Goal: Transaction & Acquisition: Purchase product/service

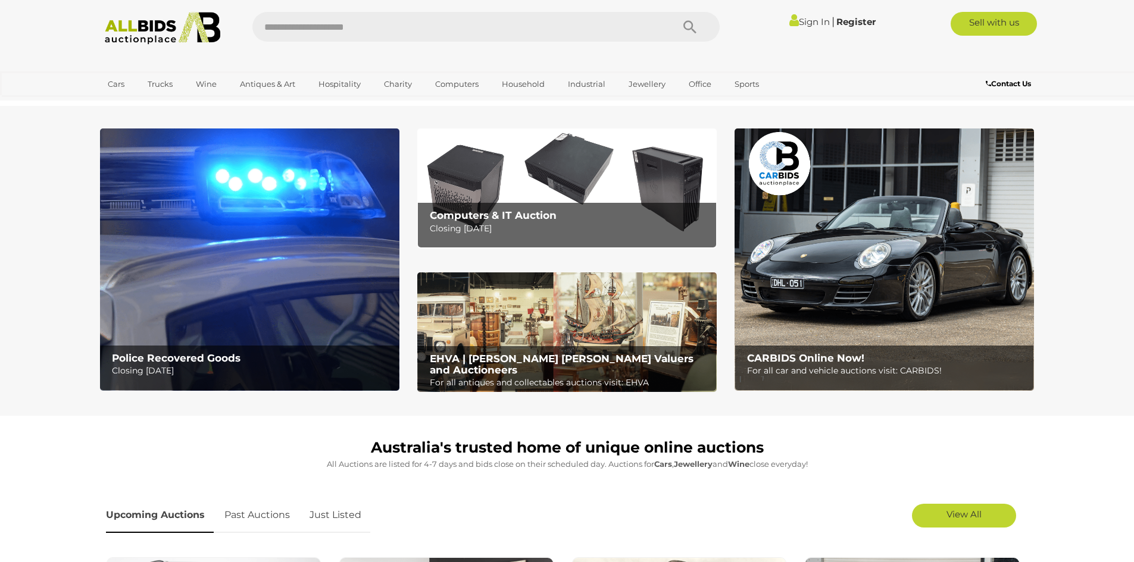
click at [797, 23] on link "Sign In" at bounding box center [809, 21] width 40 height 11
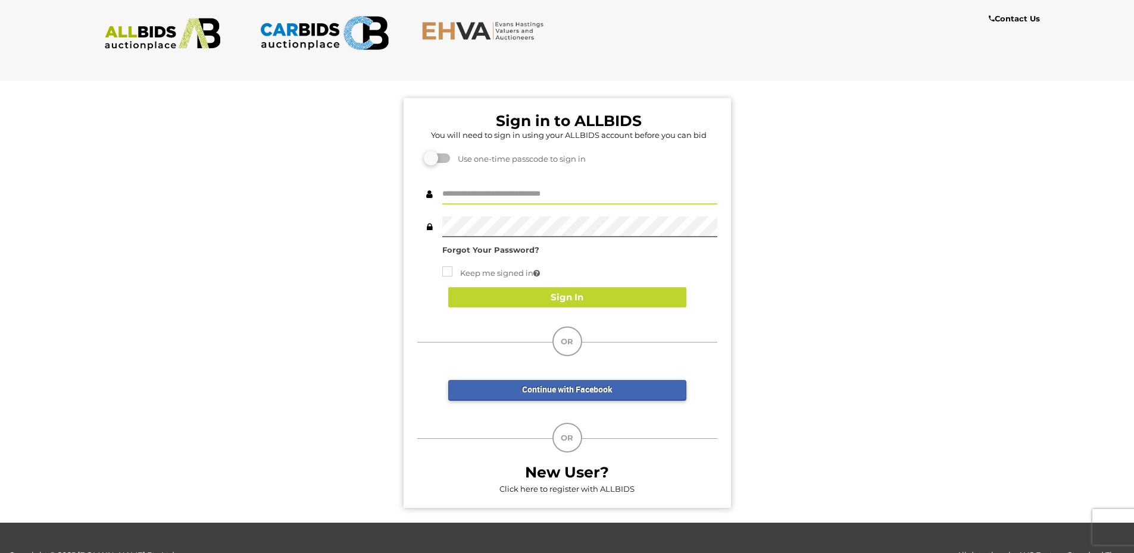
click at [516, 189] on input "text" at bounding box center [579, 194] width 275 height 21
type input "**********"
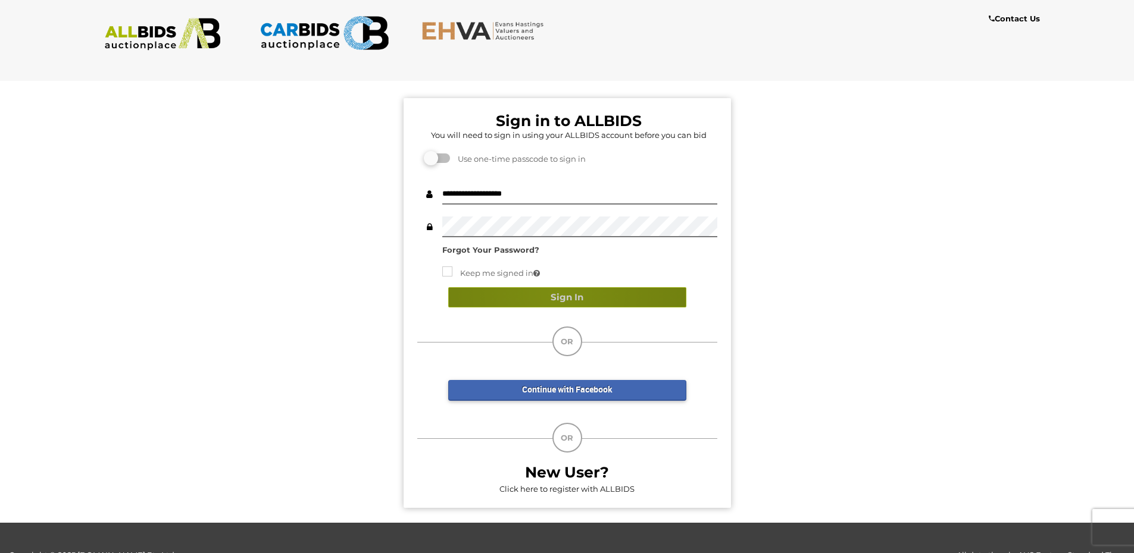
click at [554, 293] on button "Sign In" at bounding box center [567, 297] width 238 height 21
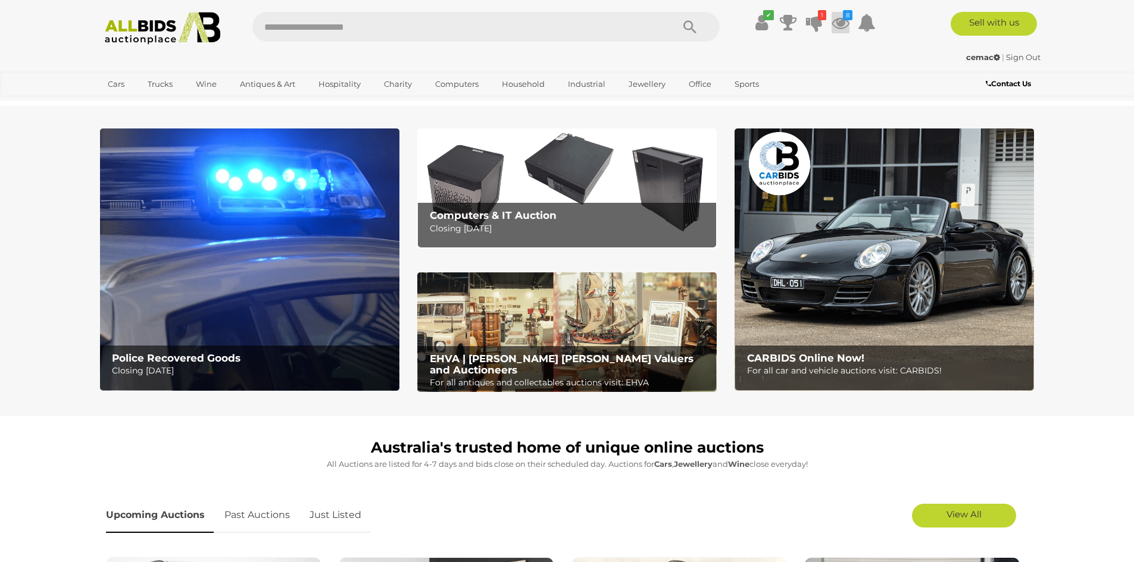
click at [838, 23] on icon at bounding box center [840, 22] width 18 height 21
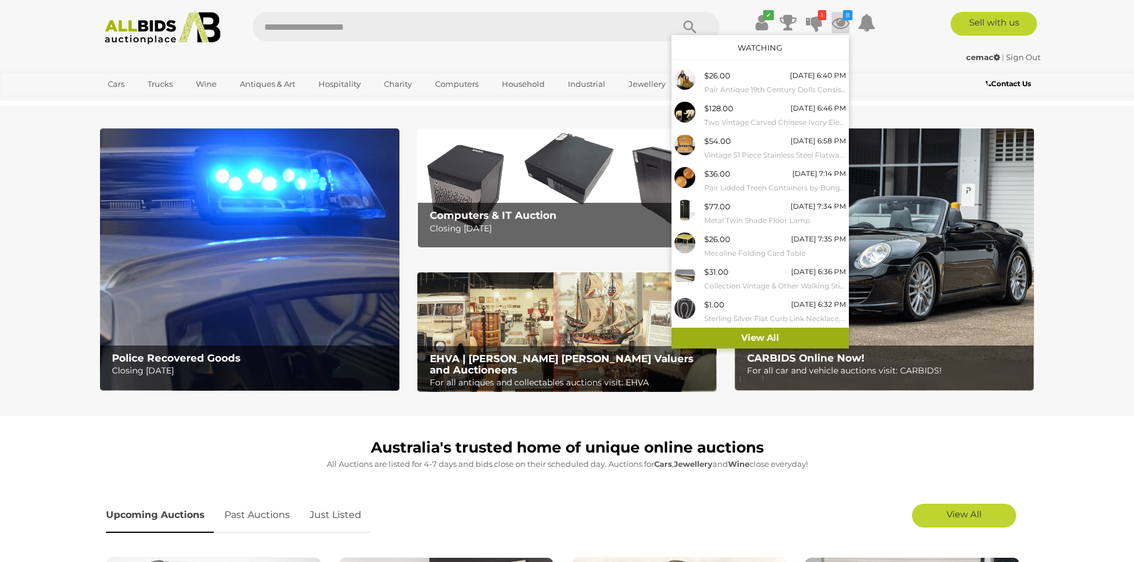
click at [758, 339] on link "View All" at bounding box center [759, 338] width 177 height 21
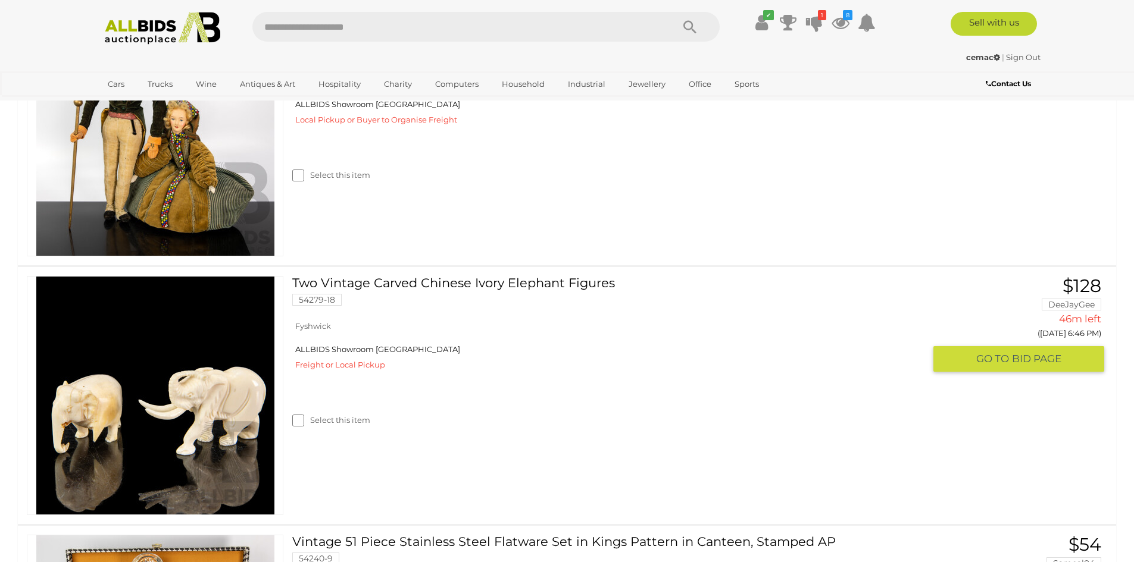
scroll to position [357, 0]
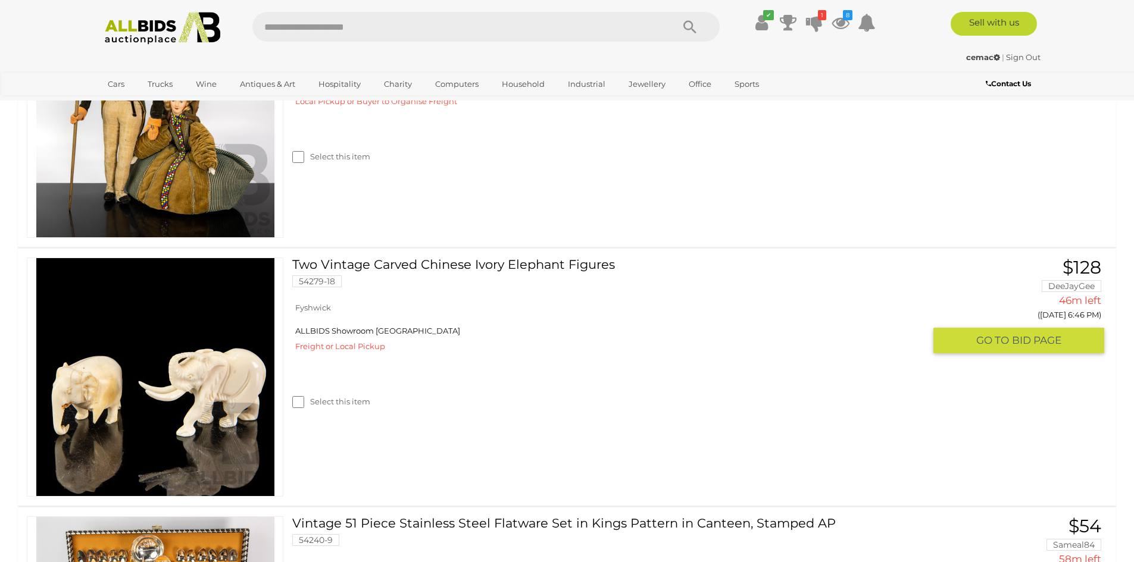
click at [213, 379] on img at bounding box center [155, 377] width 238 height 238
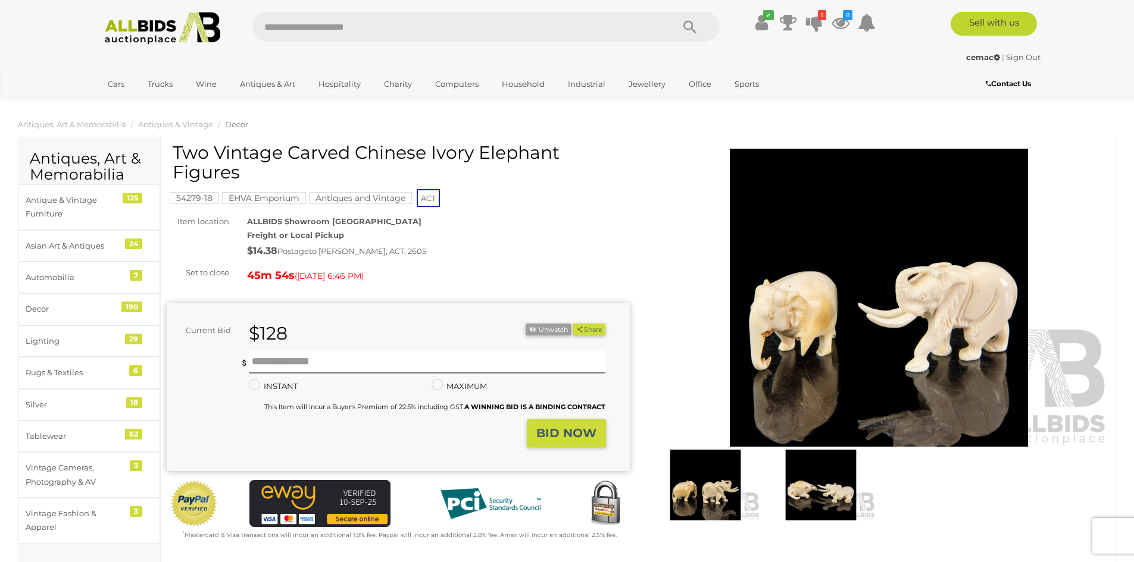
click at [777, 321] on img at bounding box center [878, 298] width 463 height 298
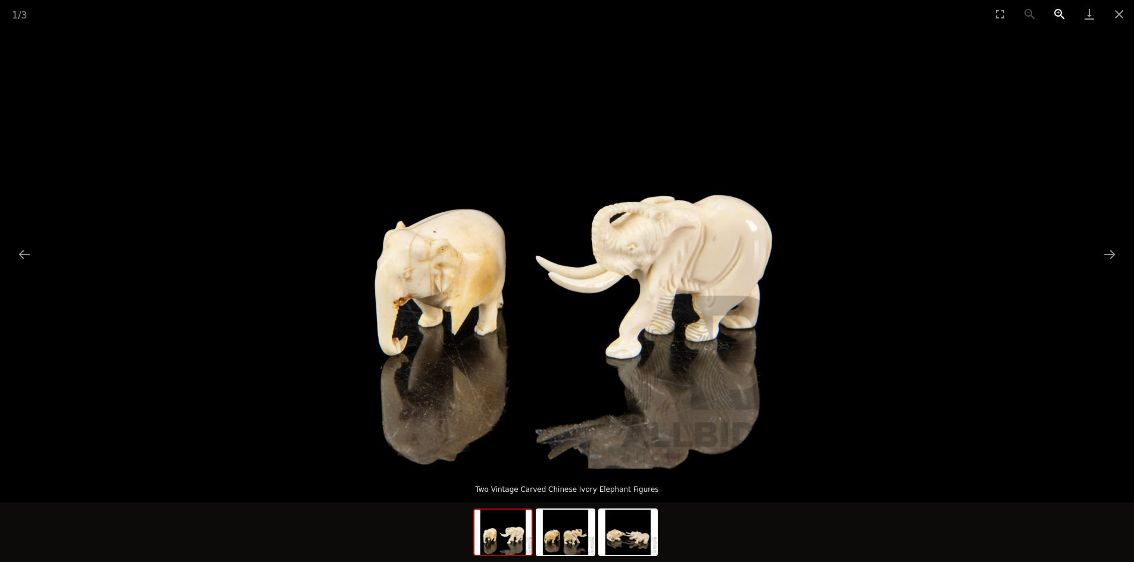
click at [1057, 13] on button "Zoom in" at bounding box center [1059, 14] width 30 height 28
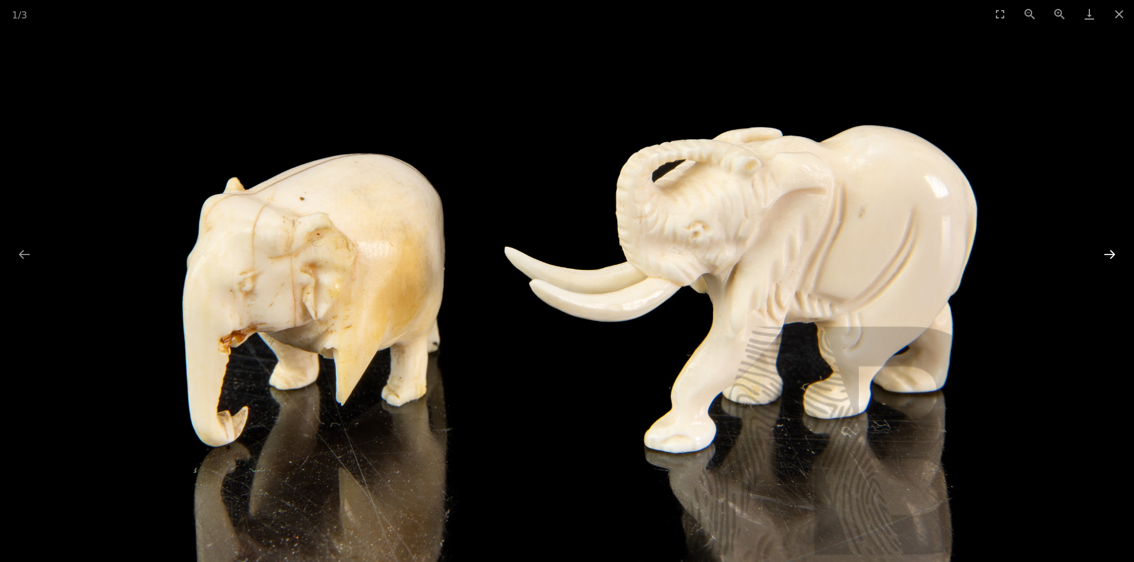
click at [1112, 252] on button "Next slide" at bounding box center [1109, 254] width 25 height 23
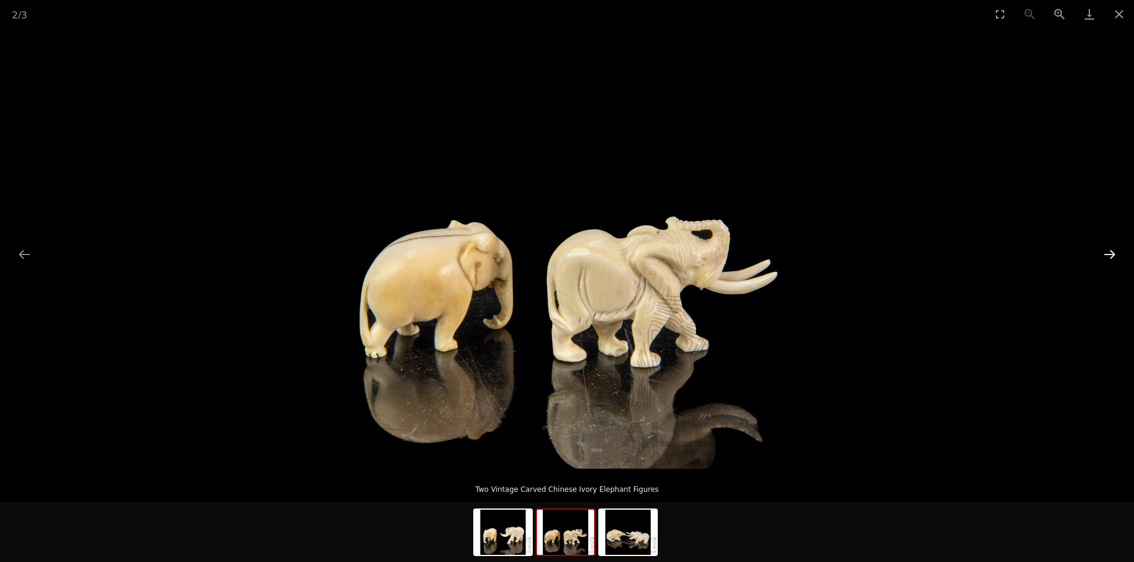
click at [1112, 252] on button "Next slide" at bounding box center [1109, 254] width 25 height 23
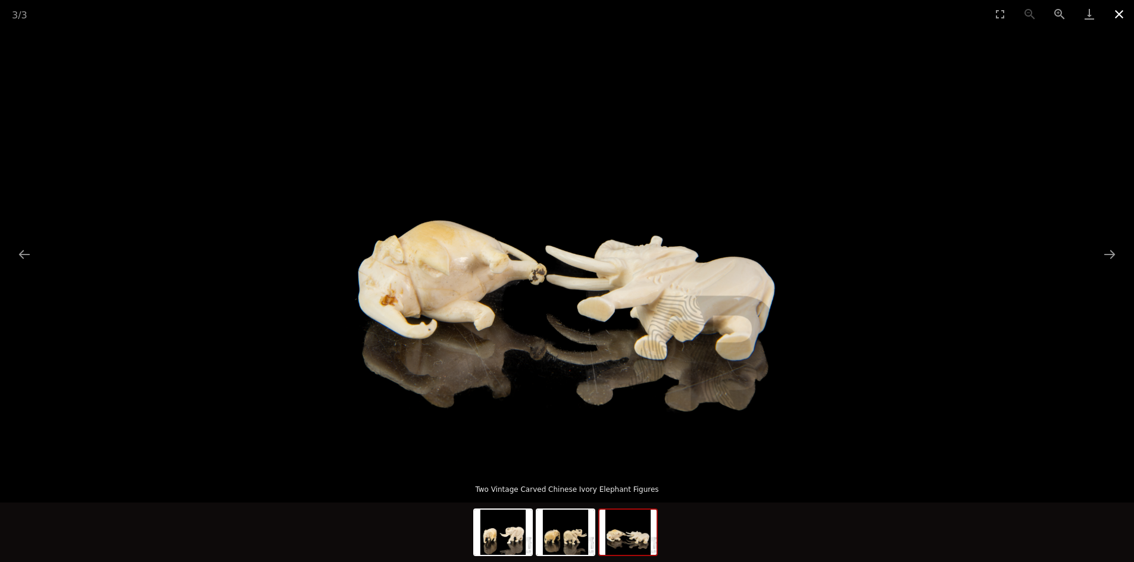
click at [1118, 13] on button "Close gallery" at bounding box center [1119, 14] width 30 height 28
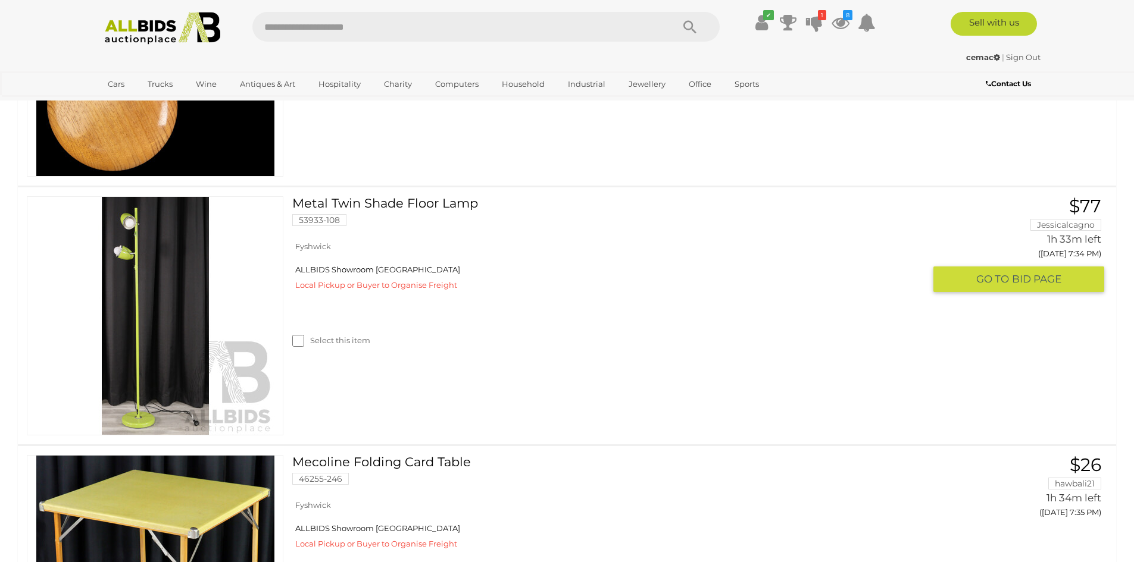
scroll to position [1190, 0]
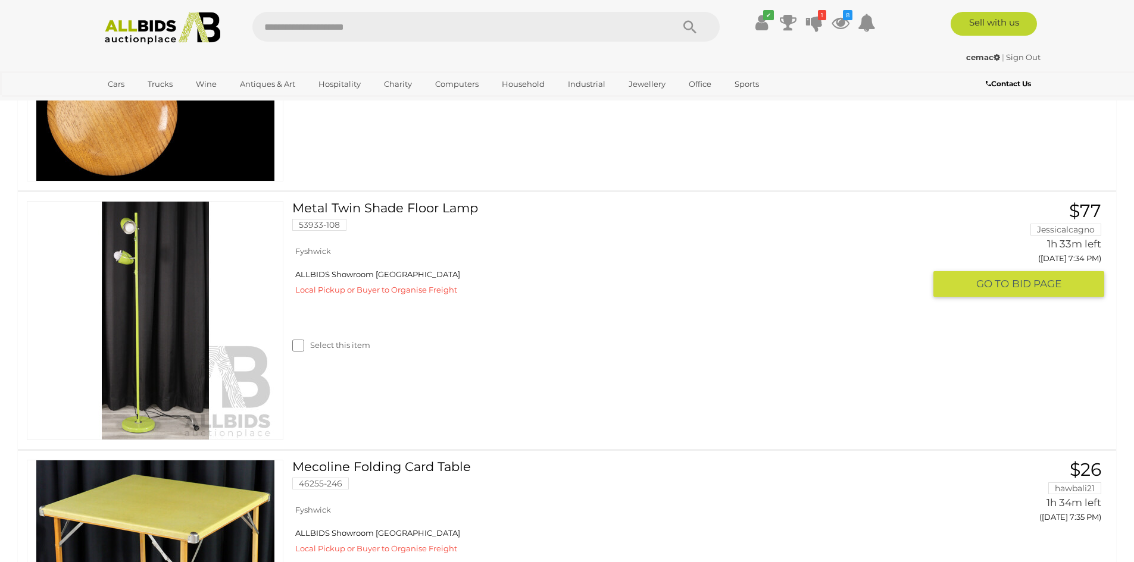
click at [139, 295] on link at bounding box center [155, 320] width 256 height 239
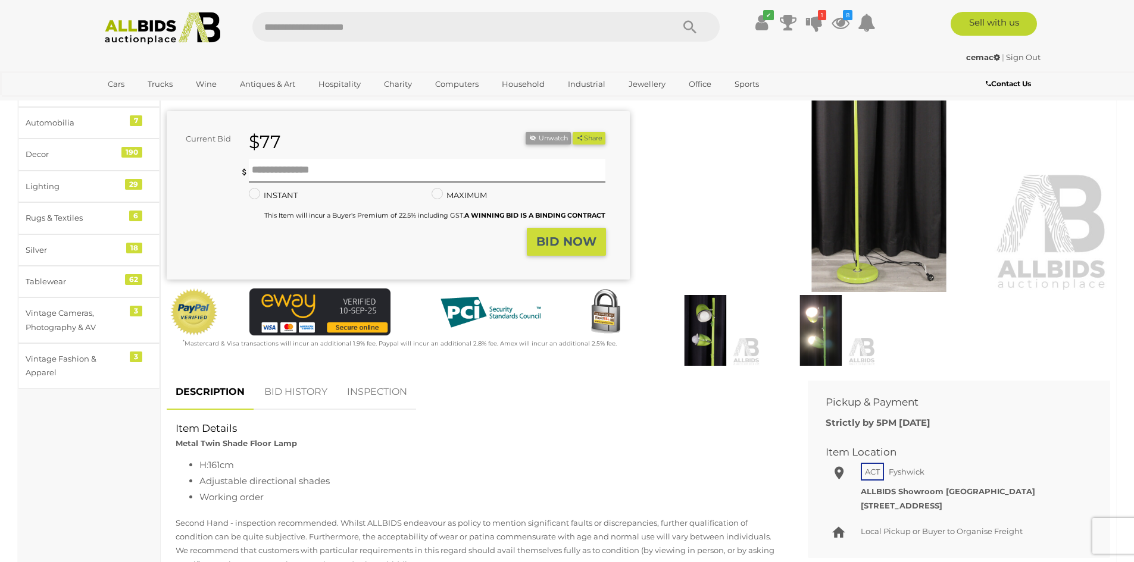
scroll to position [179, 0]
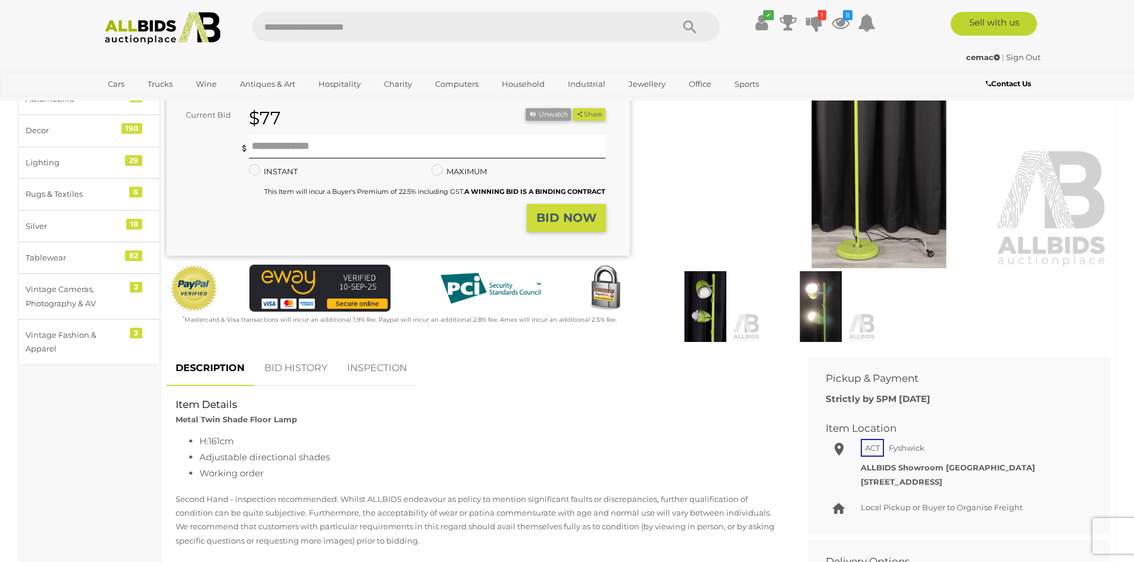
click at [299, 363] on link "BID HISTORY" at bounding box center [295, 368] width 81 height 35
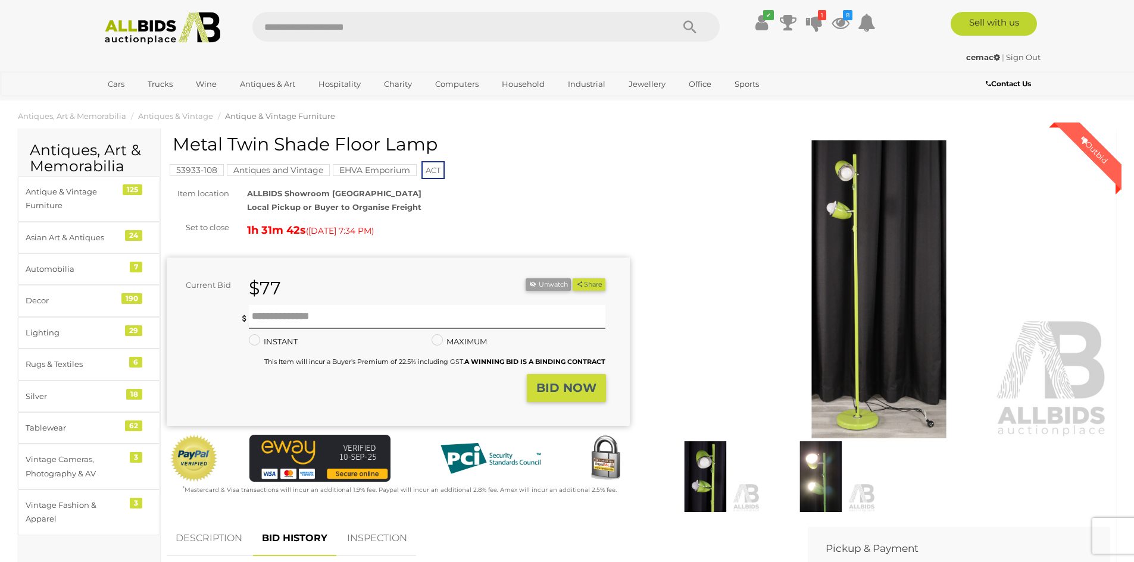
scroll to position [0, 0]
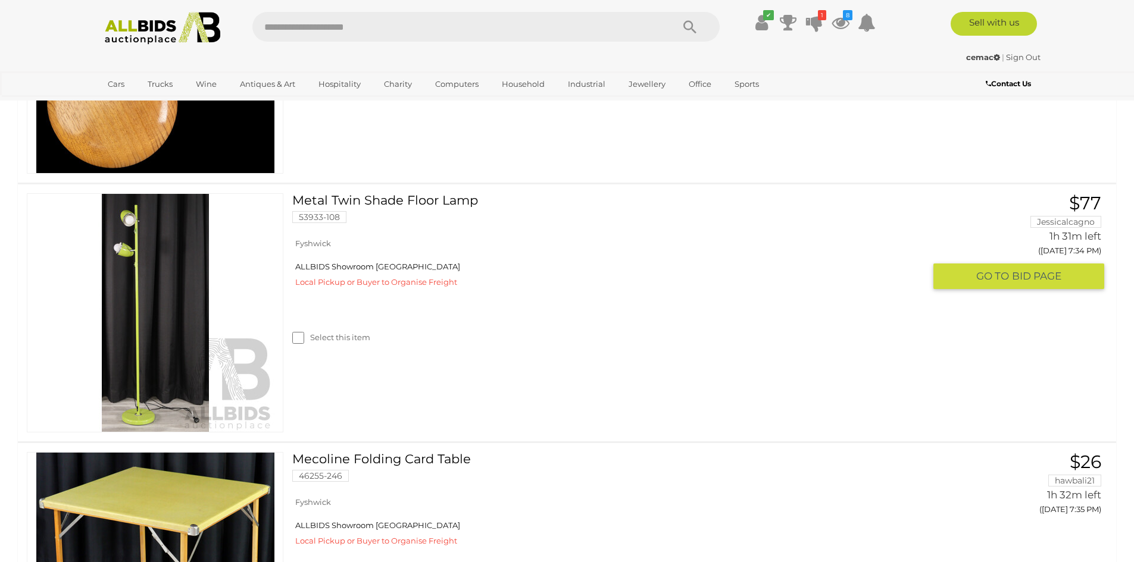
scroll to position [1190, 0]
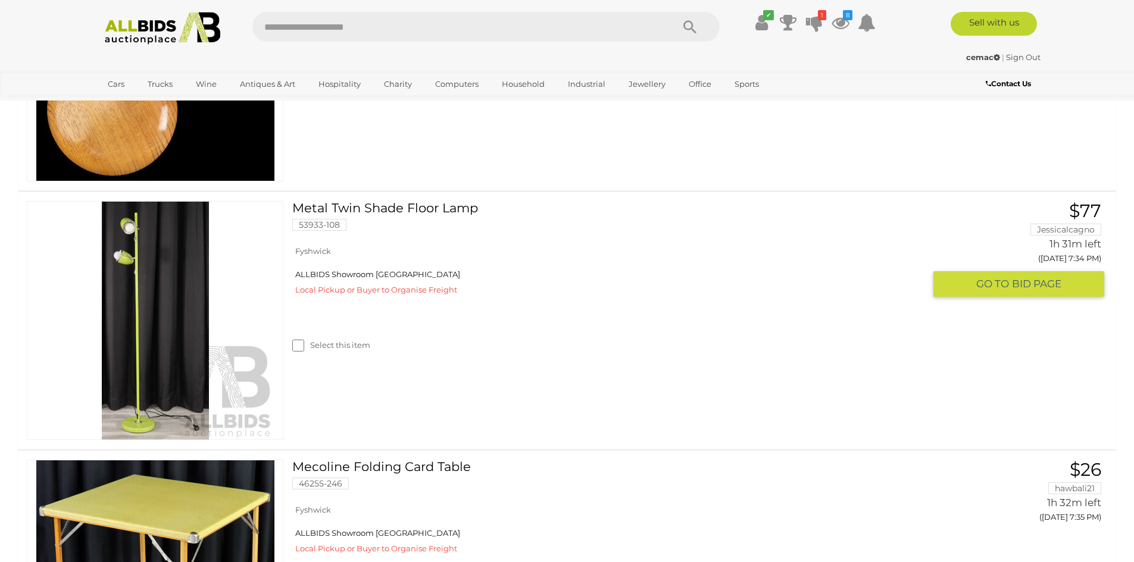
click at [163, 320] on img at bounding box center [155, 321] width 238 height 238
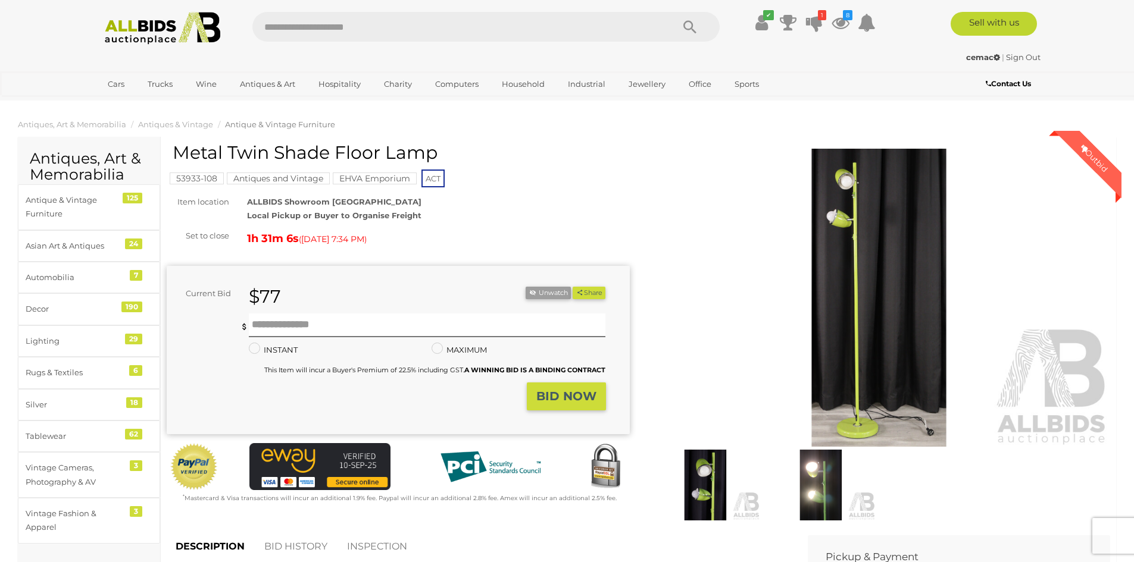
click at [504, 171] on div "Metal Twin Shade Floor Lamp" at bounding box center [400, 157] width 454 height 29
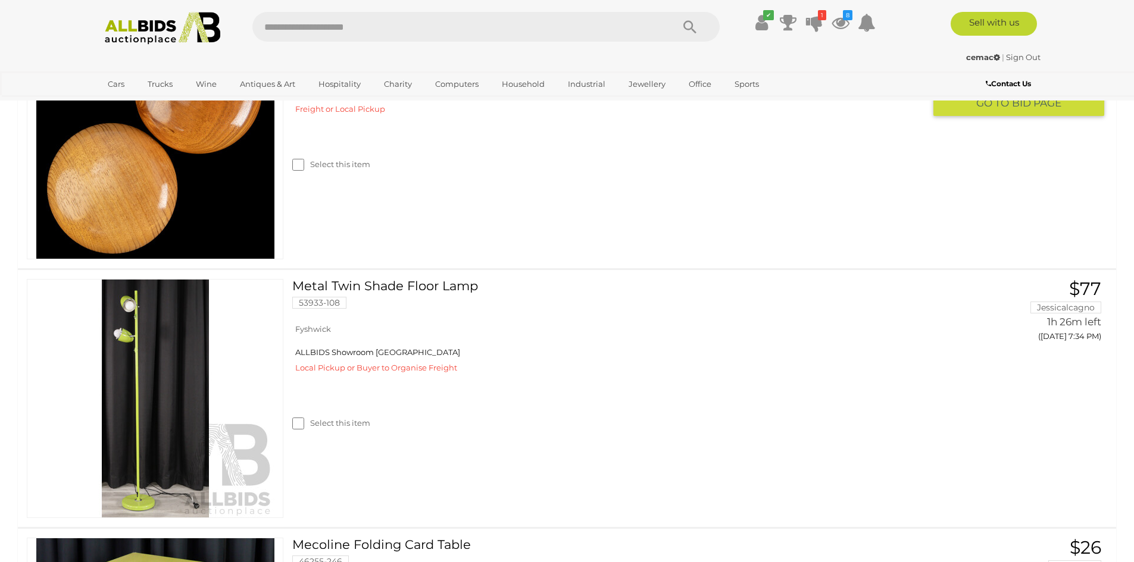
scroll to position [1190, 0]
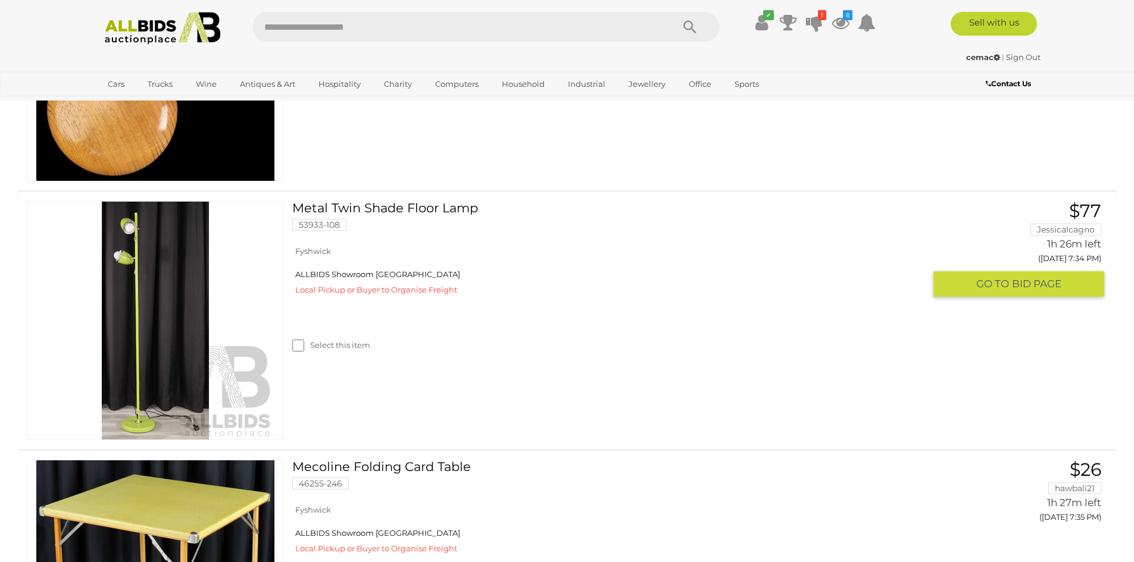
click at [153, 311] on img at bounding box center [155, 321] width 238 height 238
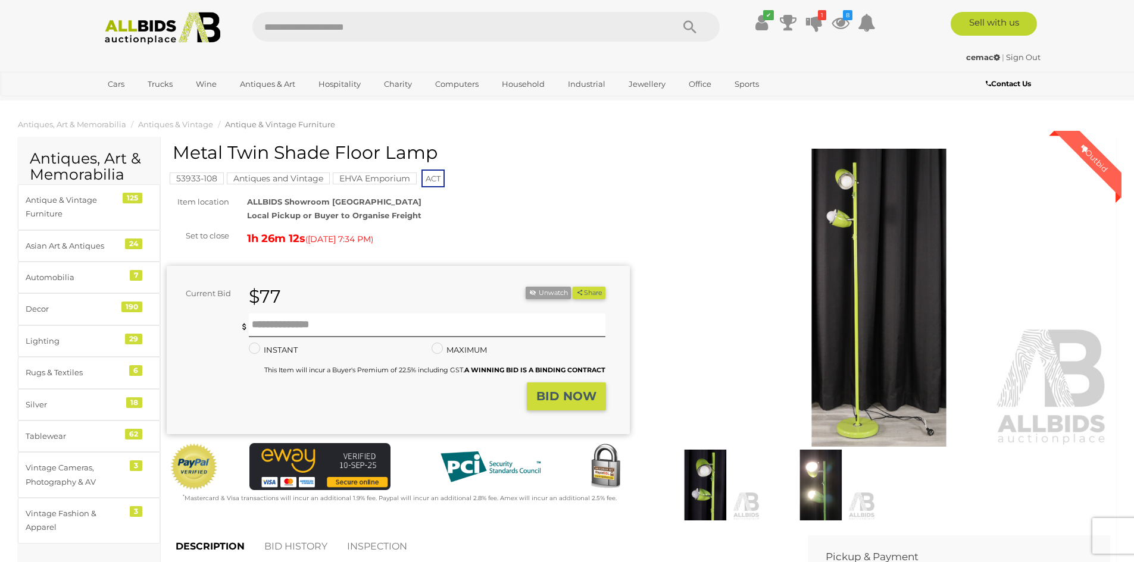
click at [850, 263] on img at bounding box center [878, 298] width 463 height 298
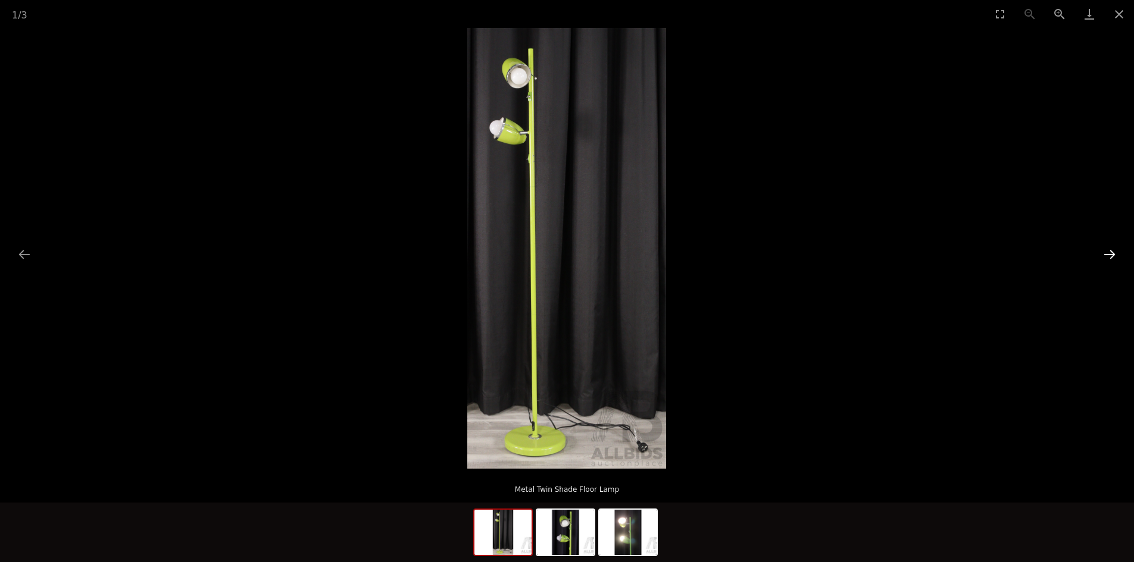
click at [1110, 255] on button "Next slide" at bounding box center [1109, 254] width 25 height 23
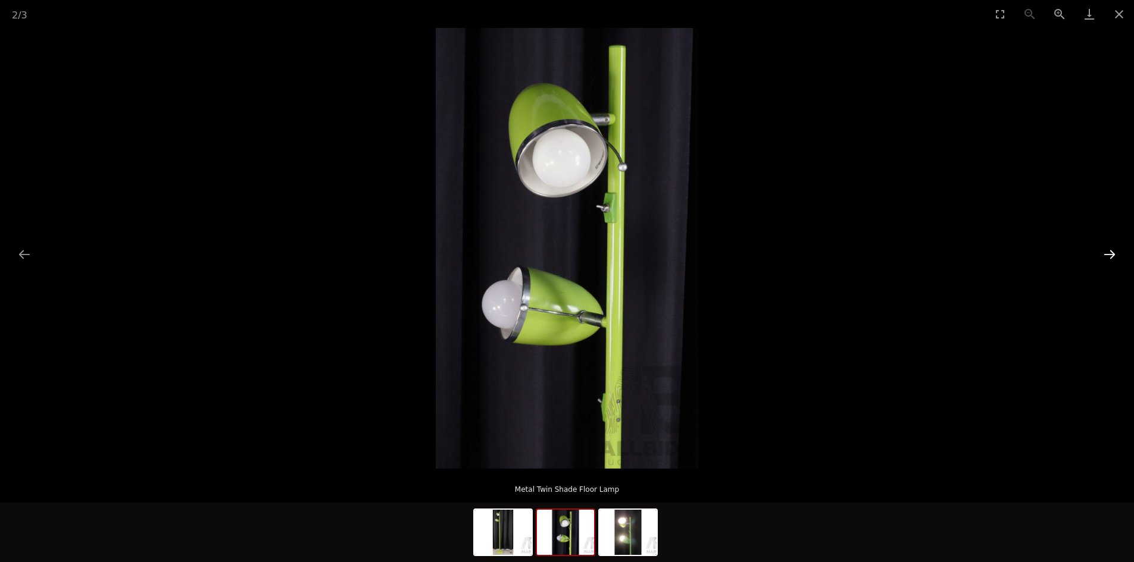
click at [1110, 255] on button "Next slide" at bounding box center [1109, 254] width 25 height 23
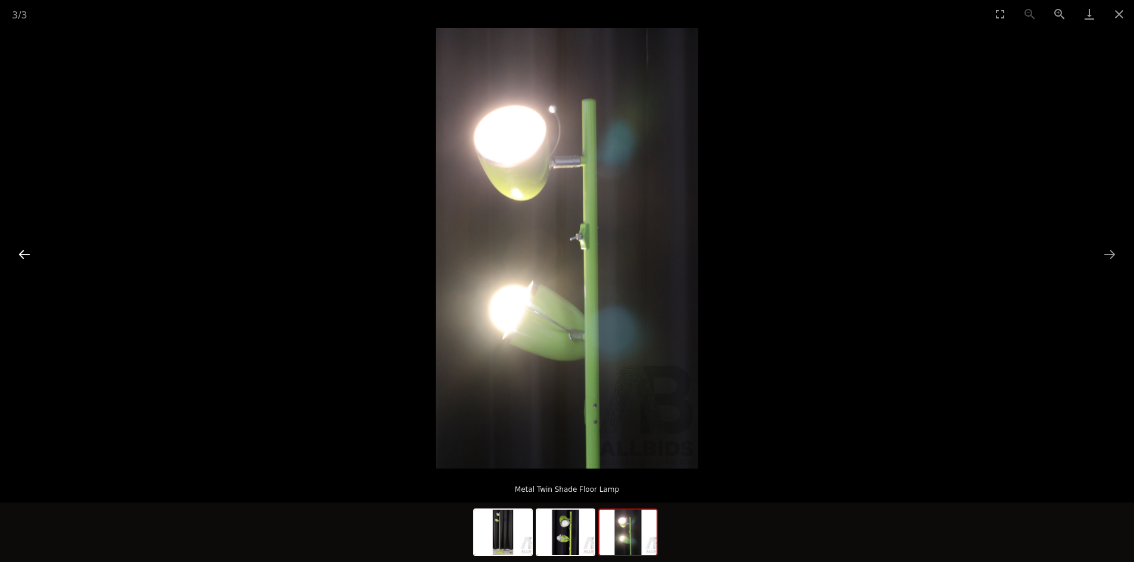
click at [27, 252] on button "Previous slide" at bounding box center [24, 254] width 25 height 23
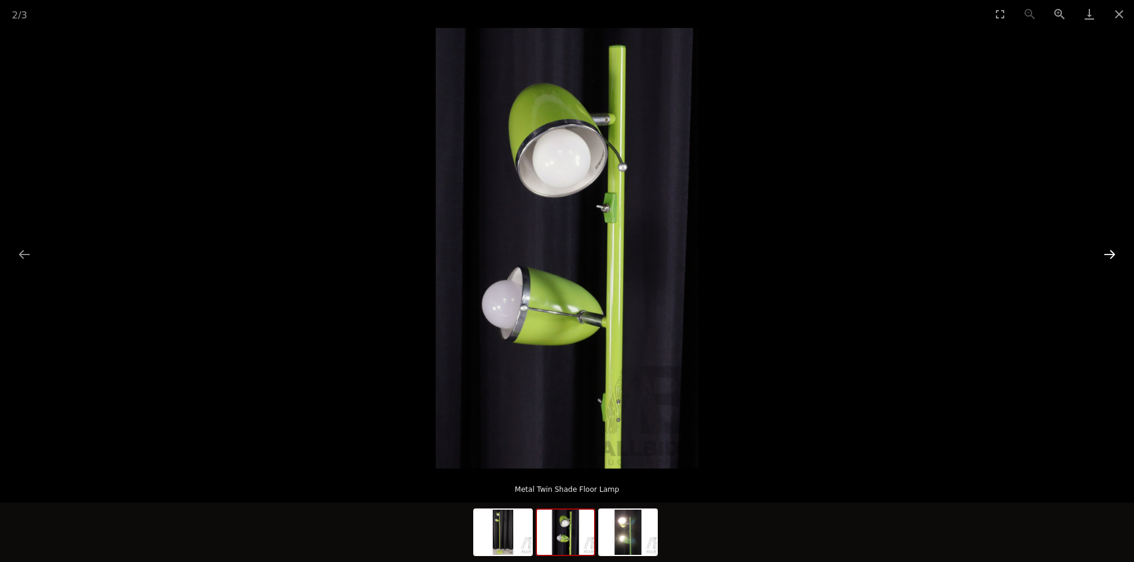
click at [1109, 256] on button "Next slide" at bounding box center [1109, 254] width 25 height 23
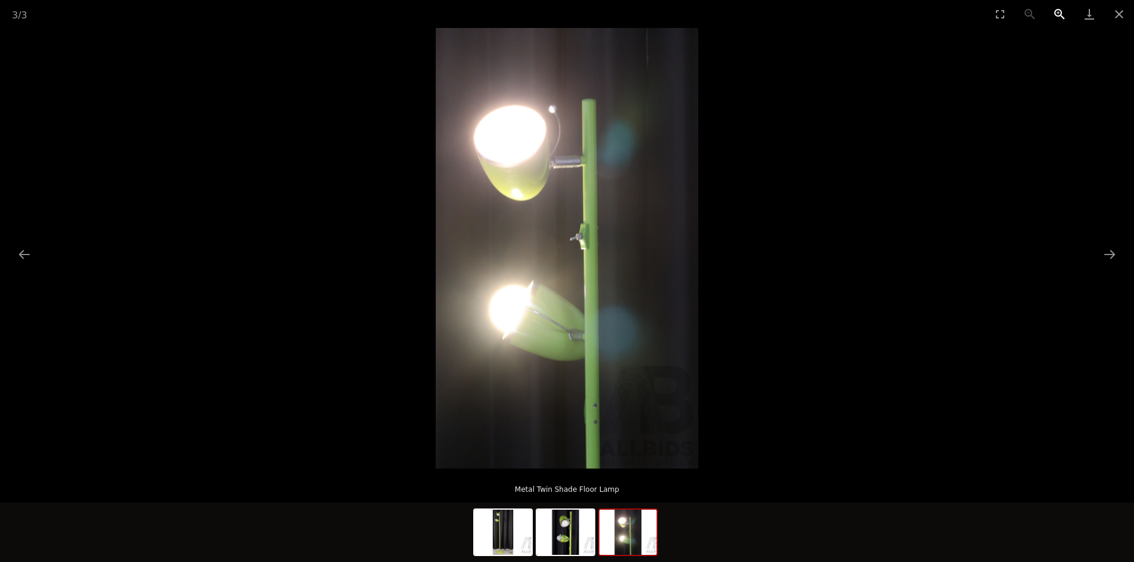
click at [1057, 12] on button "Zoom in" at bounding box center [1059, 14] width 30 height 28
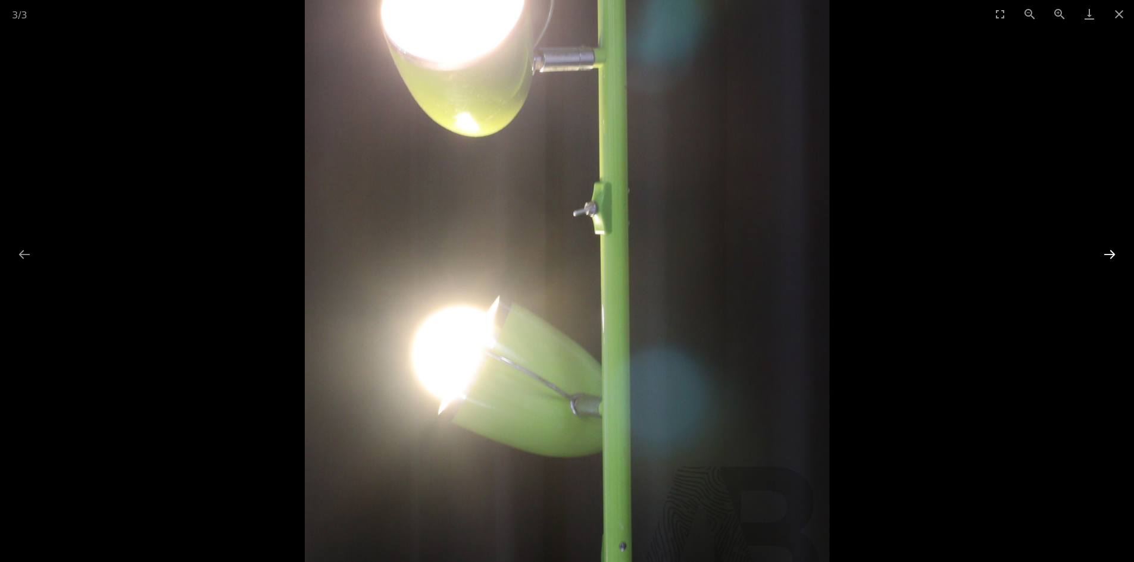
click at [1109, 251] on button "Next slide" at bounding box center [1109, 254] width 25 height 23
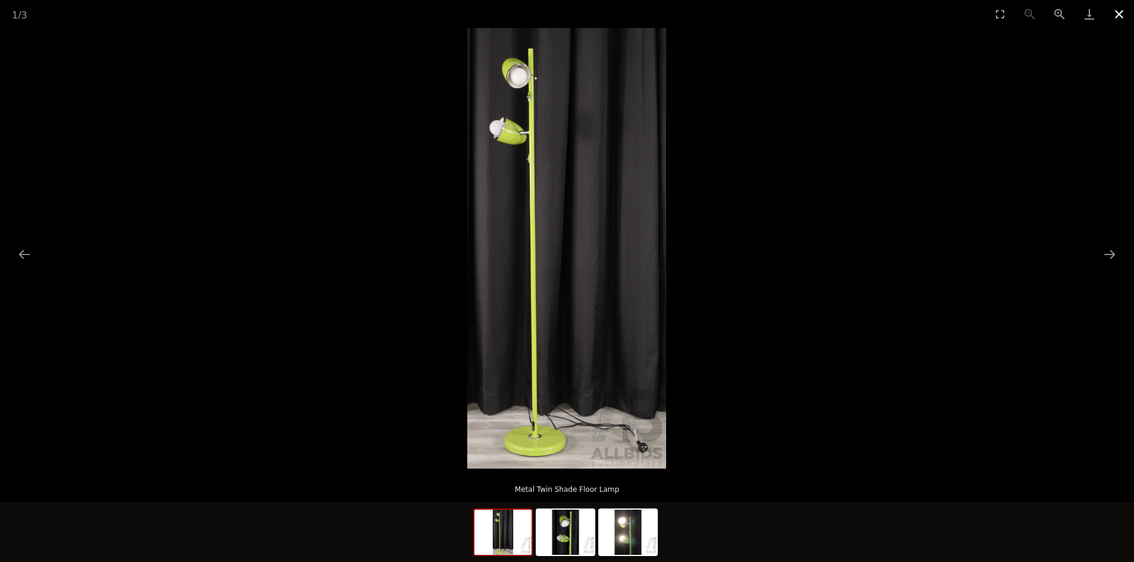
click at [1118, 15] on button "Close gallery" at bounding box center [1119, 14] width 30 height 28
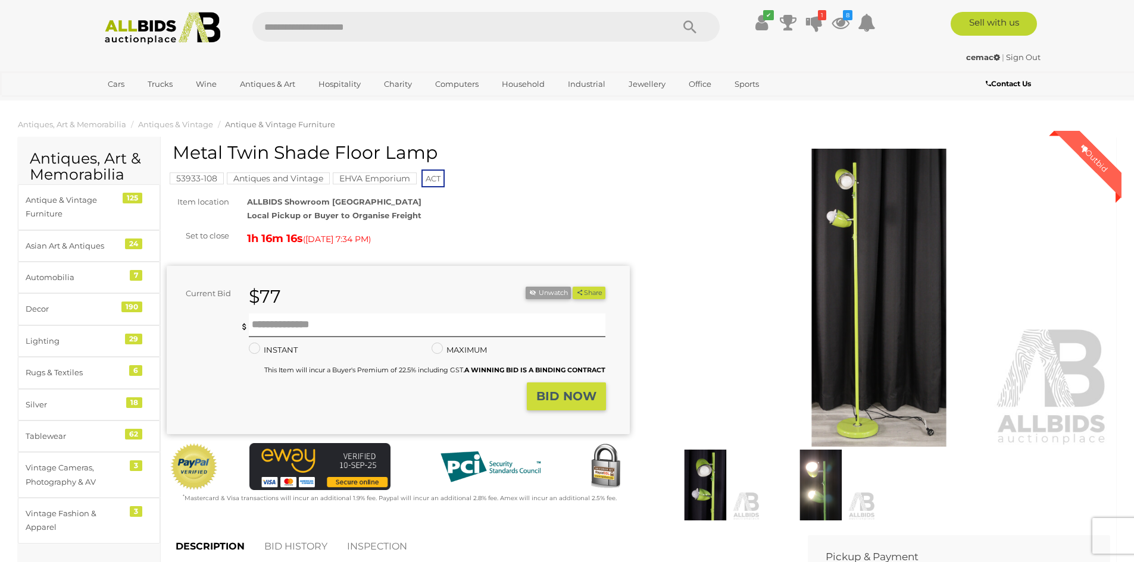
click at [853, 342] on img at bounding box center [878, 298] width 463 height 298
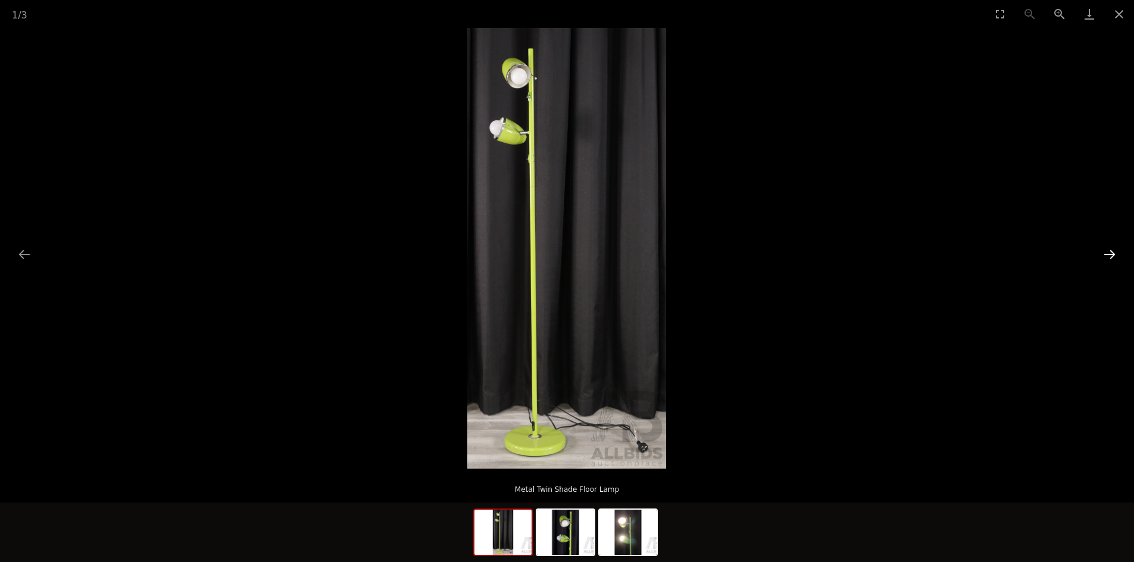
click at [1110, 251] on button "Next slide" at bounding box center [1109, 254] width 25 height 23
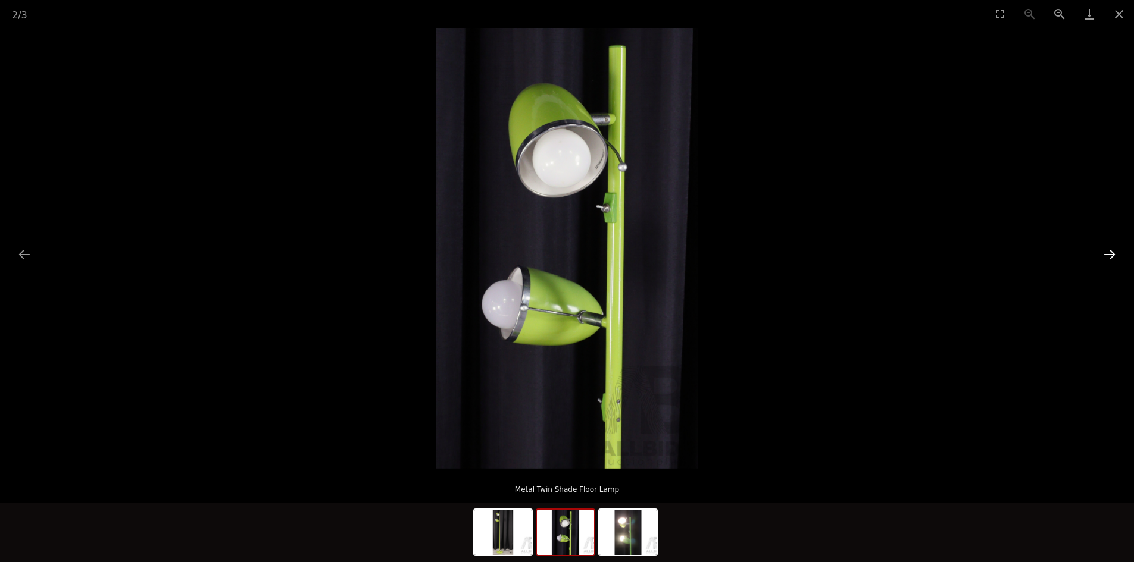
click at [1110, 251] on button "Next slide" at bounding box center [1109, 254] width 25 height 23
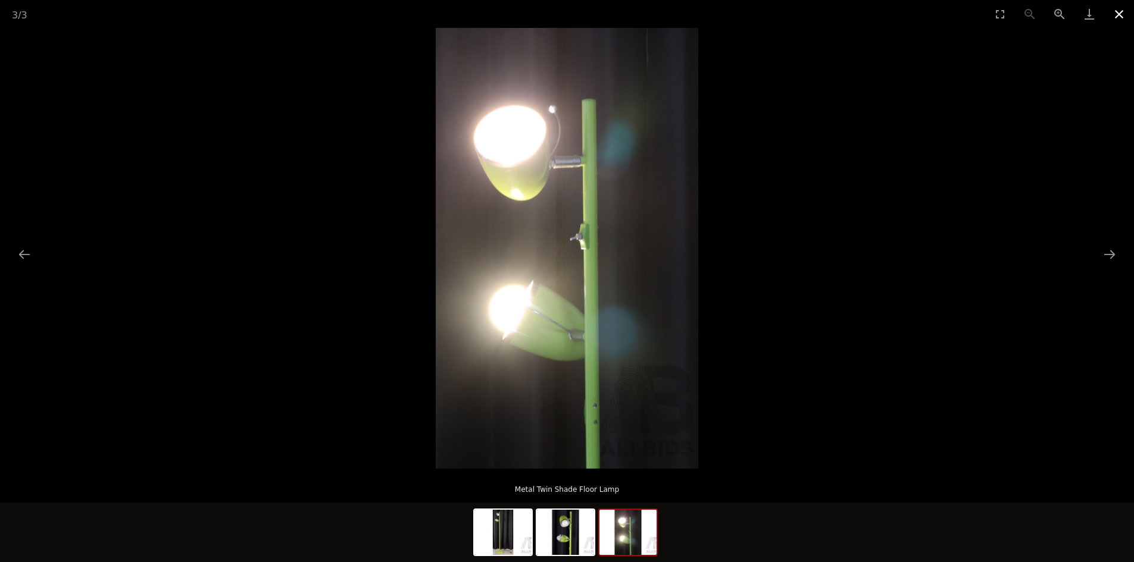
click at [1113, 15] on button "Close gallery" at bounding box center [1119, 14] width 30 height 28
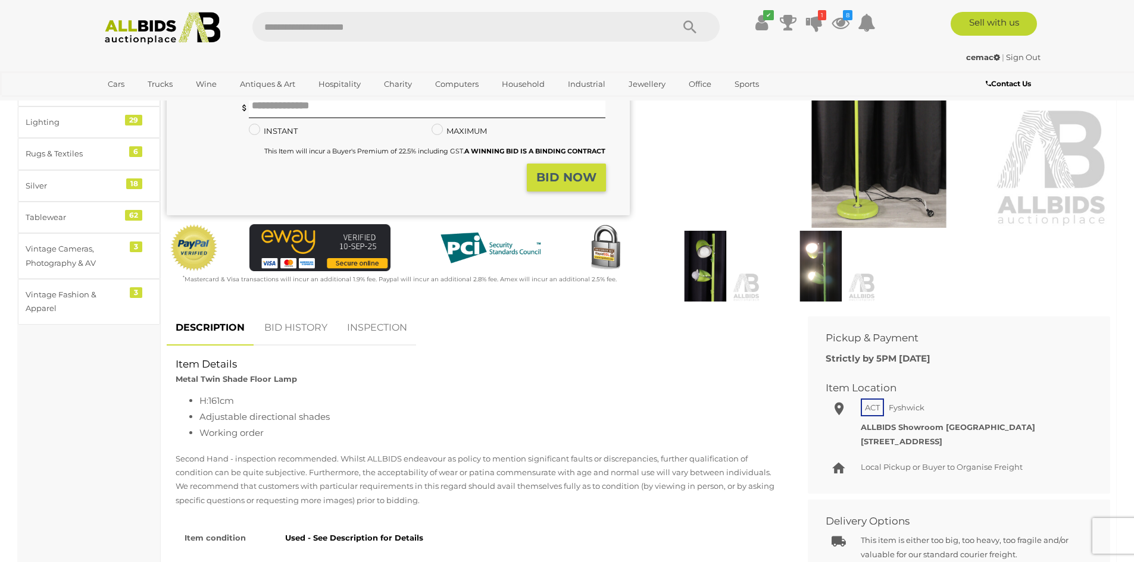
scroll to position [238, 0]
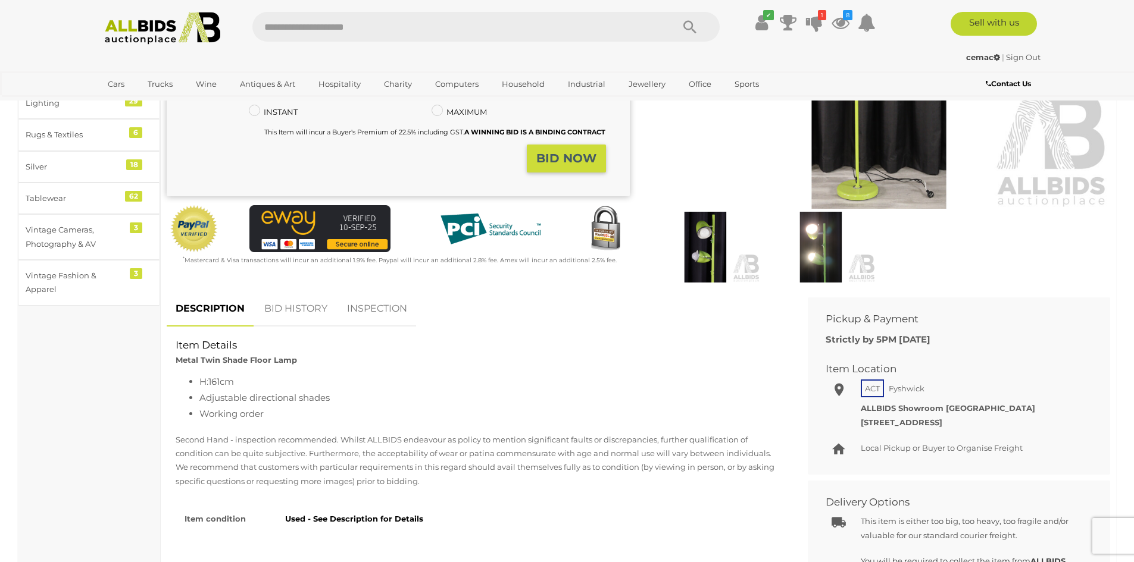
click at [307, 305] on link "BID HISTORY" at bounding box center [295, 309] width 81 height 35
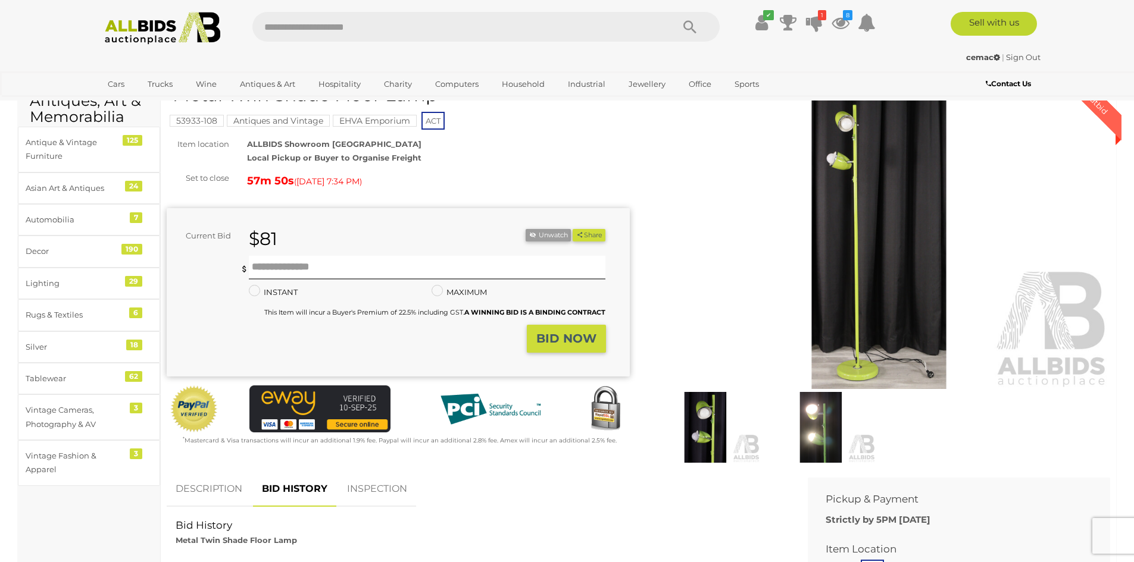
scroll to position [0, 0]
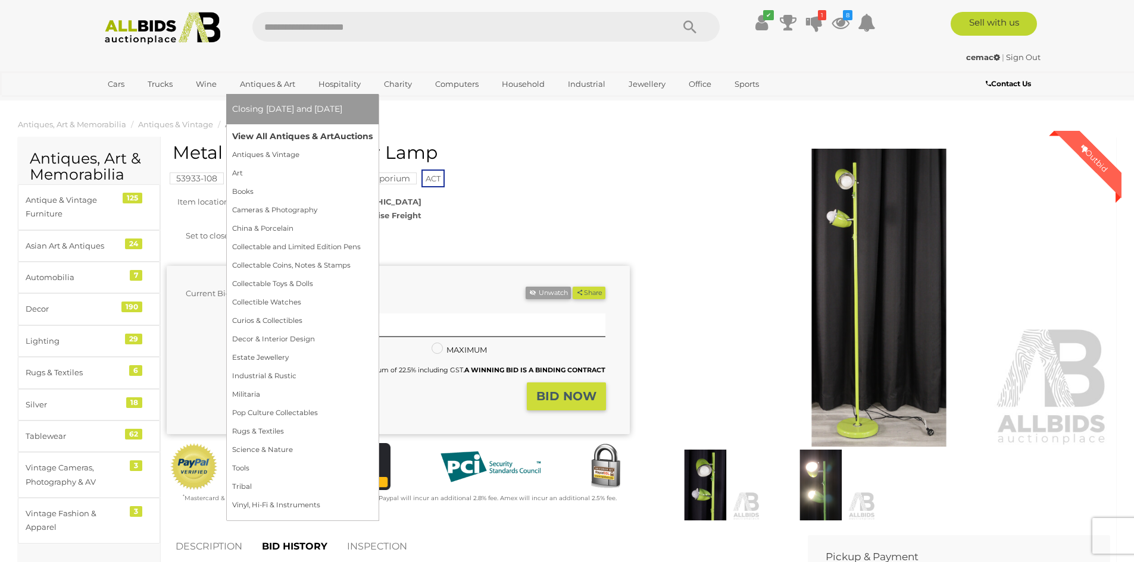
click at [253, 137] on link "View All Antiques & Art Auctions" at bounding box center [302, 136] width 140 height 18
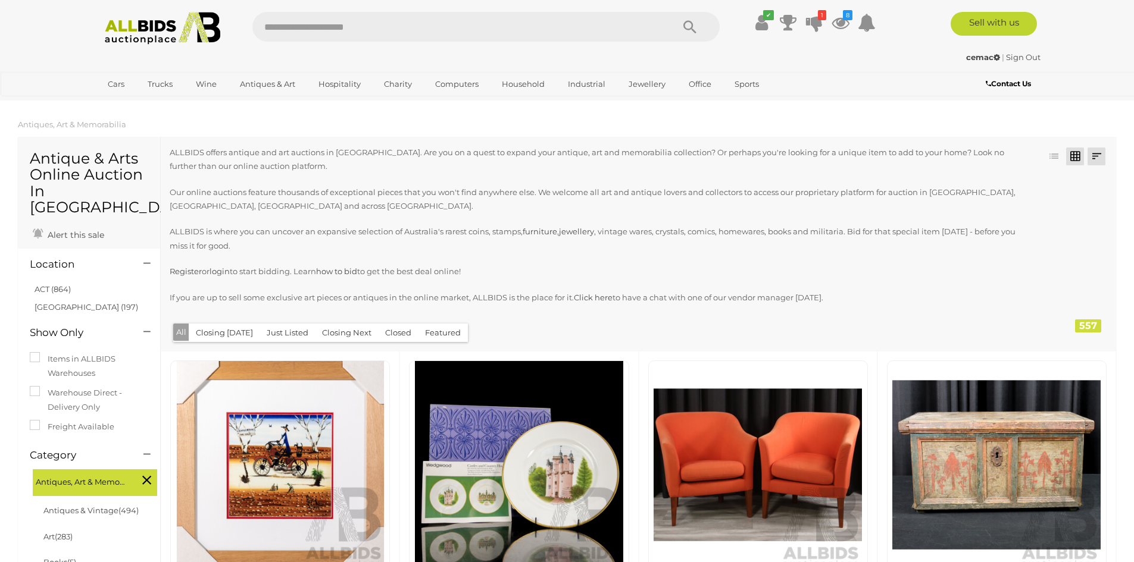
click at [1091, 154] on link at bounding box center [1096, 157] width 18 height 18
click at [1066, 245] on link "Highest Bid" at bounding box center [1017, 241] width 177 height 21
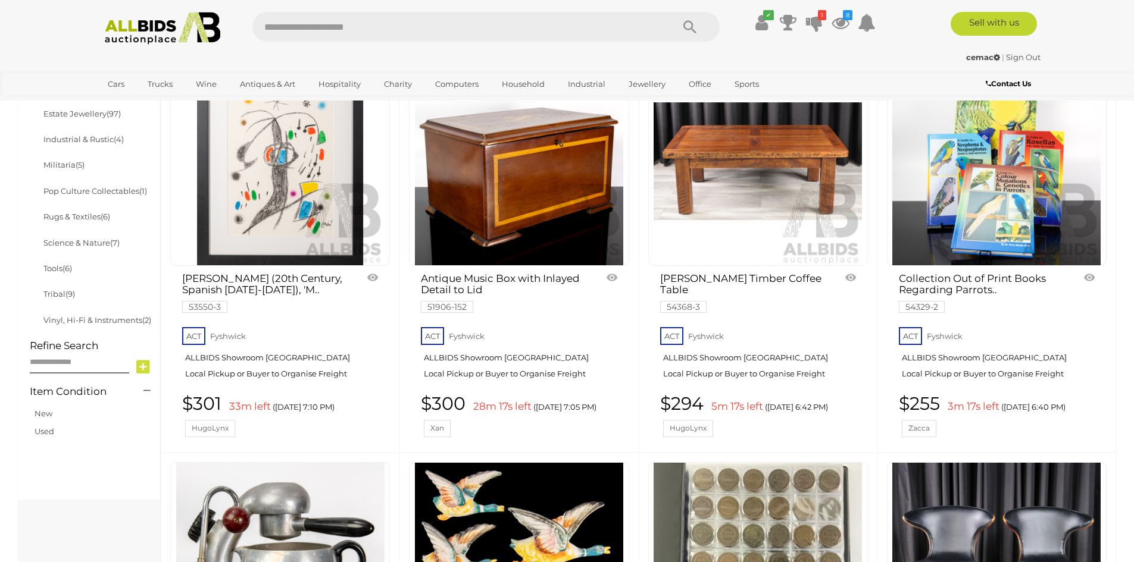
scroll to position [714, 0]
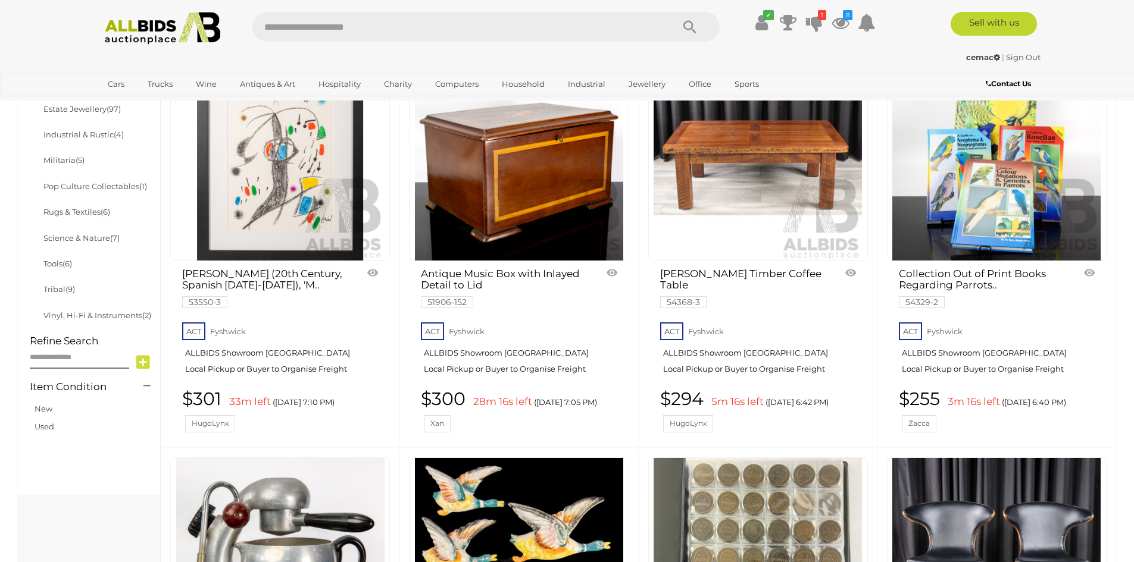
click at [281, 190] on img at bounding box center [280, 156] width 208 height 208
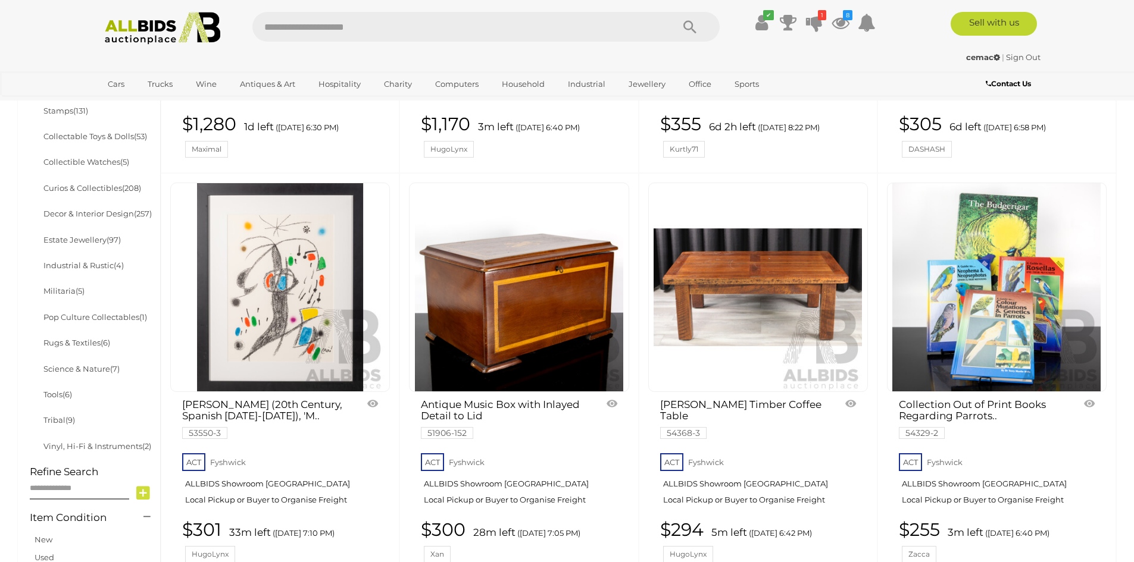
scroll to position [694, 0]
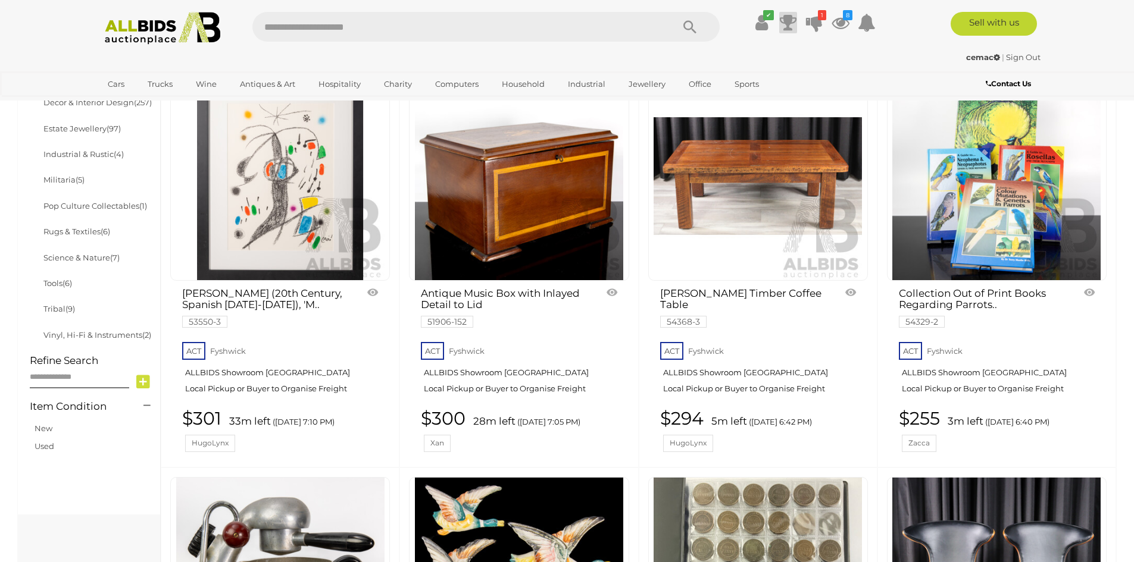
click at [786, 23] on icon at bounding box center [788, 22] width 17 height 21
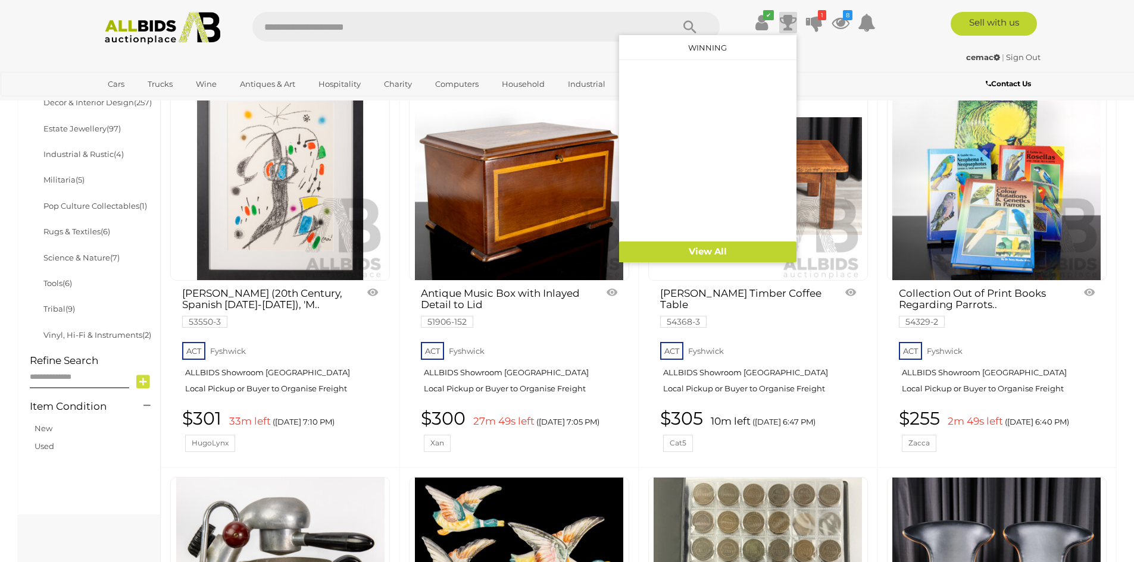
click at [786, 23] on icon at bounding box center [788, 22] width 17 height 21
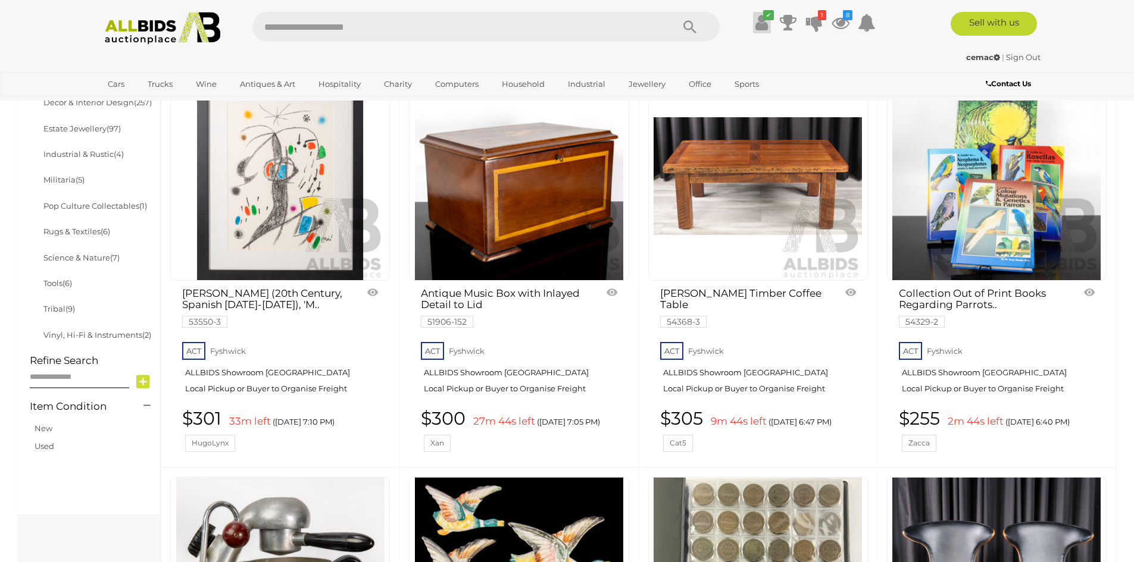
click at [762, 27] on icon at bounding box center [761, 22] width 12 height 21
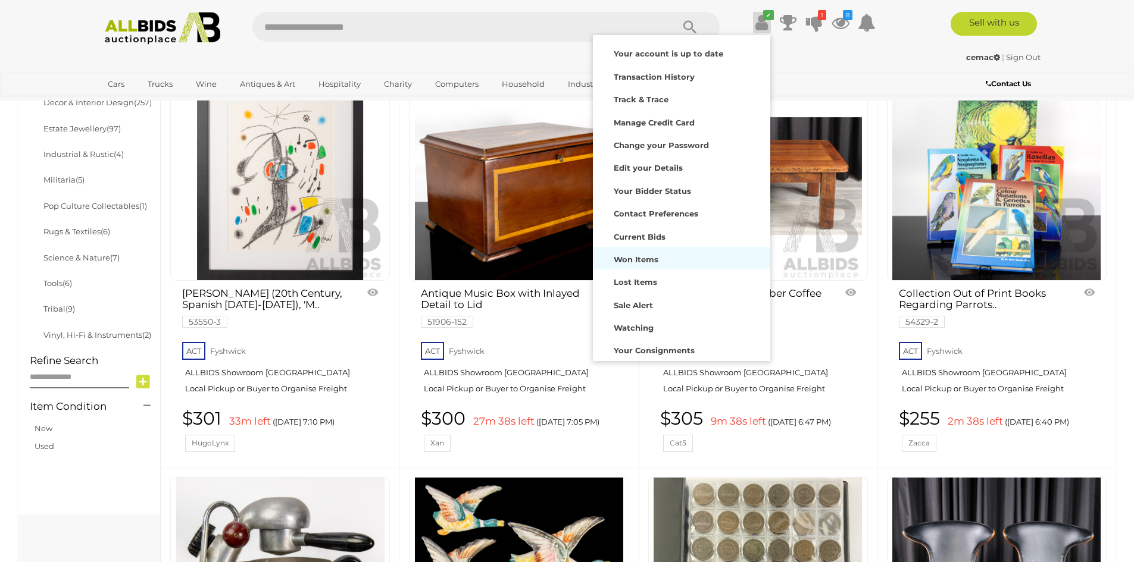
click at [637, 261] on strong "Won Items" at bounding box center [636, 260] width 45 height 10
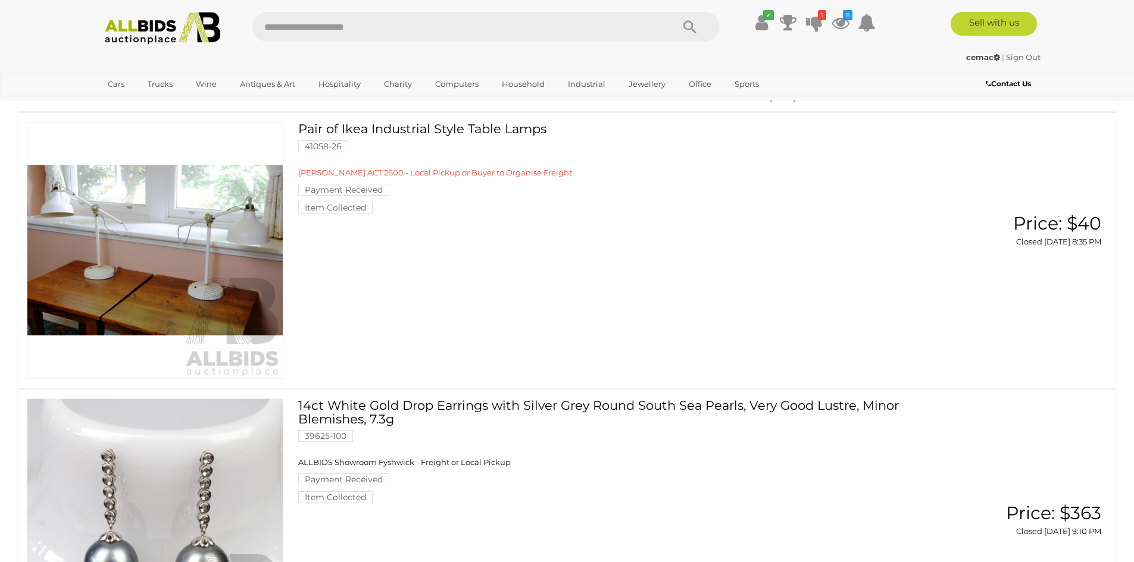
scroll to position [2594, 0]
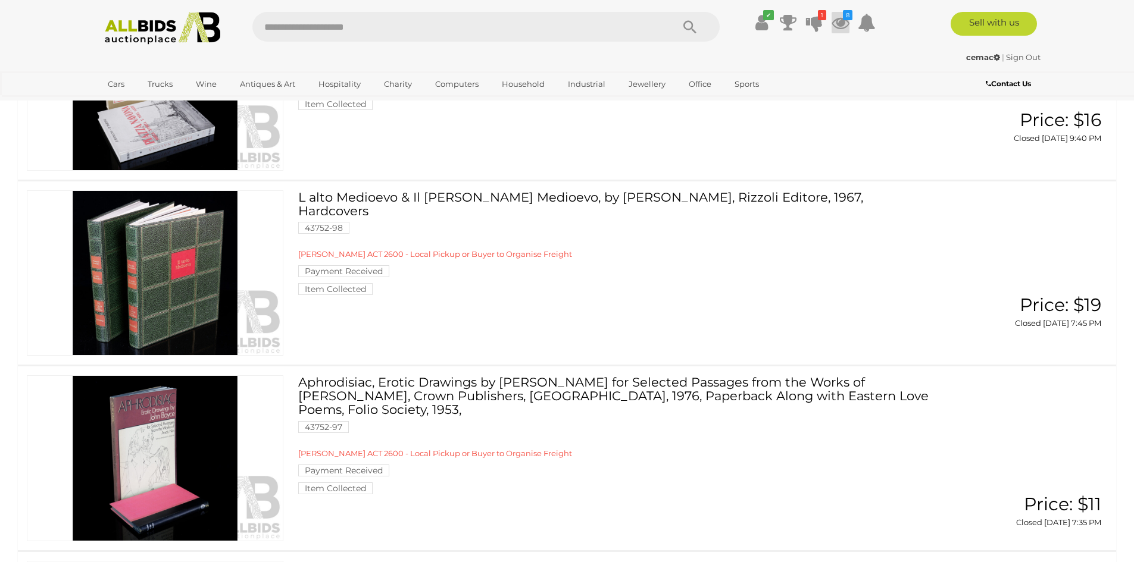
click at [838, 24] on icon at bounding box center [840, 22] width 18 height 21
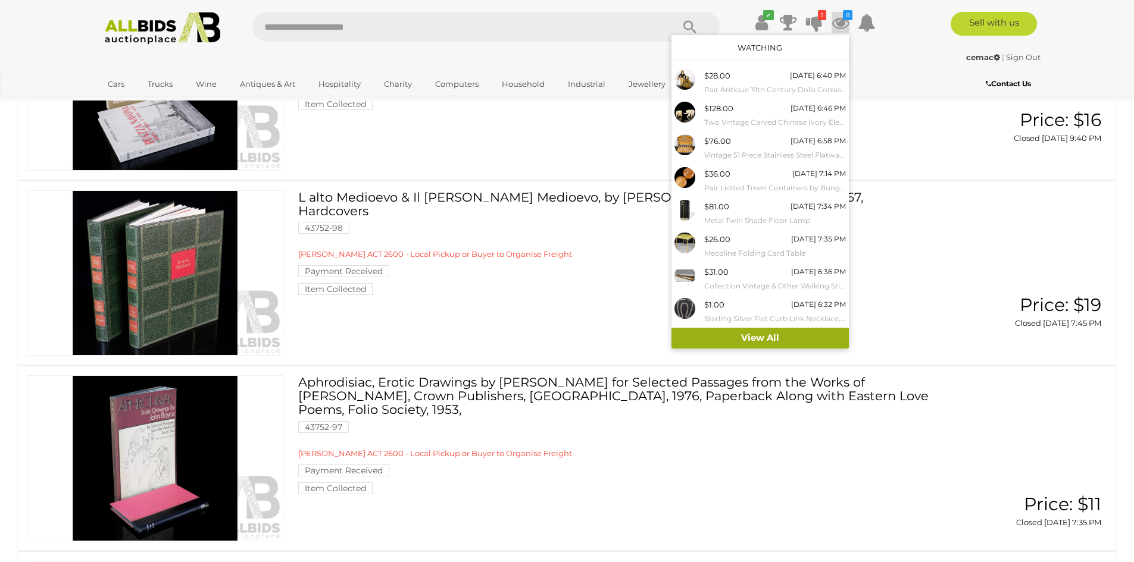
click at [744, 331] on link "View All" at bounding box center [759, 338] width 177 height 21
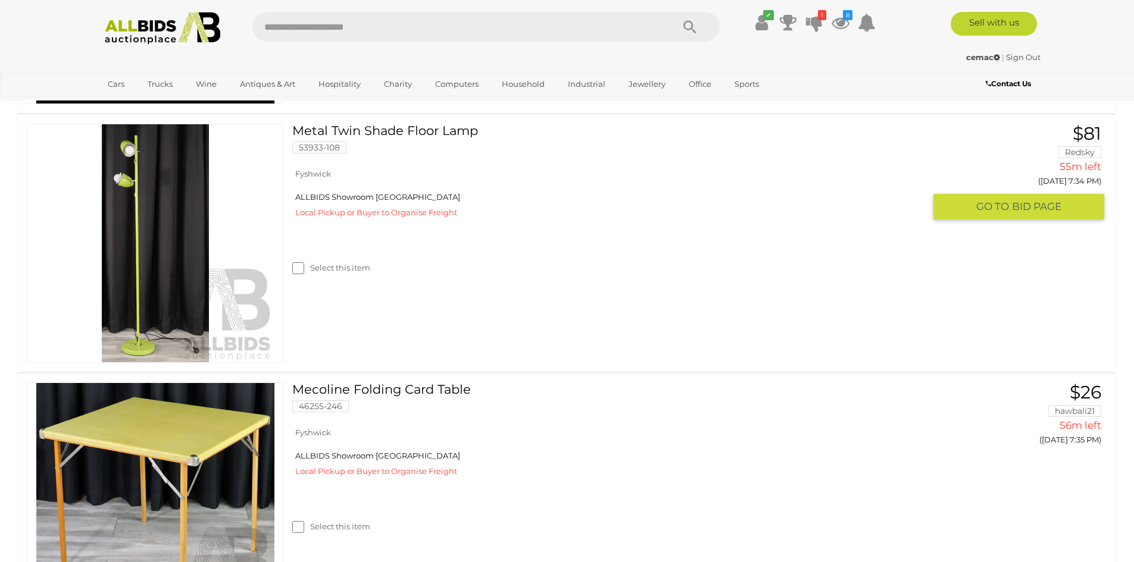
scroll to position [1250, 0]
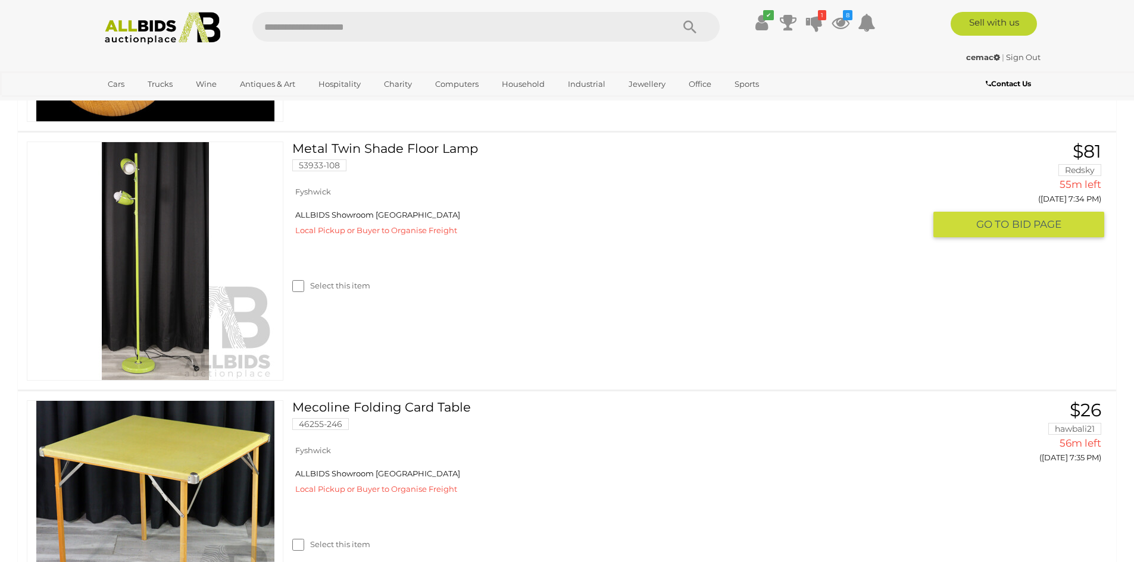
click at [131, 234] on link at bounding box center [155, 261] width 256 height 239
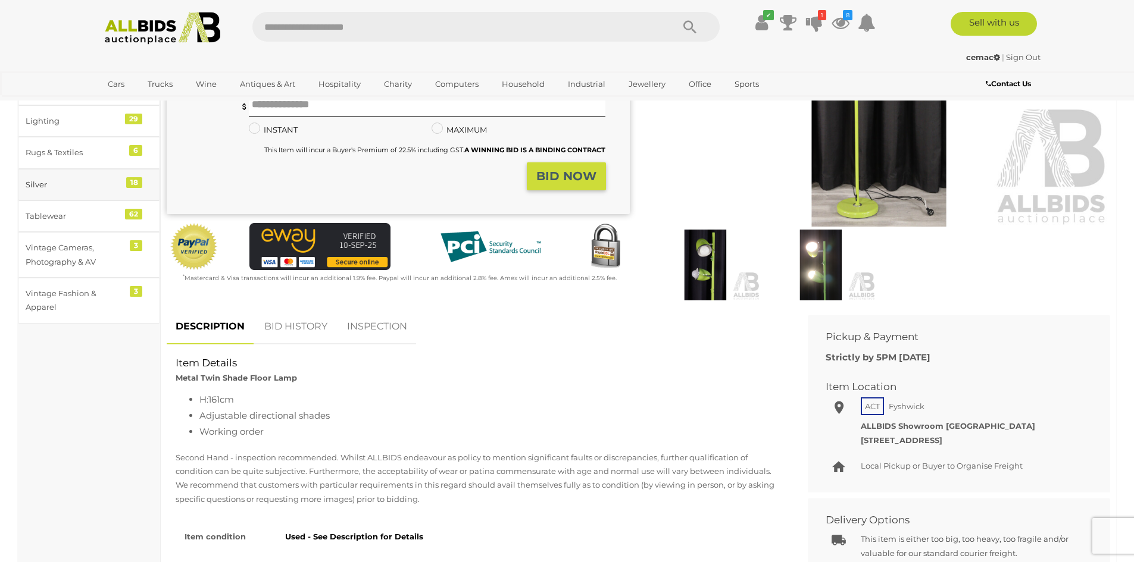
scroll to position [298, 0]
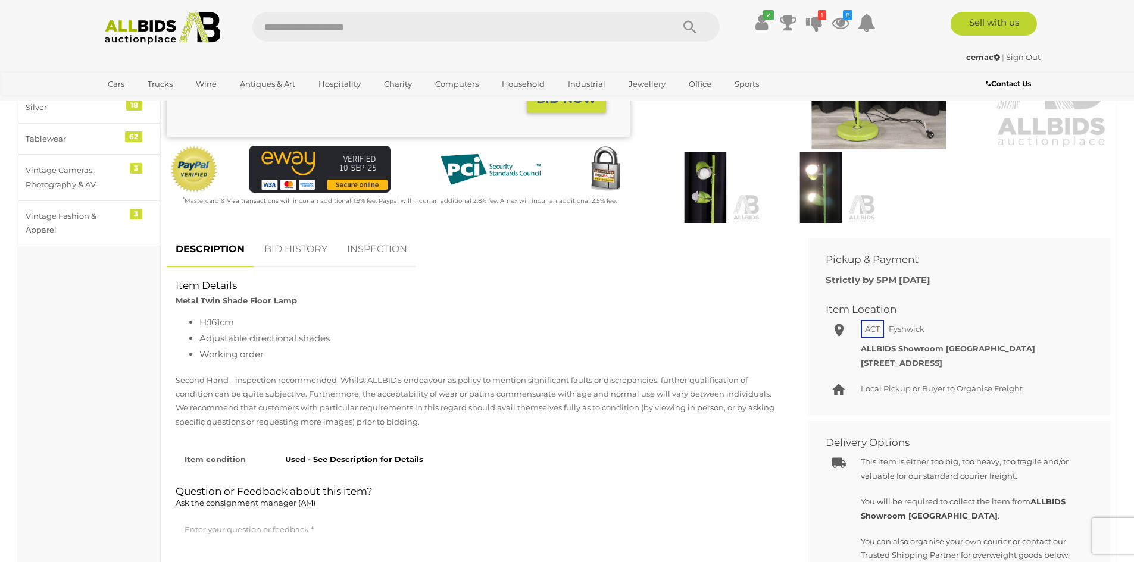
click at [307, 246] on link "BID HISTORY" at bounding box center [295, 249] width 81 height 35
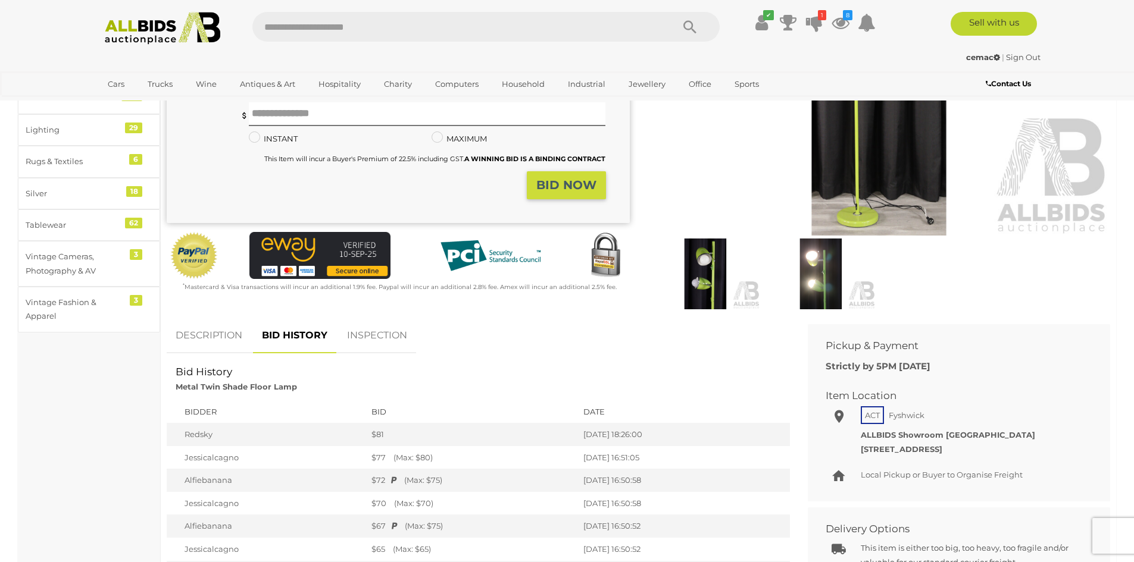
scroll to position [238, 0]
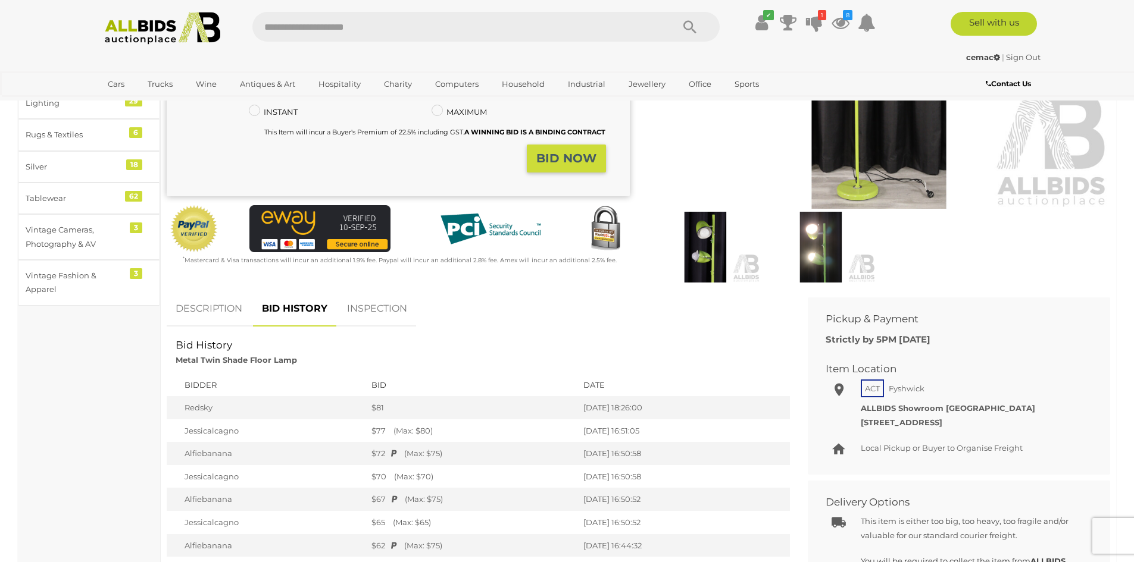
click at [547, 58] on div "cemac | Sign Out" at bounding box center [567, 58] width 946 height 14
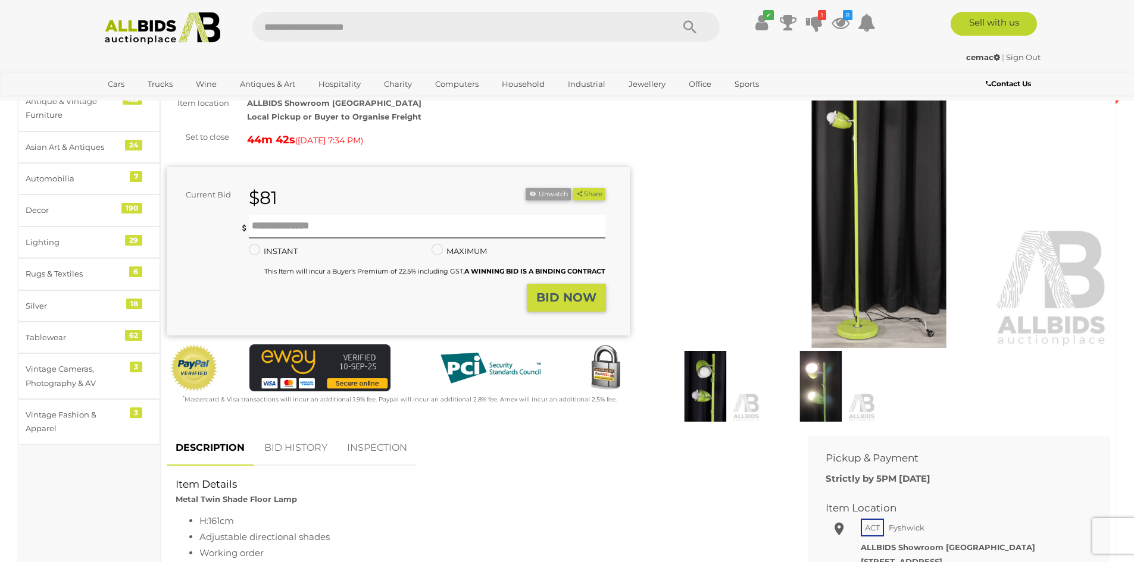
scroll to position [119, 0]
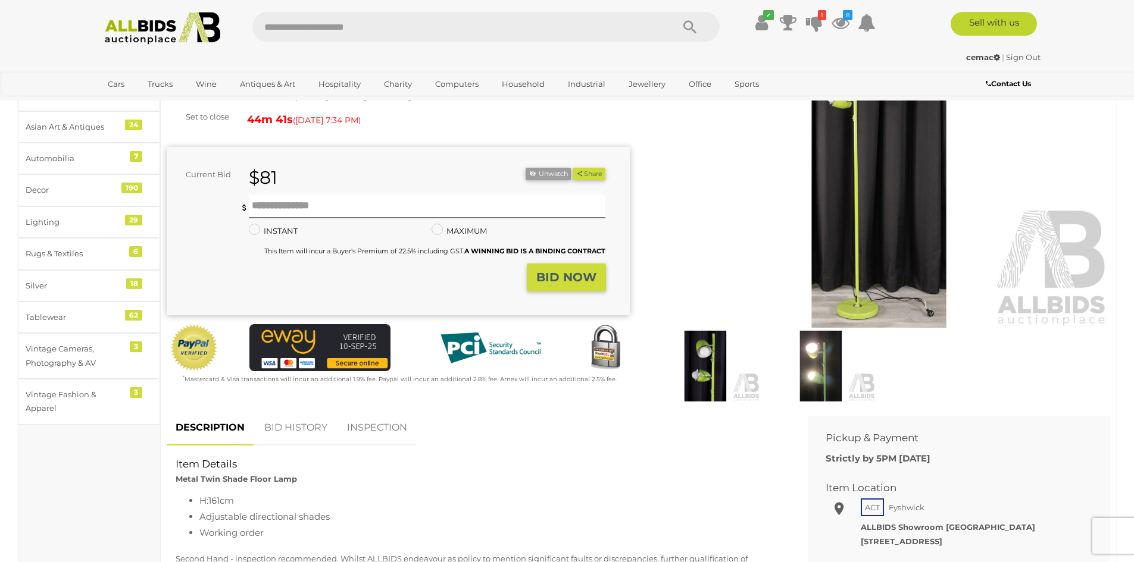
click at [308, 430] on link "BID HISTORY" at bounding box center [295, 428] width 81 height 35
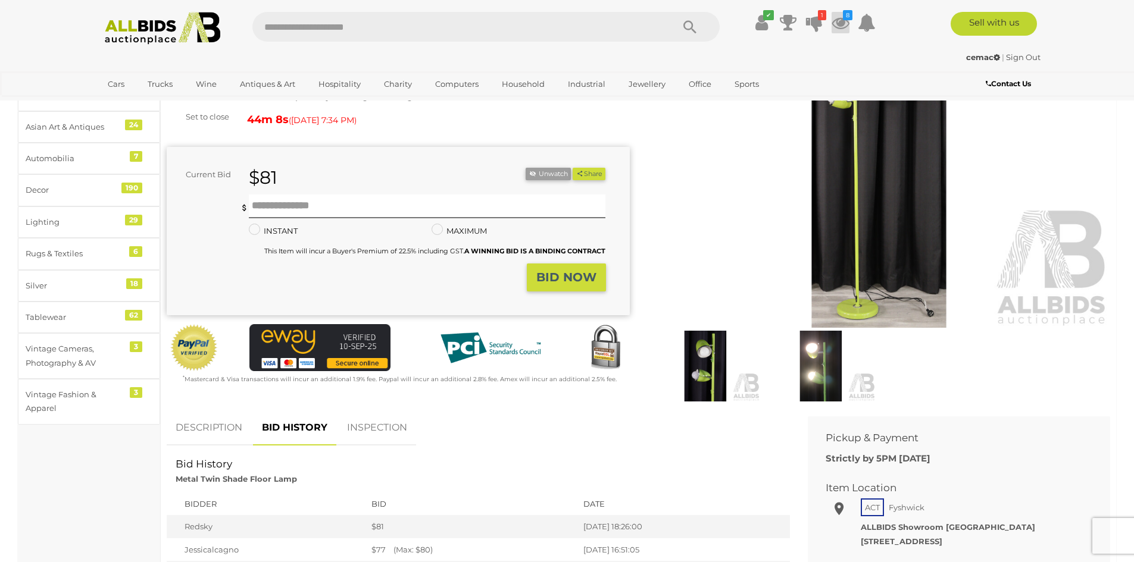
click at [839, 21] on icon at bounding box center [840, 22] width 18 height 21
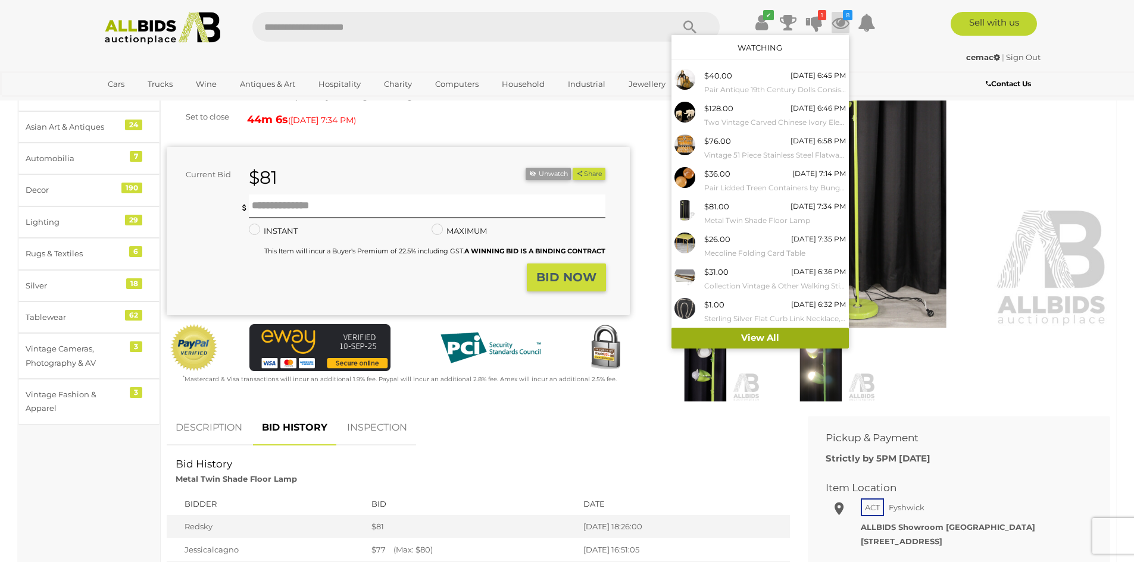
click at [766, 338] on link "View All" at bounding box center [759, 338] width 177 height 21
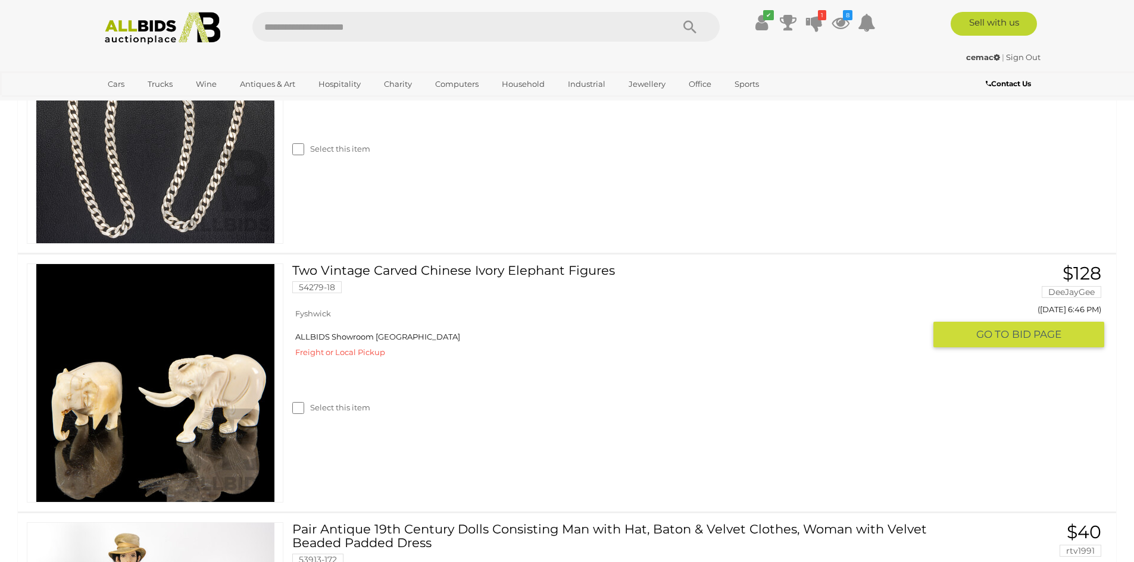
scroll to position [1666, 0]
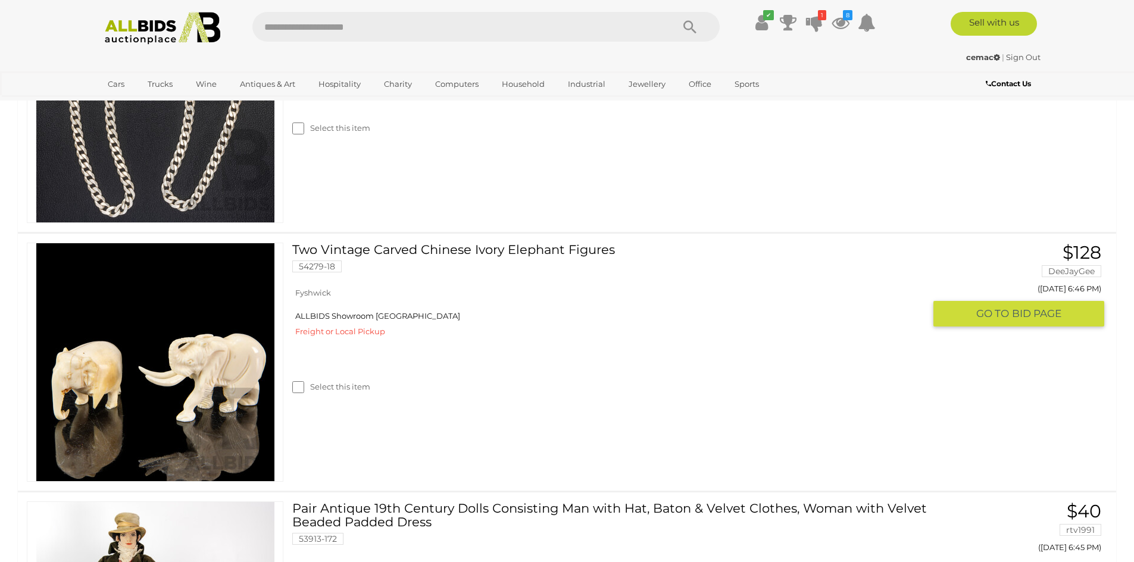
click at [190, 361] on img at bounding box center [155, 362] width 238 height 238
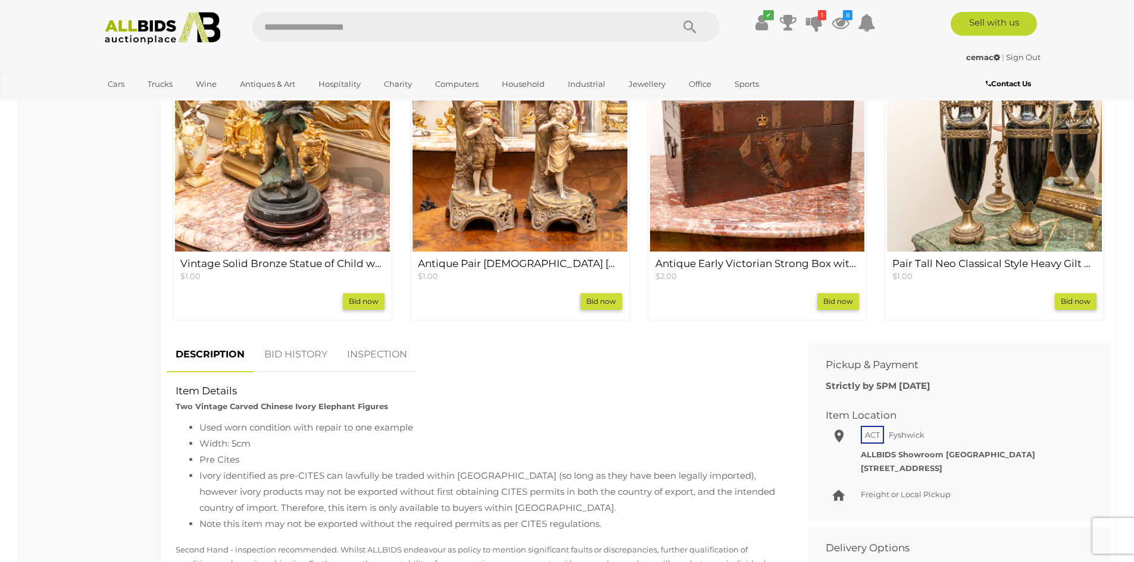
scroll to position [536, 0]
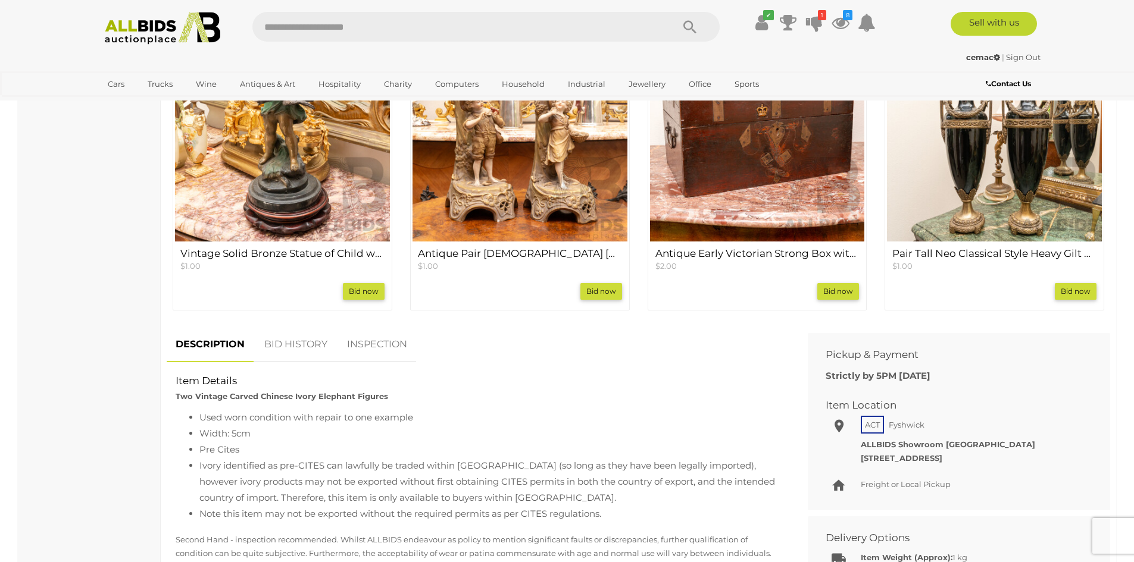
click at [304, 340] on link "BID HISTORY" at bounding box center [295, 344] width 81 height 35
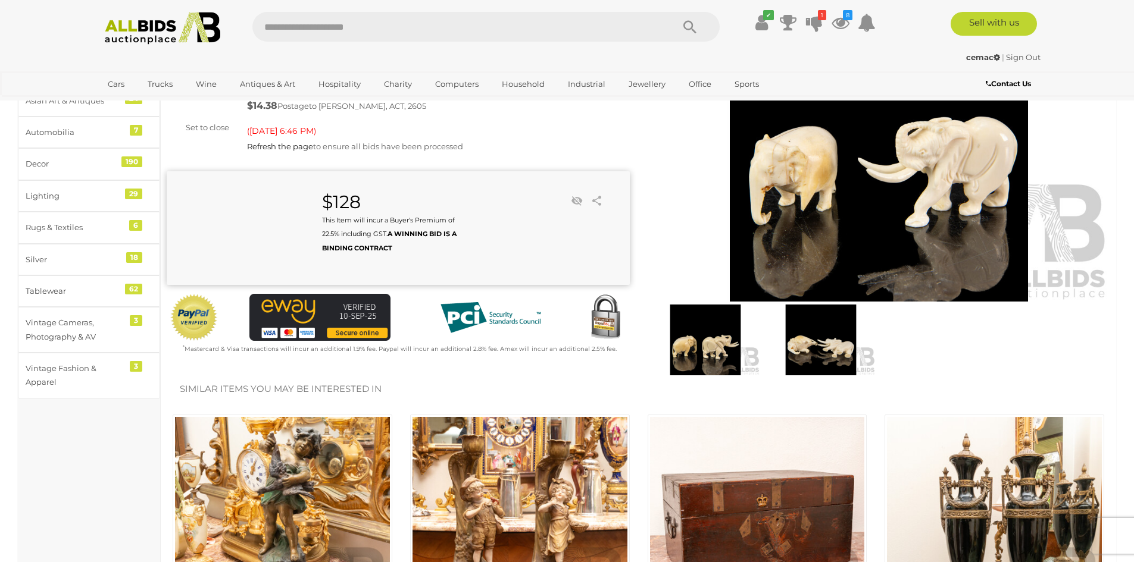
scroll to position [0, 0]
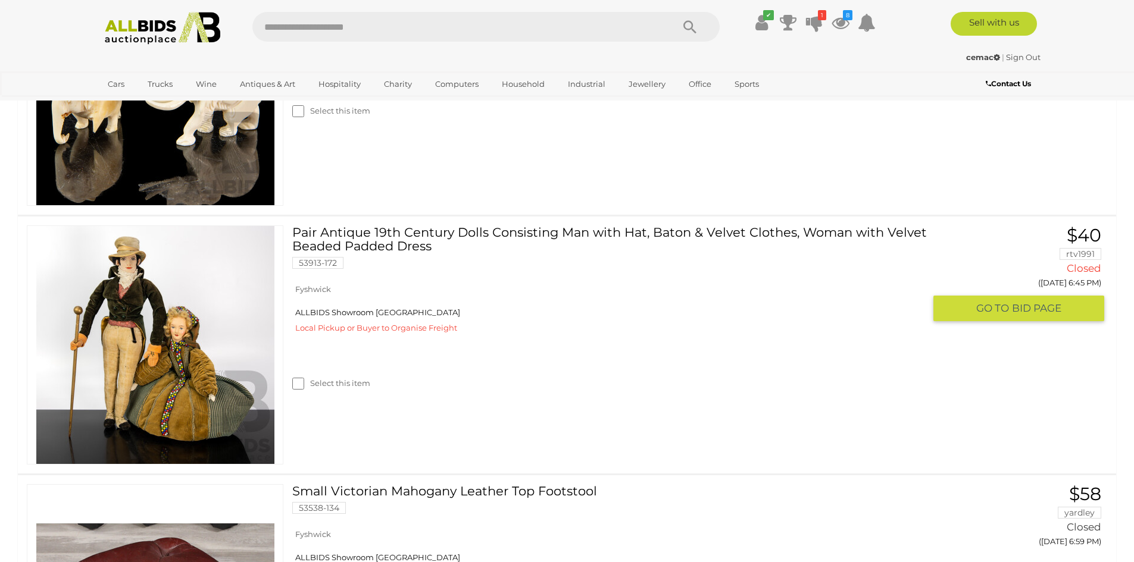
scroll to position [1964, 0]
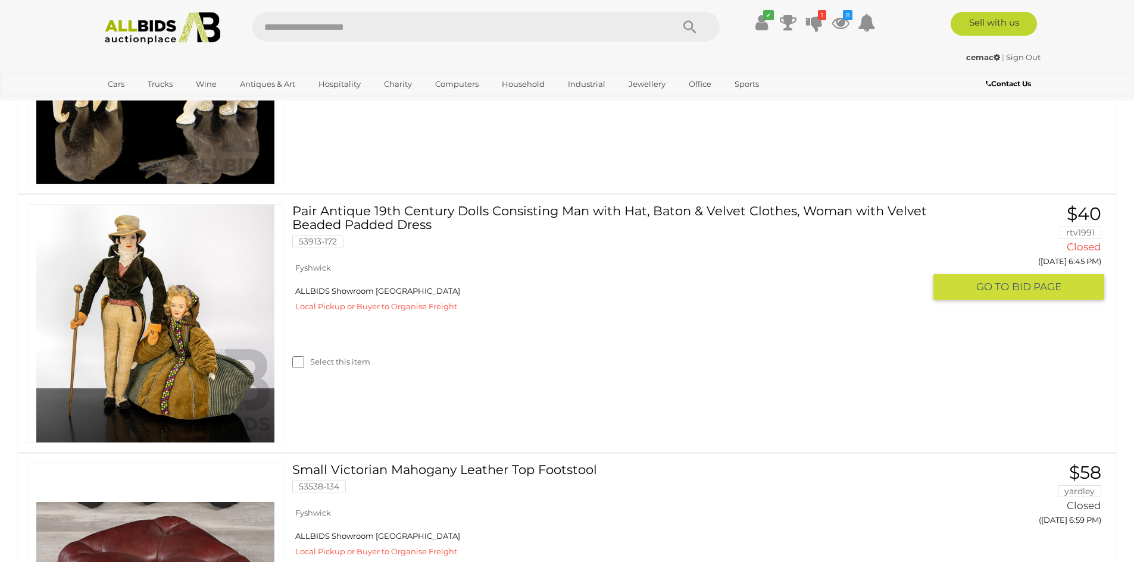
click at [201, 270] on link at bounding box center [155, 323] width 256 height 239
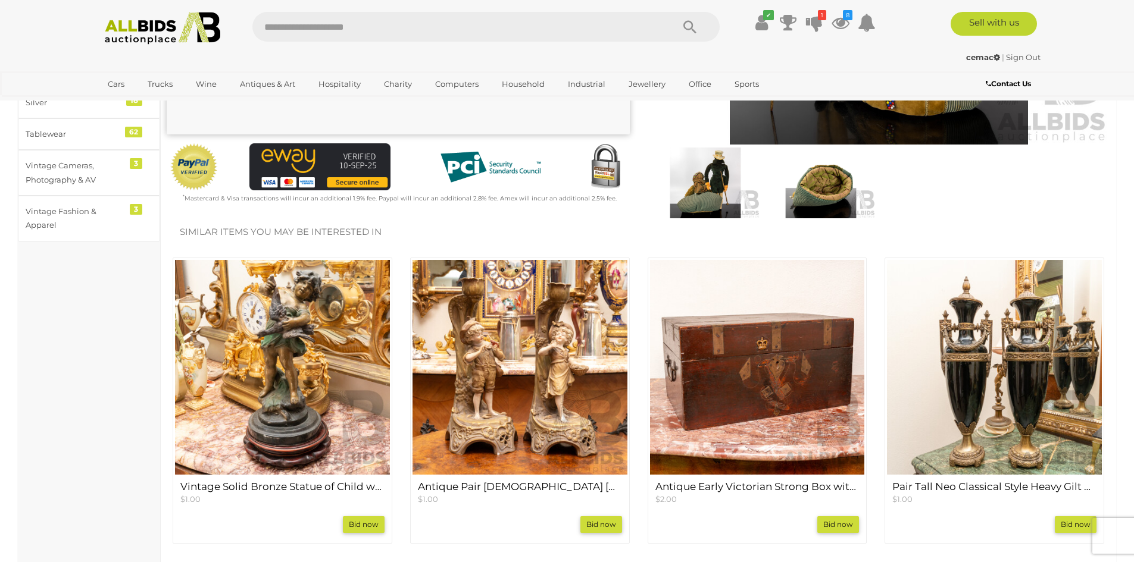
scroll to position [476, 0]
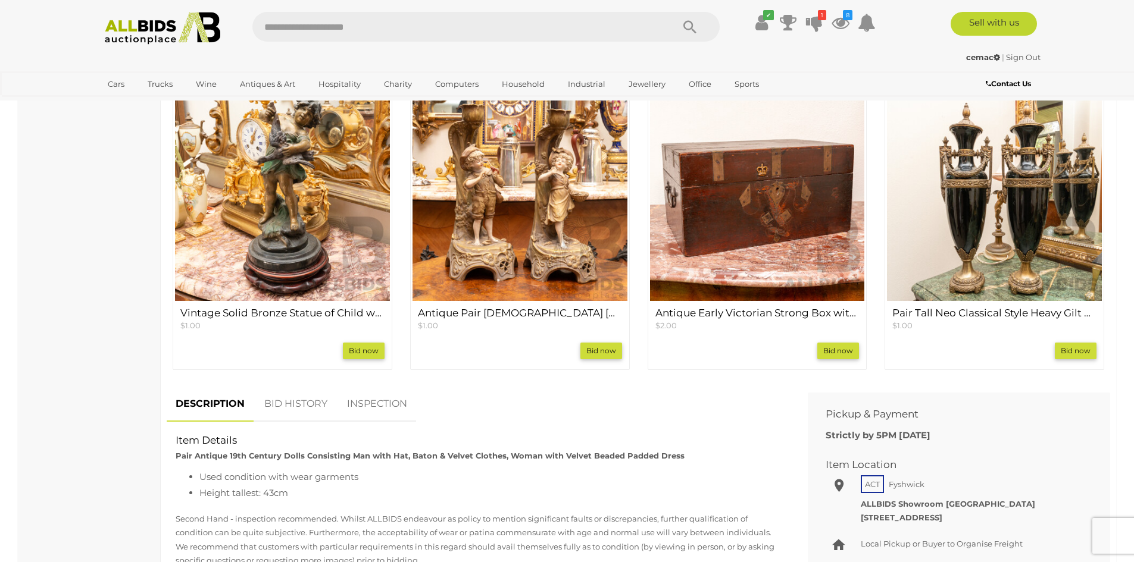
click at [313, 408] on link "BID HISTORY" at bounding box center [295, 404] width 81 height 35
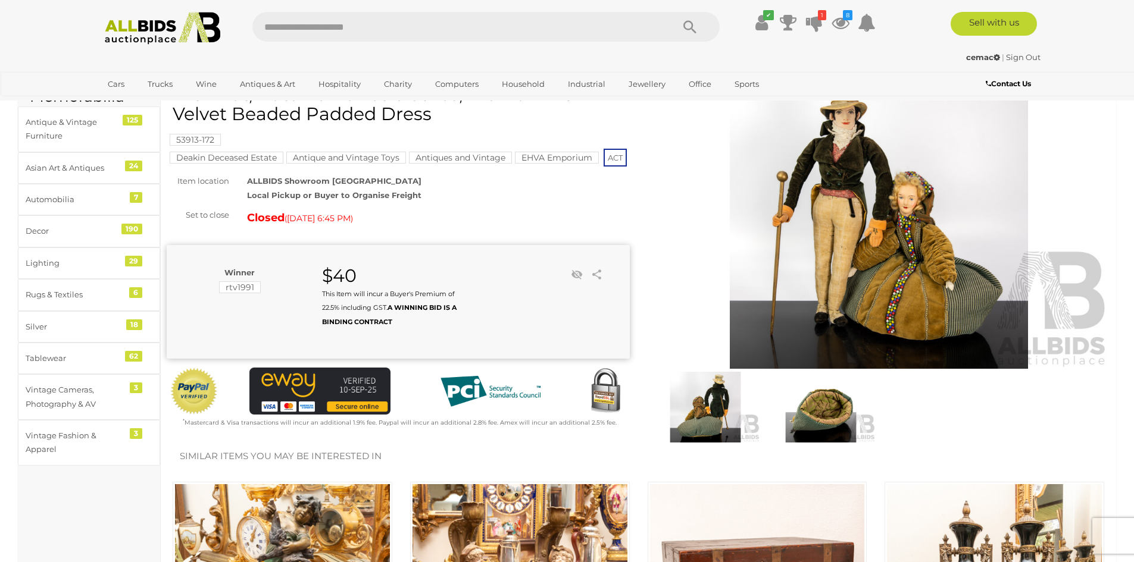
scroll to position [0, 0]
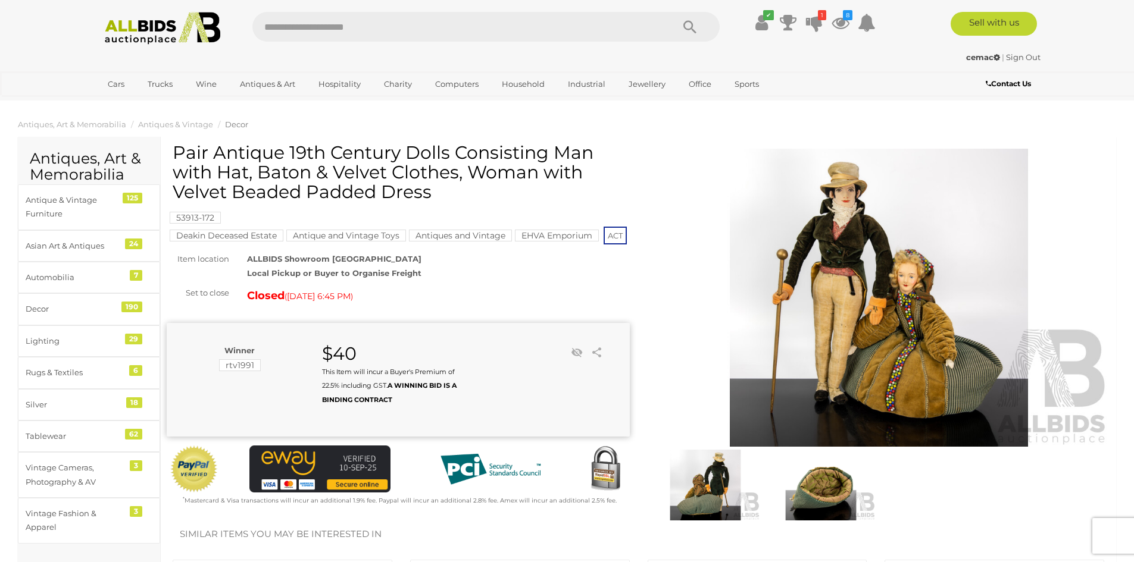
click at [840, 343] on img at bounding box center [878, 298] width 463 height 298
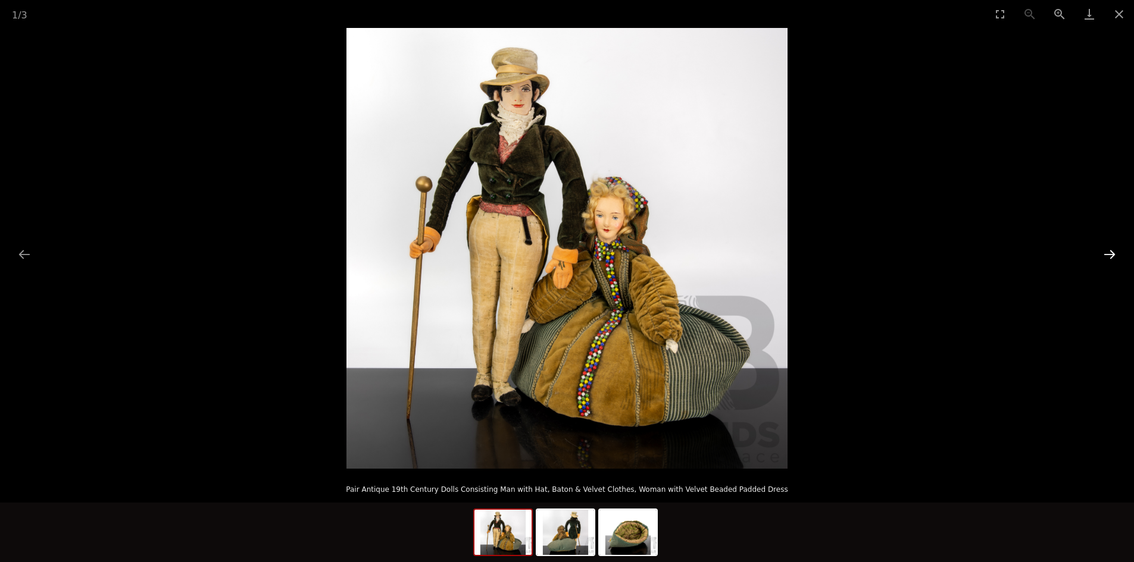
click at [1111, 248] on button "Next slide" at bounding box center [1109, 254] width 25 height 23
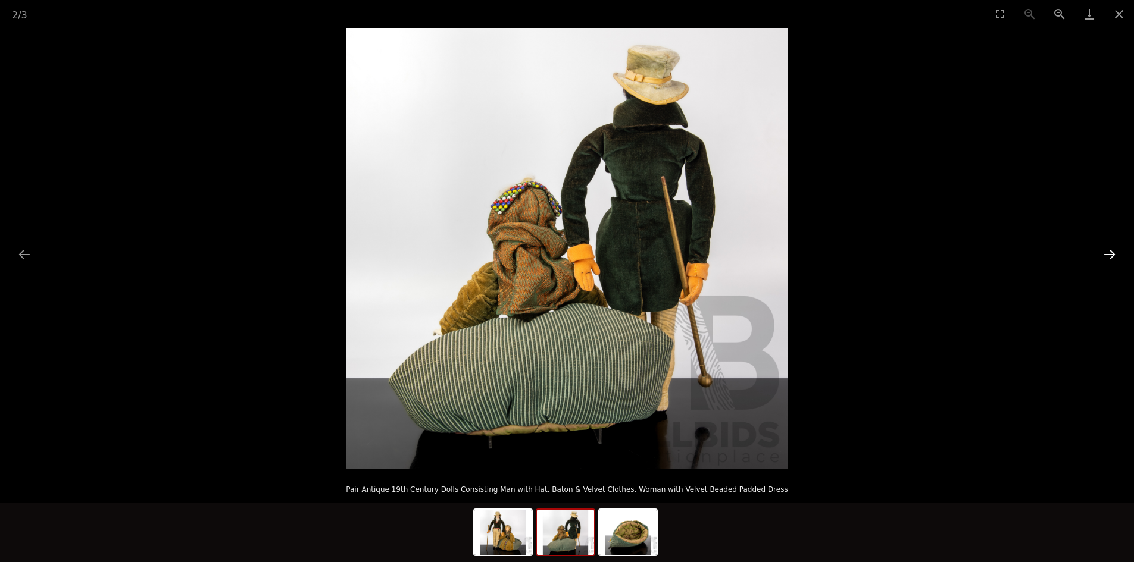
click at [1111, 248] on button "Next slide" at bounding box center [1109, 254] width 25 height 23
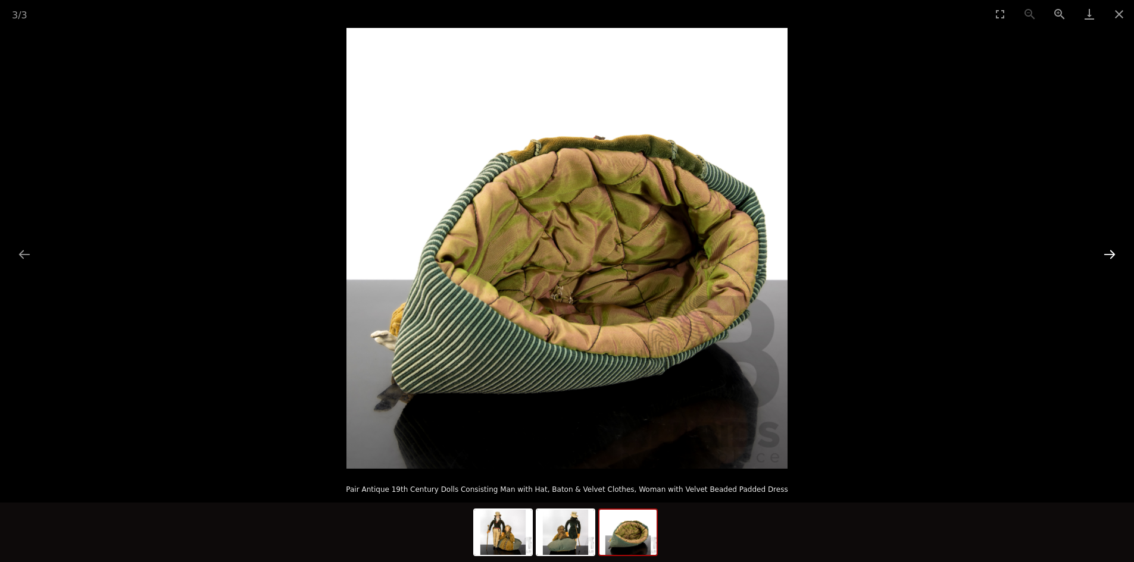
click at [1111, 248] on button "Next slide" at bounding box center [1109, 254] width 25 height 23
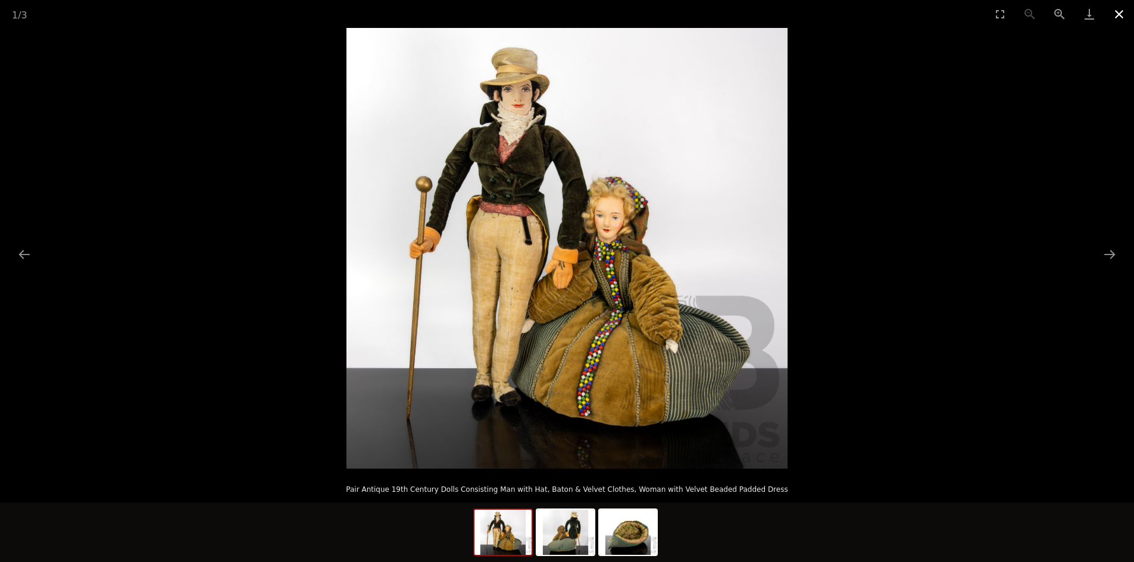
click at [1118, 13] on button "Close gallery" at bounding box center [1119, 14] width 30 height 28
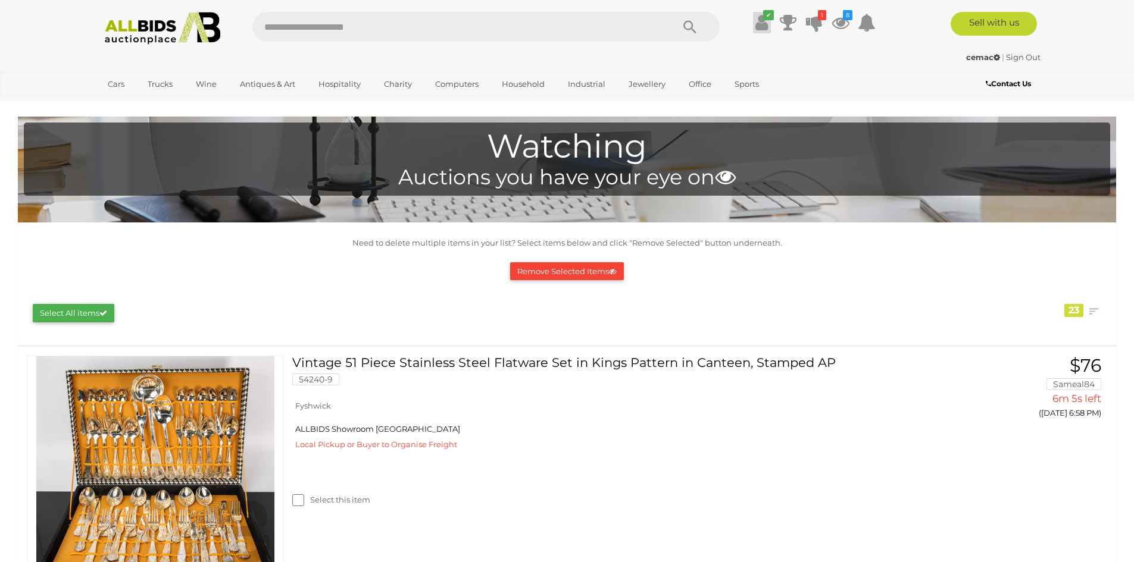
click at [762, 27] on icon at bounding box center [761, 22] width 12 height 21
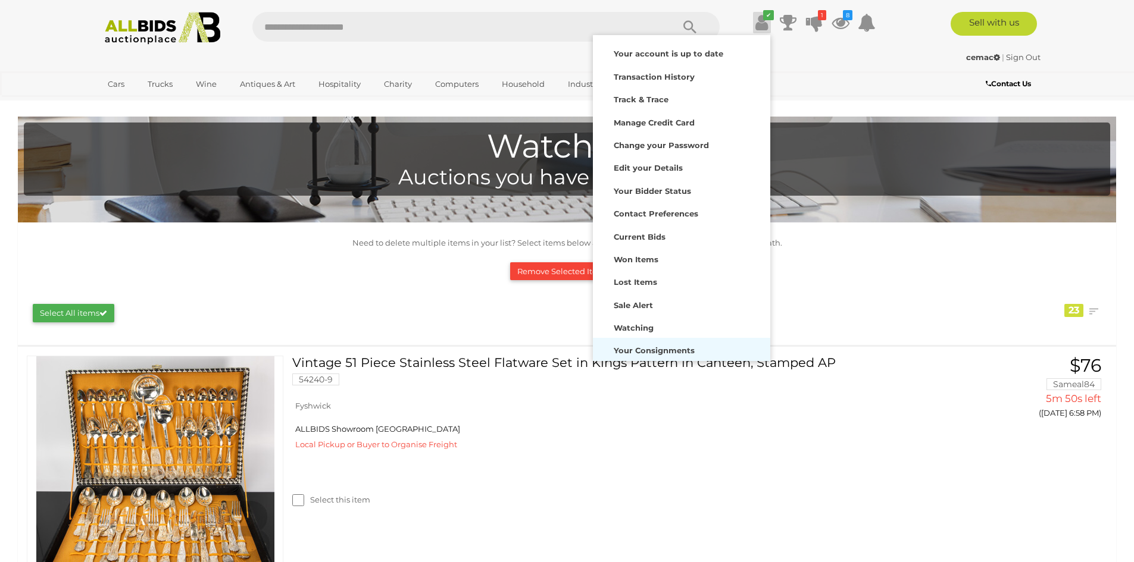
click at [645, 351] on strong "Your Consignments" at bounding box center [654, 351] width 81 height 10
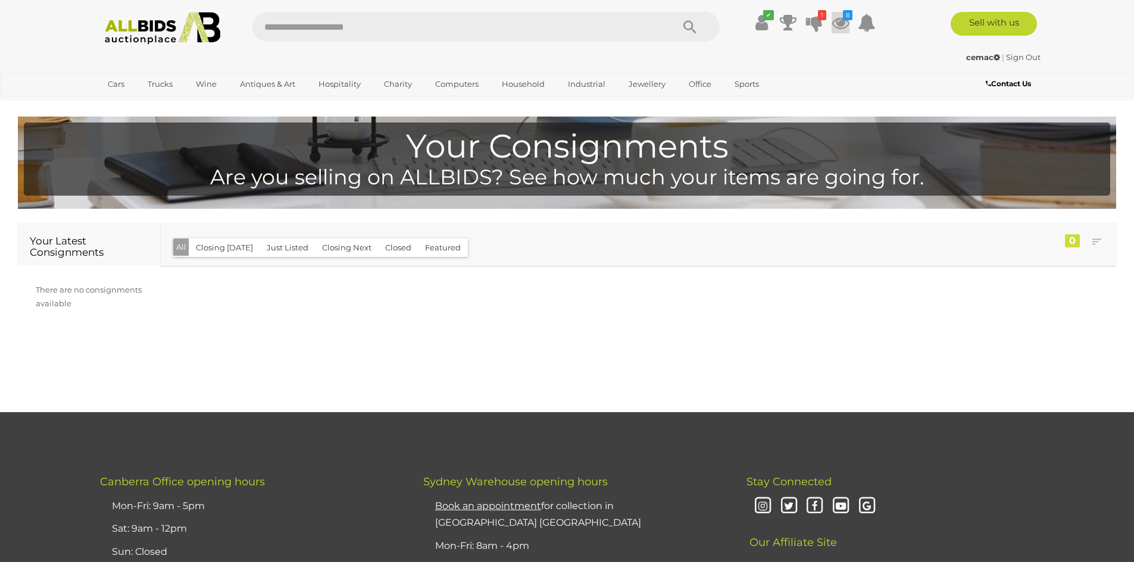
click at [842, 21] on icon at bounding box center [840, 22] width 18 height 21
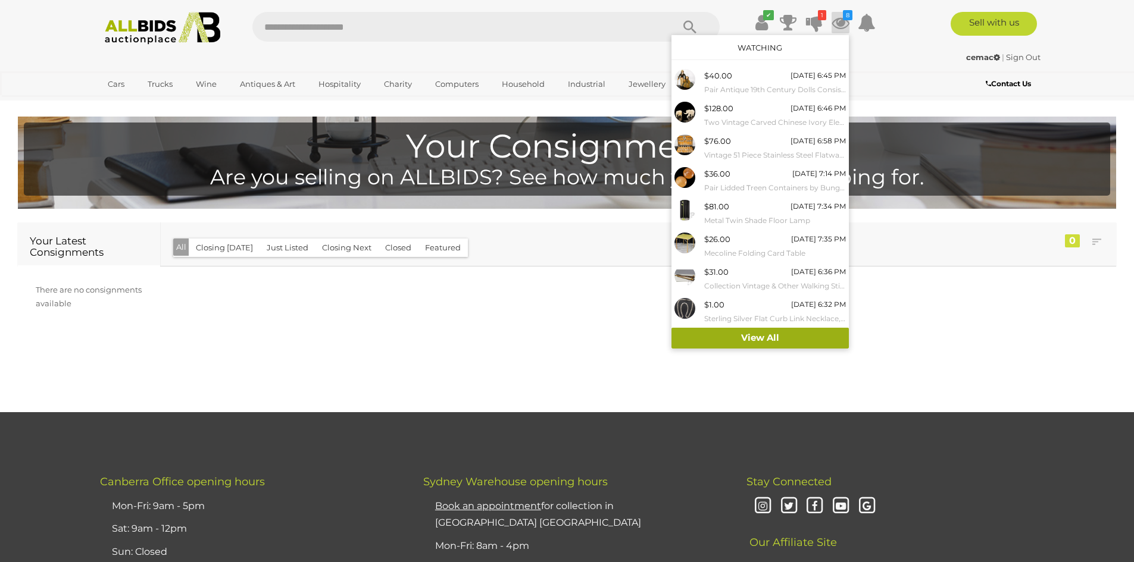
click at [757, 334] on link "View All" at bounding box center [759, 338] width 177 height 21
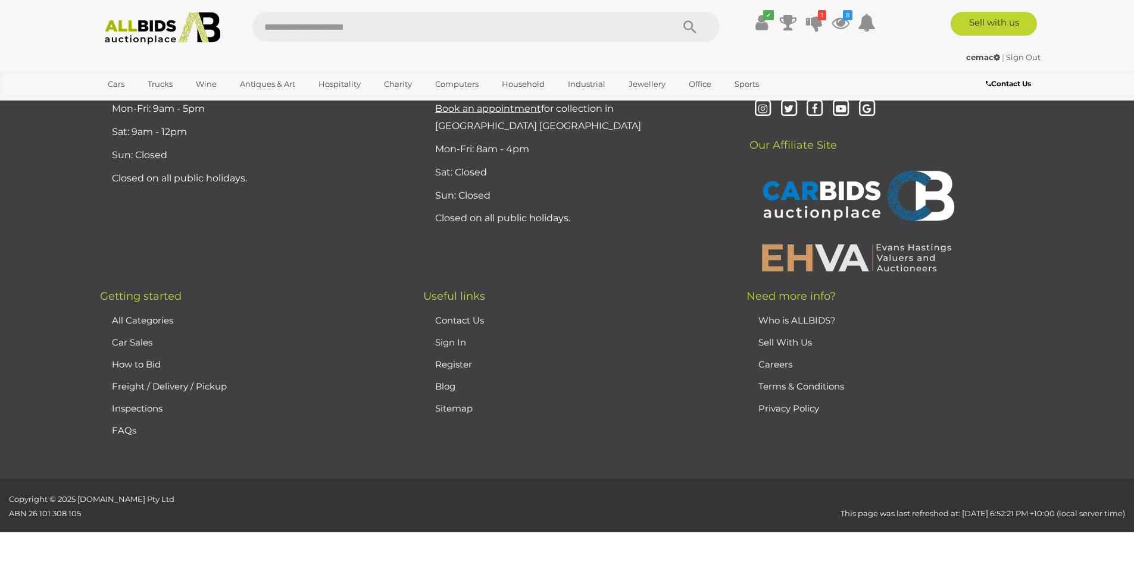
scroll to position [6129, 0]
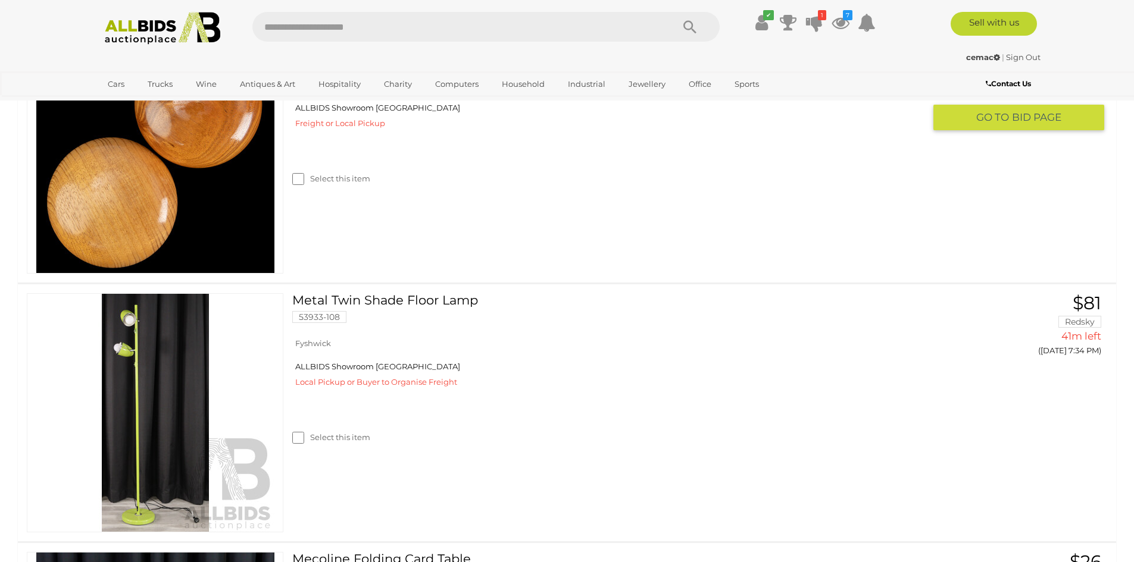
scroll to position [595, 0]
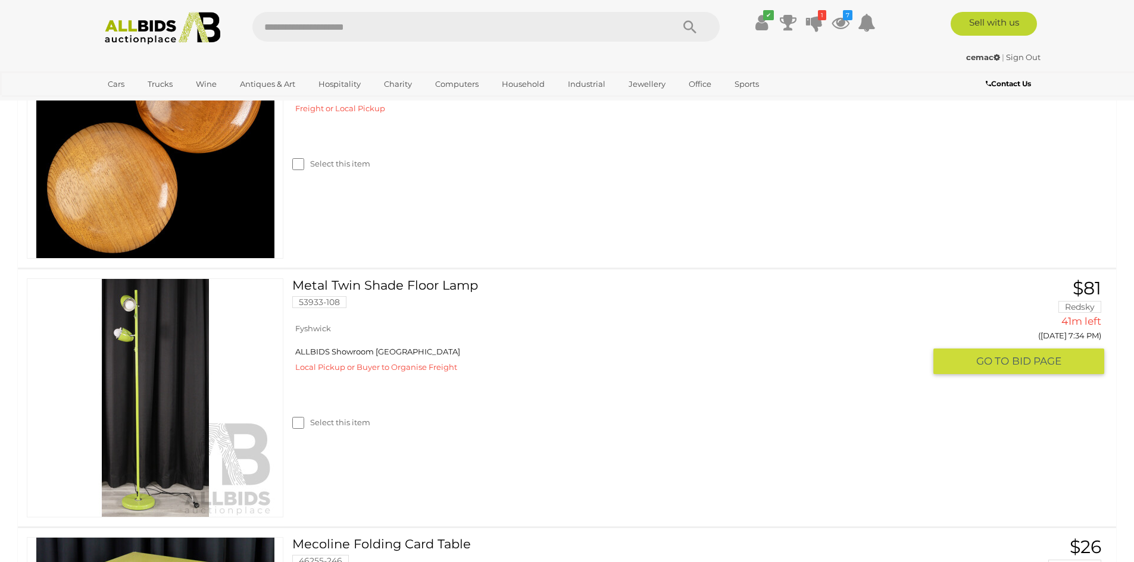
click at [133, 395] on img at bounding box center [155, 398] width 238 height 238
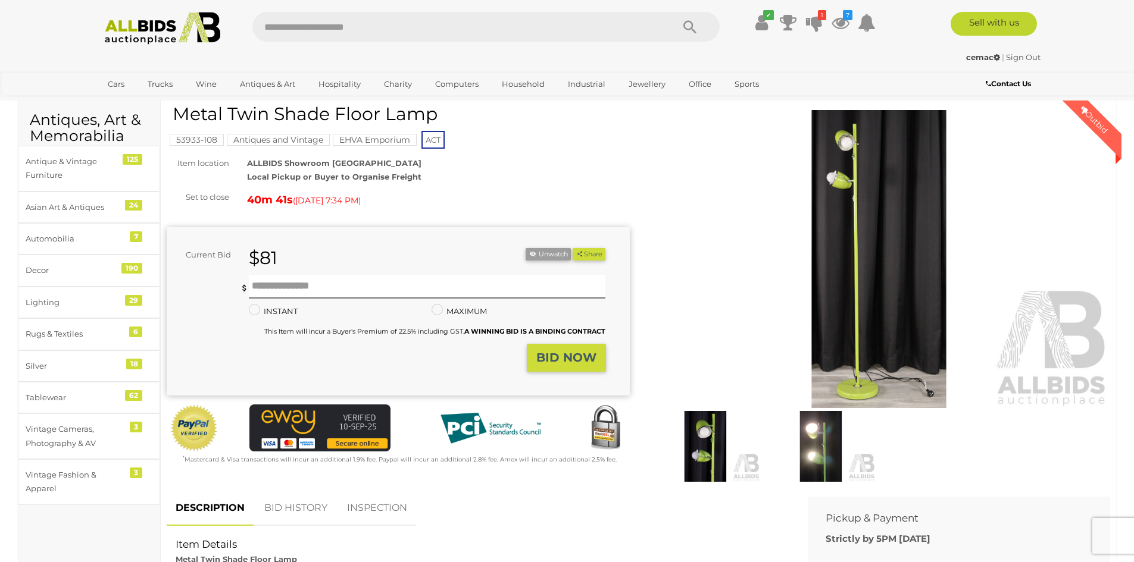
scroll to position [60, 0]
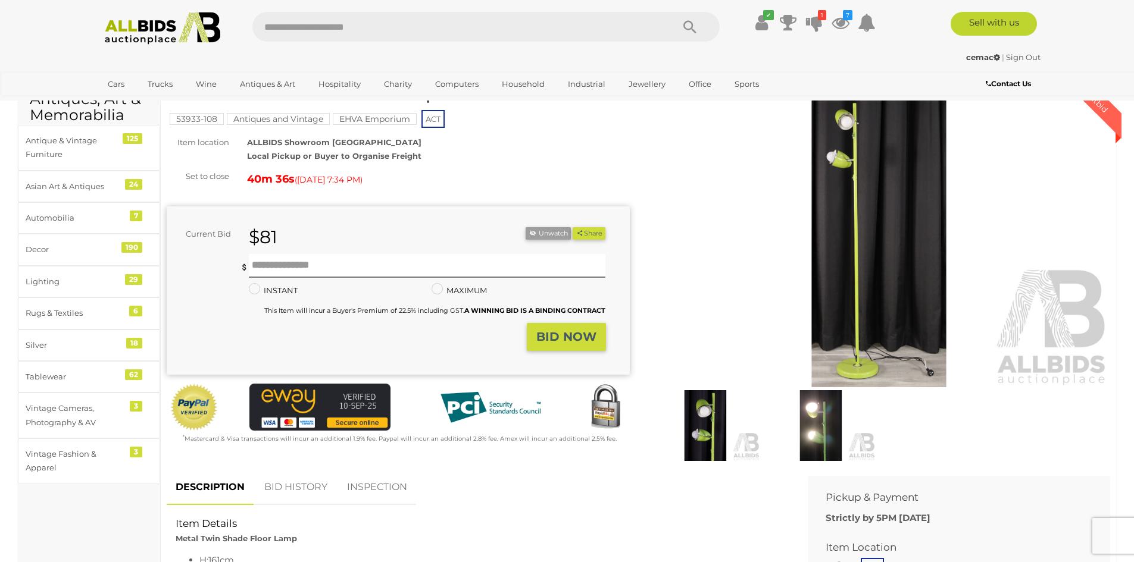
click at [866, 264] on img at bounding box center [878, 238] width 463 height 298
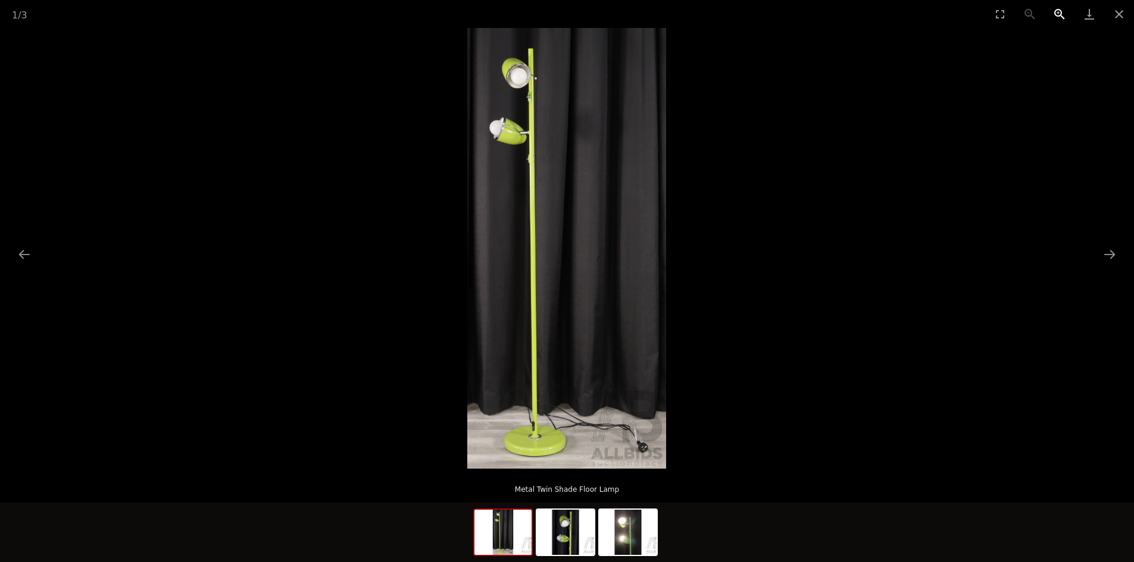
click at [1054, 10] on button "Zoom in" at bounding box center [1059, 14] width 30 height 28
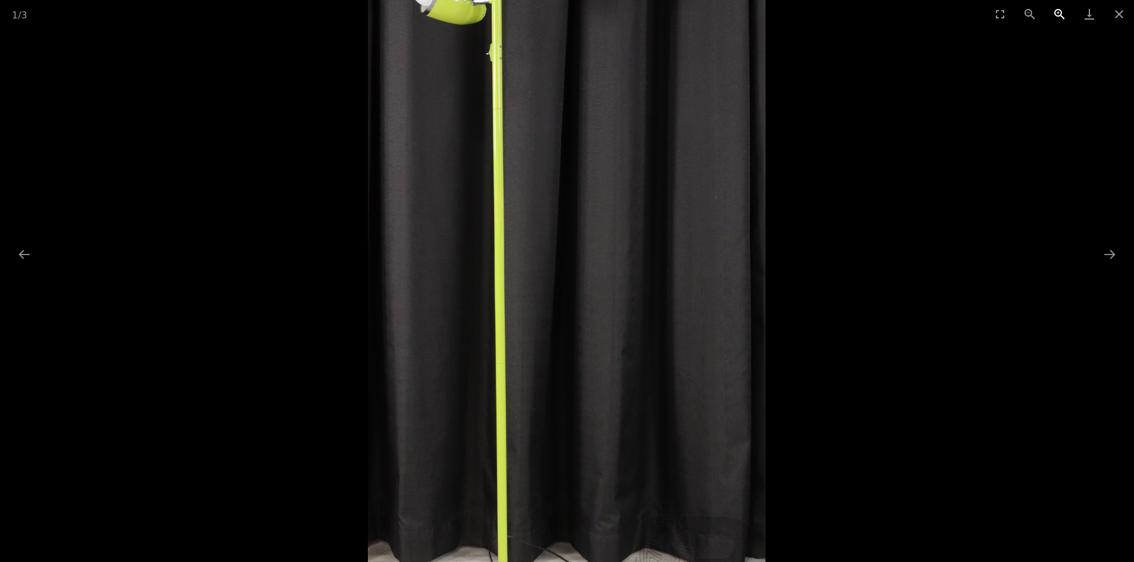
click at [1054, 10] on button "Zoom in" at bounding box center [1059, 14] width 30 height 28
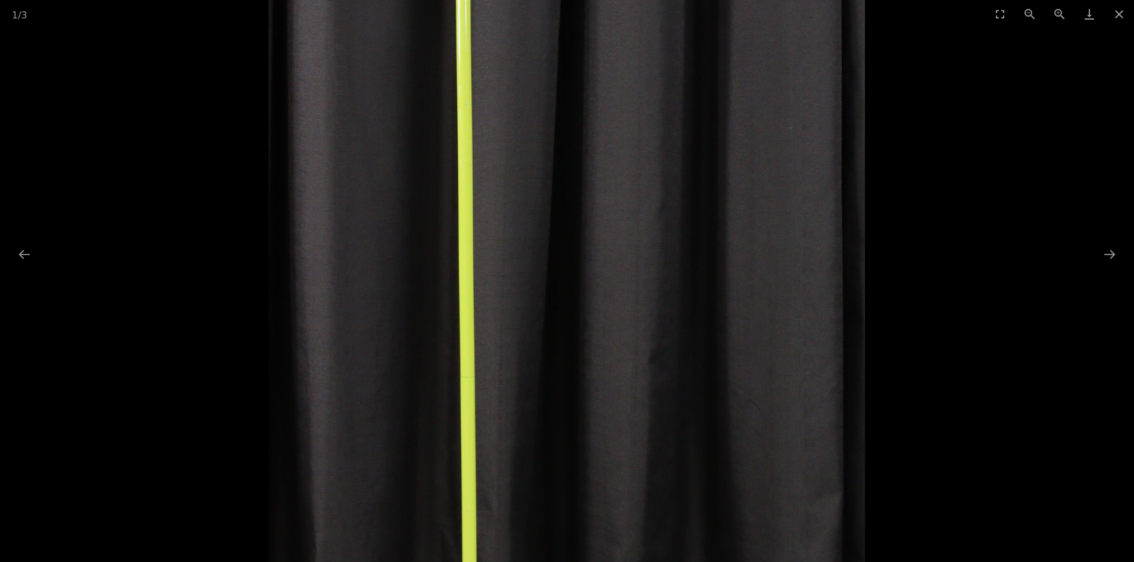
drag, startPoint x: 479, startPoint y: 98, endPoint x: 507, endPoint y: 43, distance: 60.9
click at [507, 43] on img at bounding box center [566, 179] width 597 height 1323
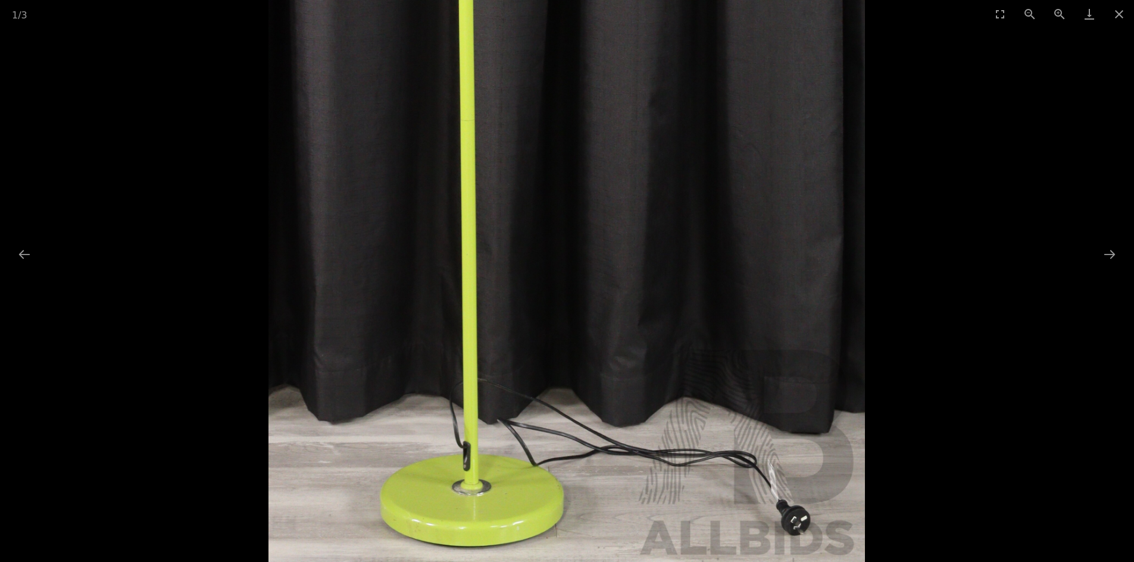
drag, startPoint x: 453, startPoint y: 428, endPoint x: 440, endPoint y: 190, distance: 238.4
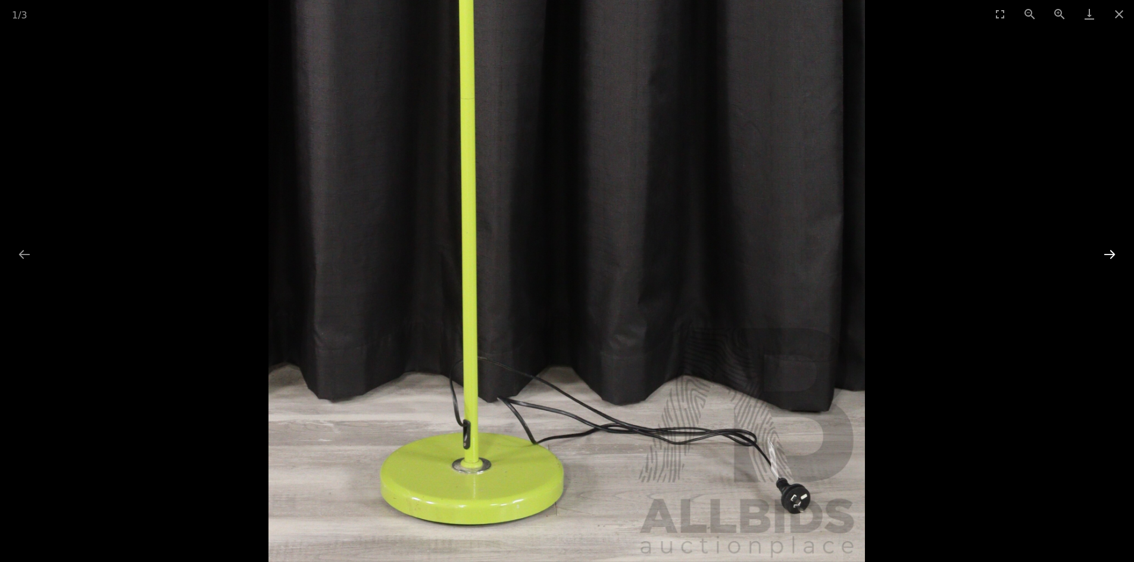
click at [1106, 249] on button "Next slide" at bounding box center [1109, 254] width 25 height 23
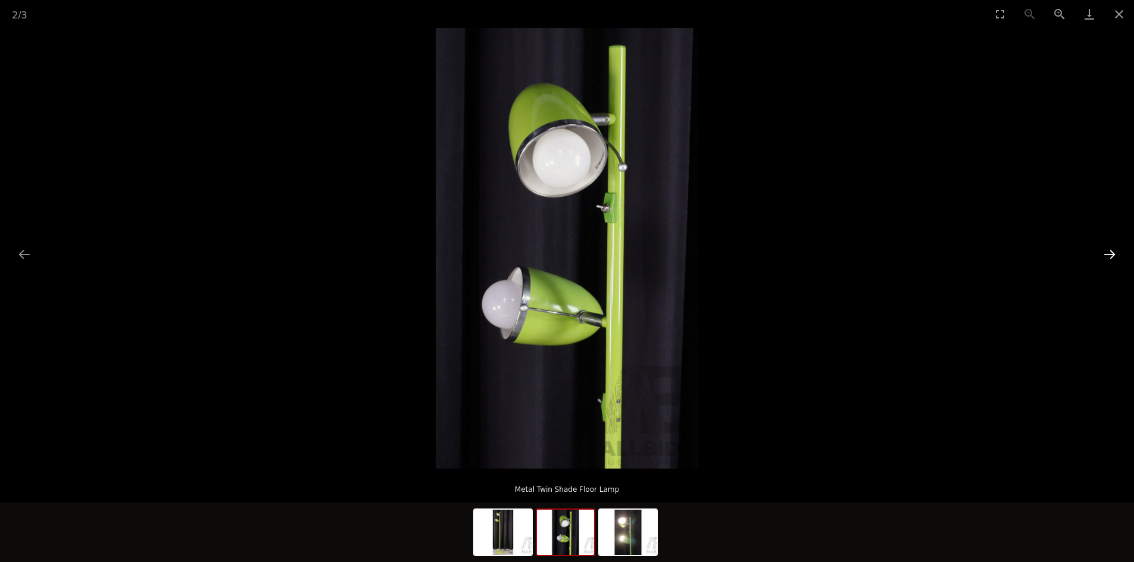
click at [1106, 249] on button "Next slide" at bounding box center [1109, 254] width 25 height 23
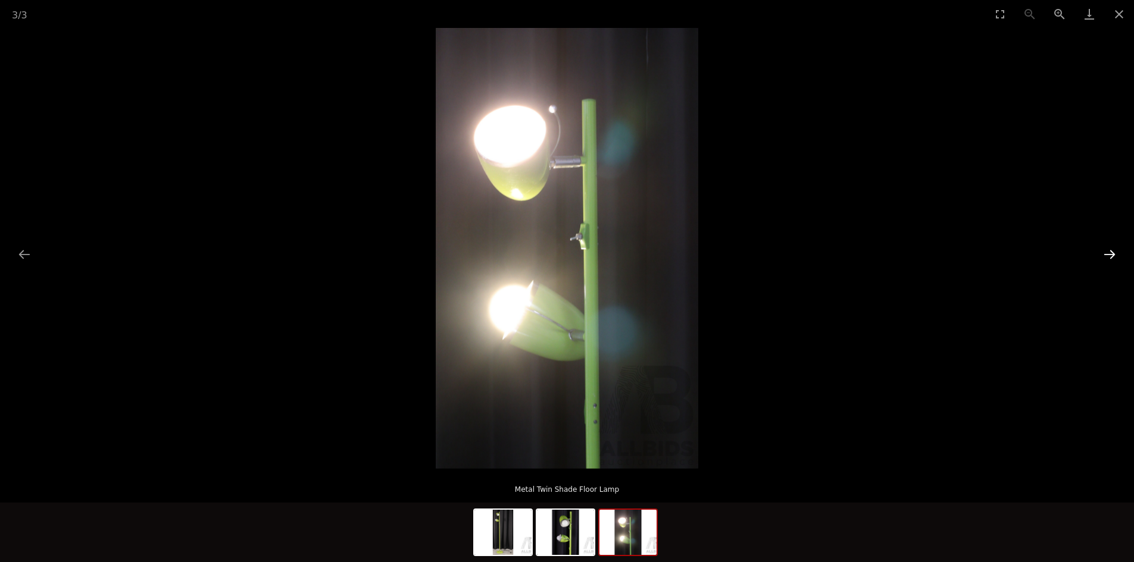
click at [1106, 249] on button "Next slide" at bounding box center [1109, 254] width 25 height 23
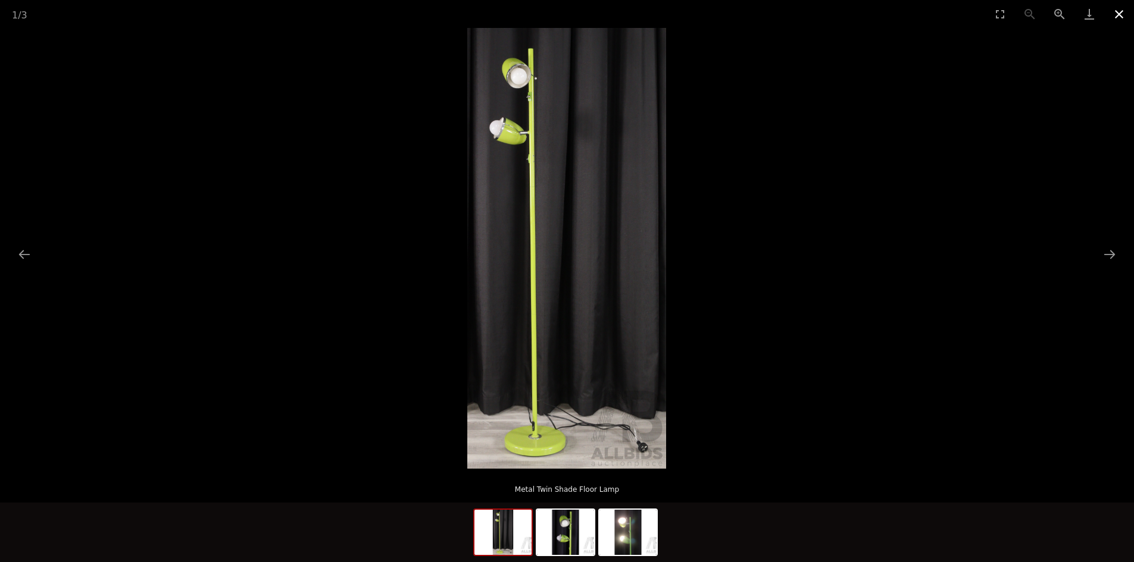
click at [1122, 15] on button "Close gallery" at bounding box center [1119, 14] width 30 height 28
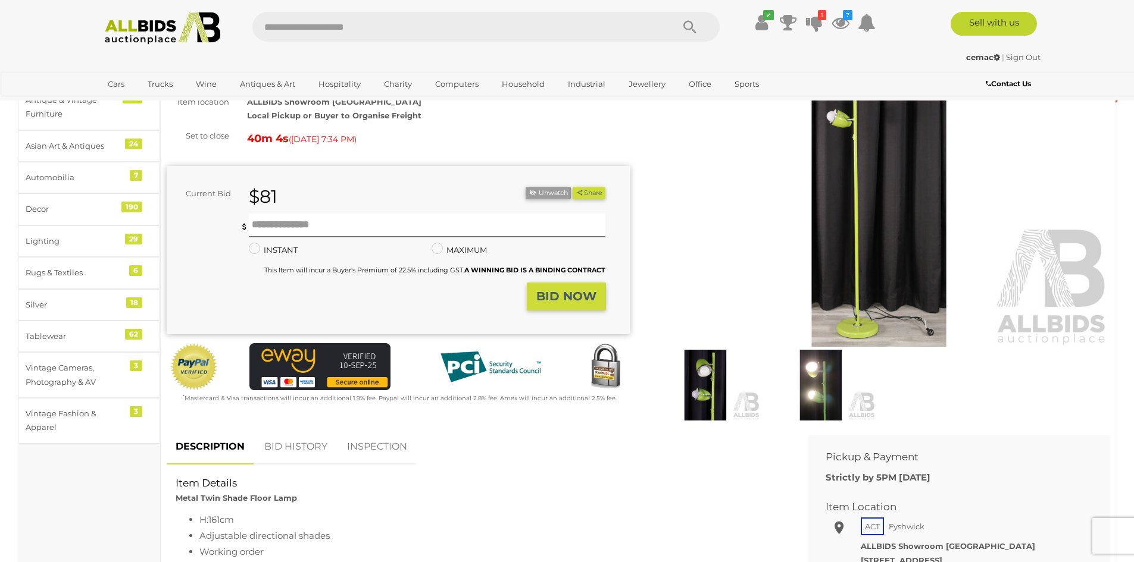
scroll to position [119, 0]
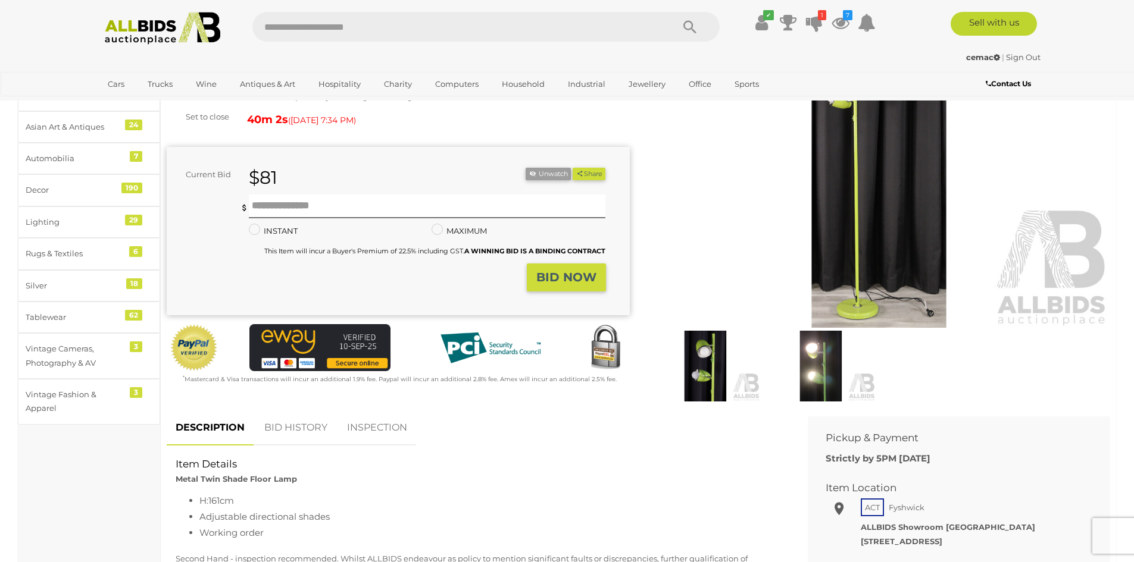
click at [305, 424] on link "BID HISTORY" at bounding box center [295, 428] width 81 height 35
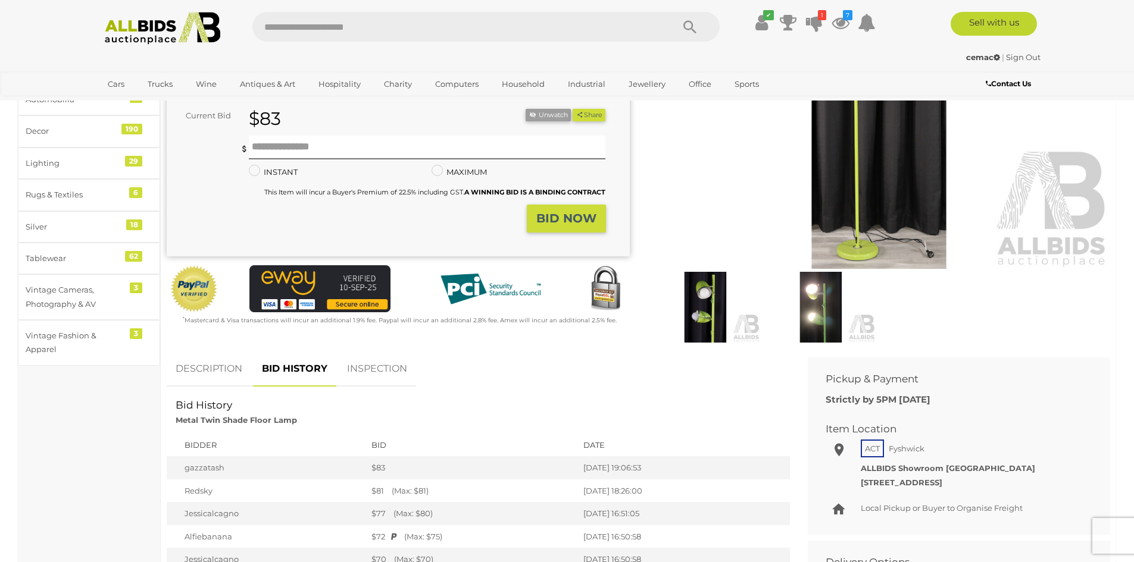
scroll to position [179, 0]
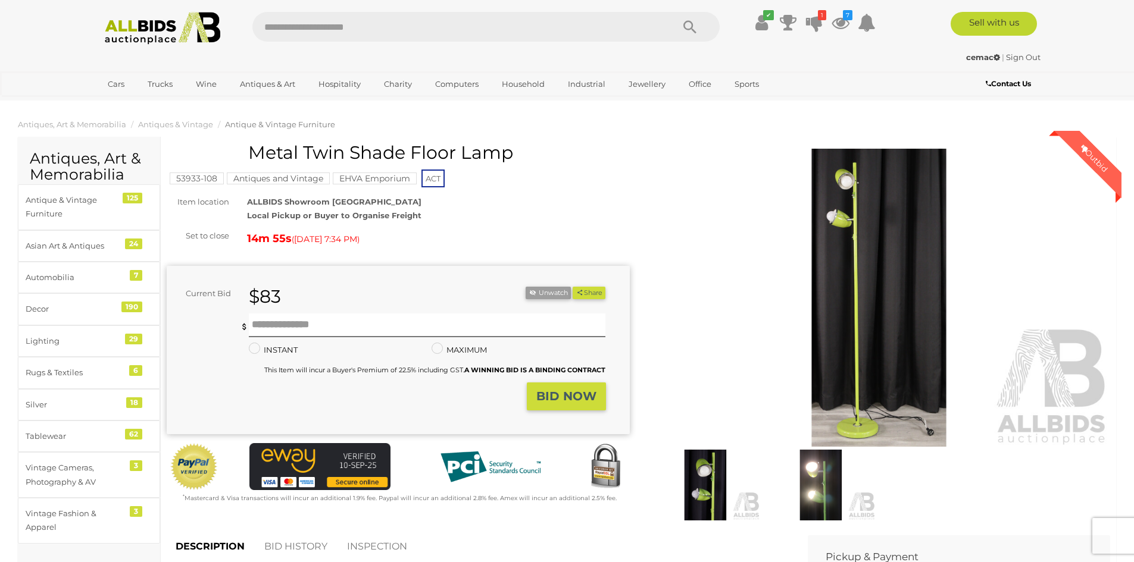
scroll to position [180, 0]
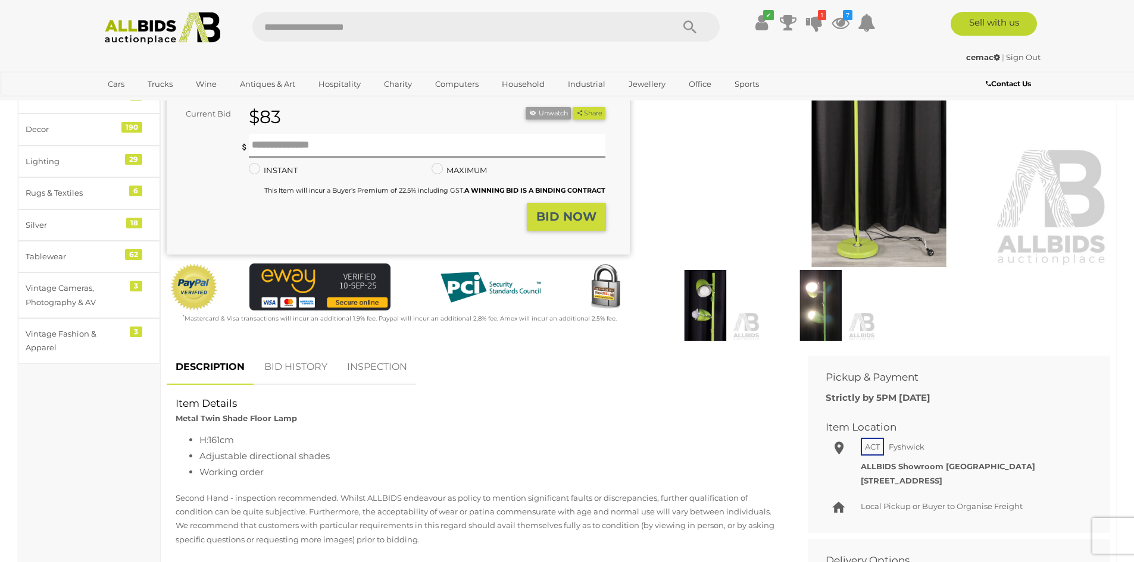
click at [288, 365] on link "BID HISTORY" at bounding box center [295, 367] width 81 height 35
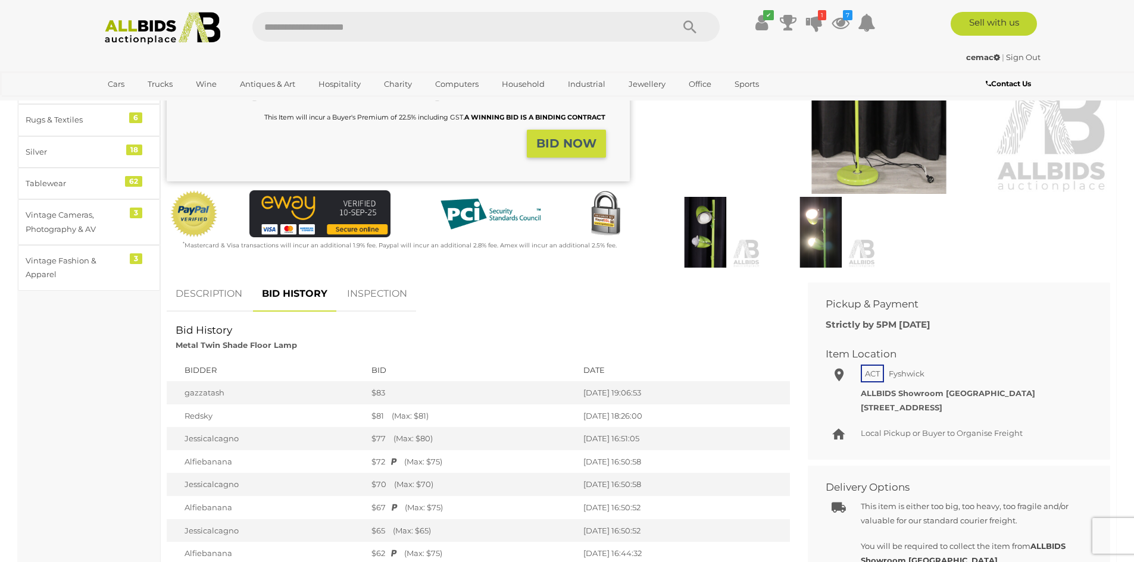
scroll to position [299, 0]
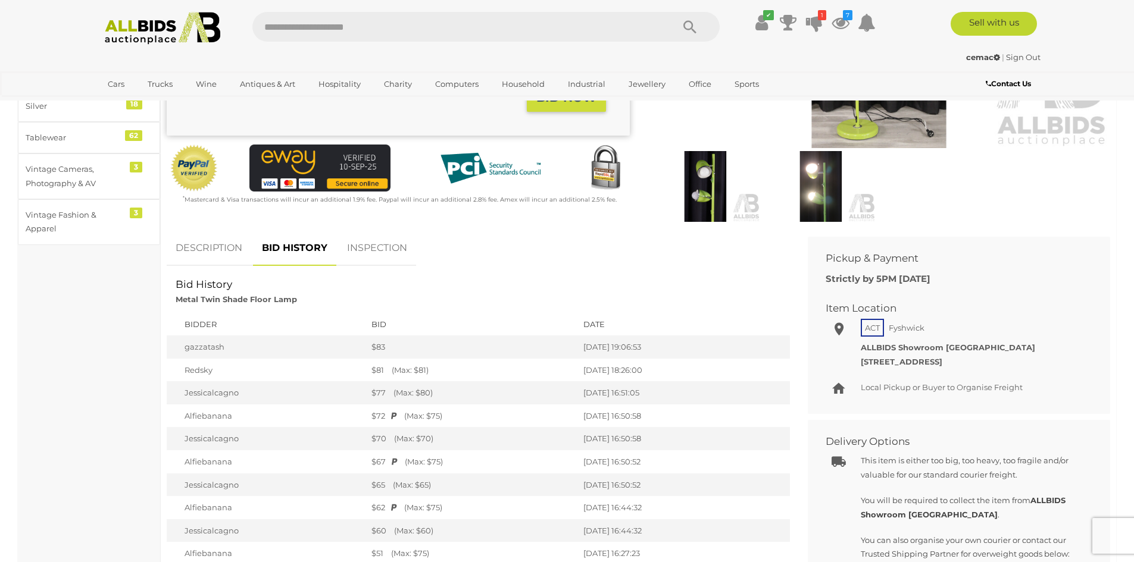
click at [516, 236] on div "DESCRIPTION BID HISTORY INSPECTION Item Details Metal Twin Shade Floor Lamp H:1…" at bounding box center [478, 499] width 623 height 536
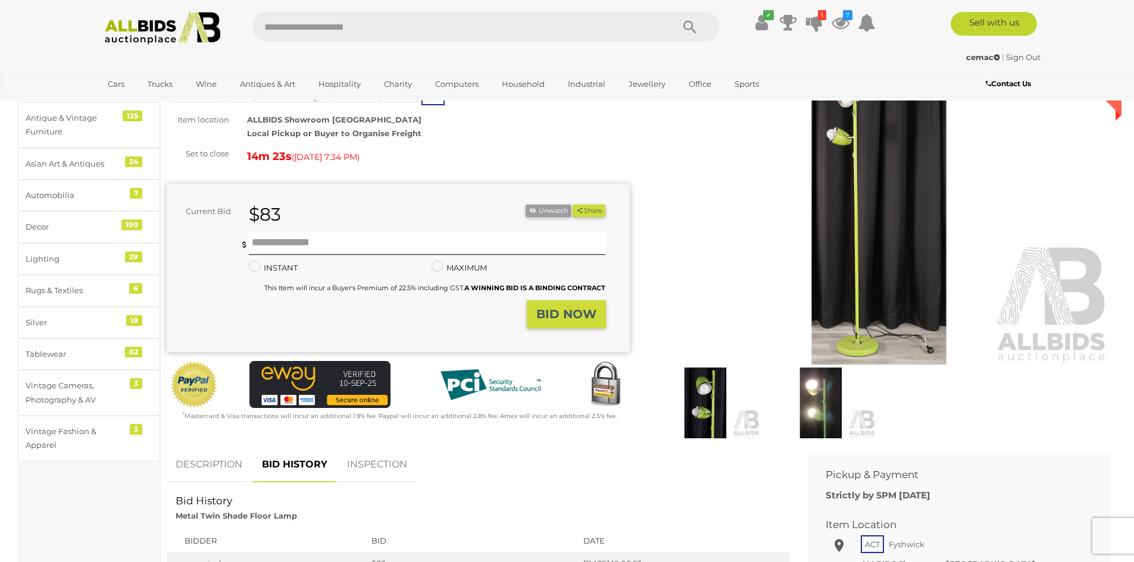
scroll to position [61, 0]
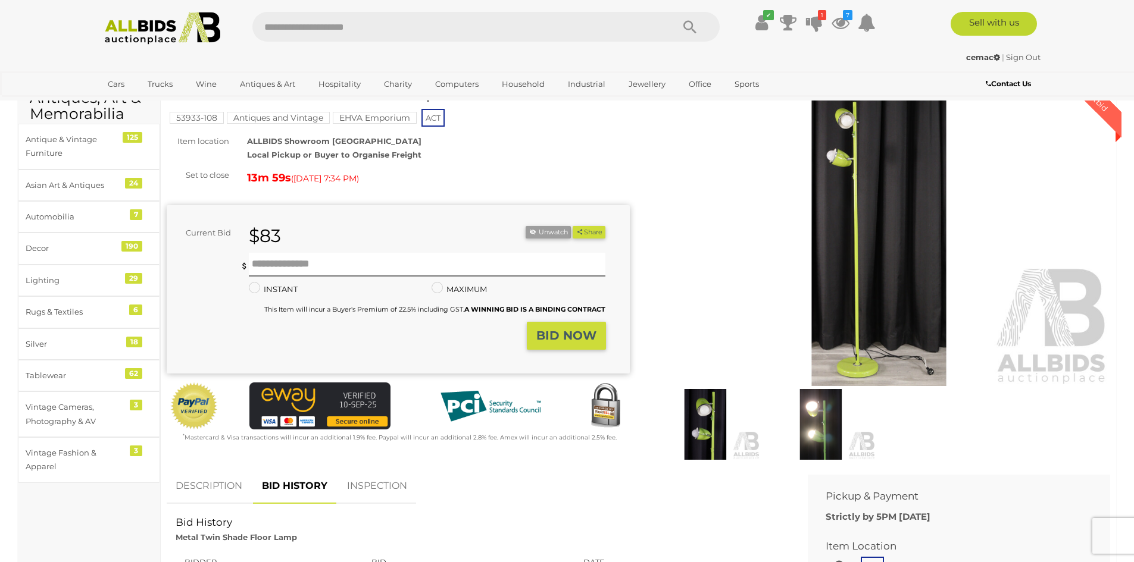
click at [521, 132] on div "Metal Twin Shade Floor Lamp 53933-108 Antiques and Vintage EHVA Emporium ACT 13…" at bounding box center [398, 263] width 463 height 362
click at [268, 261] on input "text" at bounding box center [427, 265] width 357 height 24
type input "***"
click at [555, 334] on strong "BID NOW" at bounding box center [566, 335] width 60 height 14
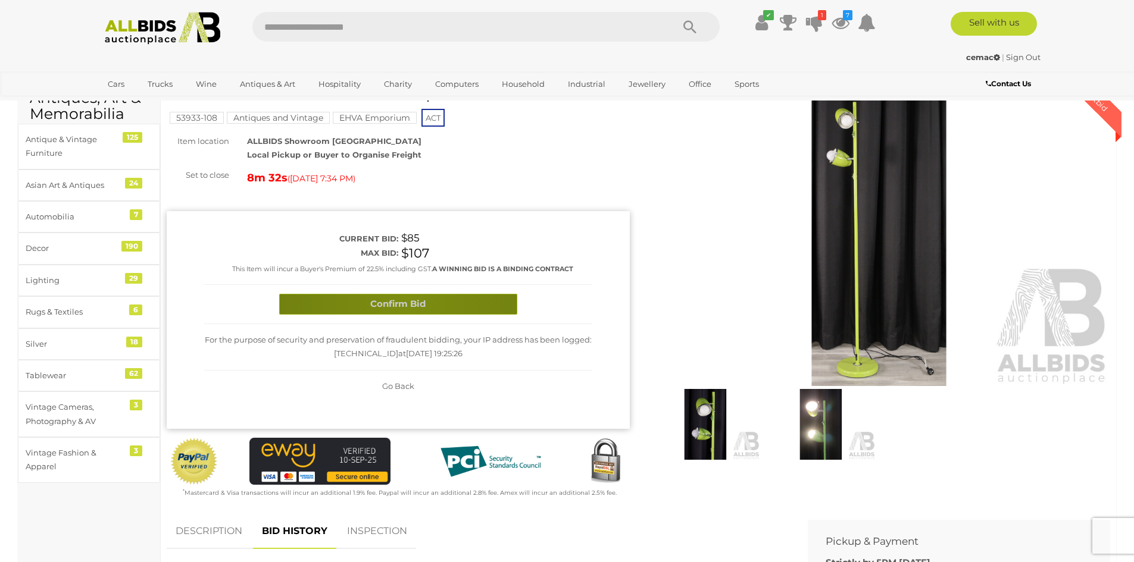
click at [406, 299] on button "Confirm Bid" at bounding box center [398, 304] width 238 height 21
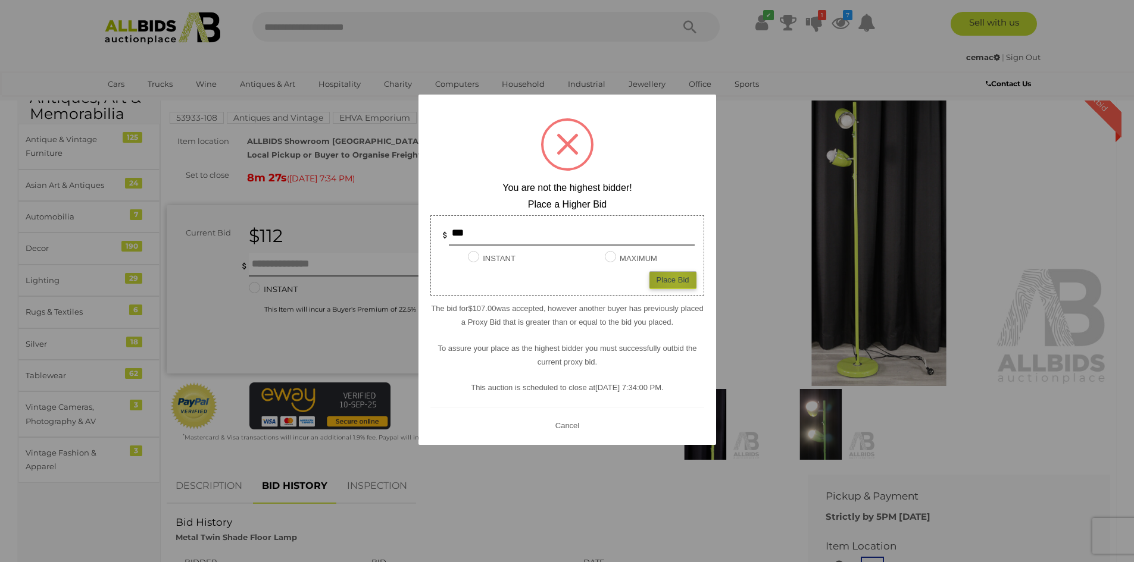
click at [677, 278] on div "Place Bid" at bounding box center [672, 279] width 47 height 17
type input "***"
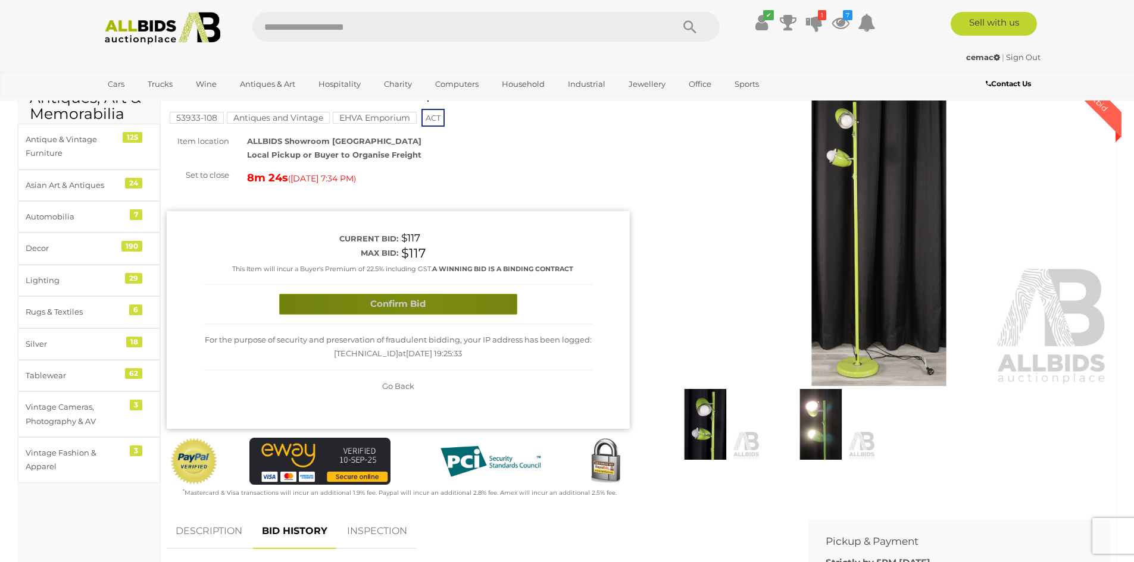
click at [417, 305] on button "Confirm Bid" at bounding box center [398, 304] width 238 height 21
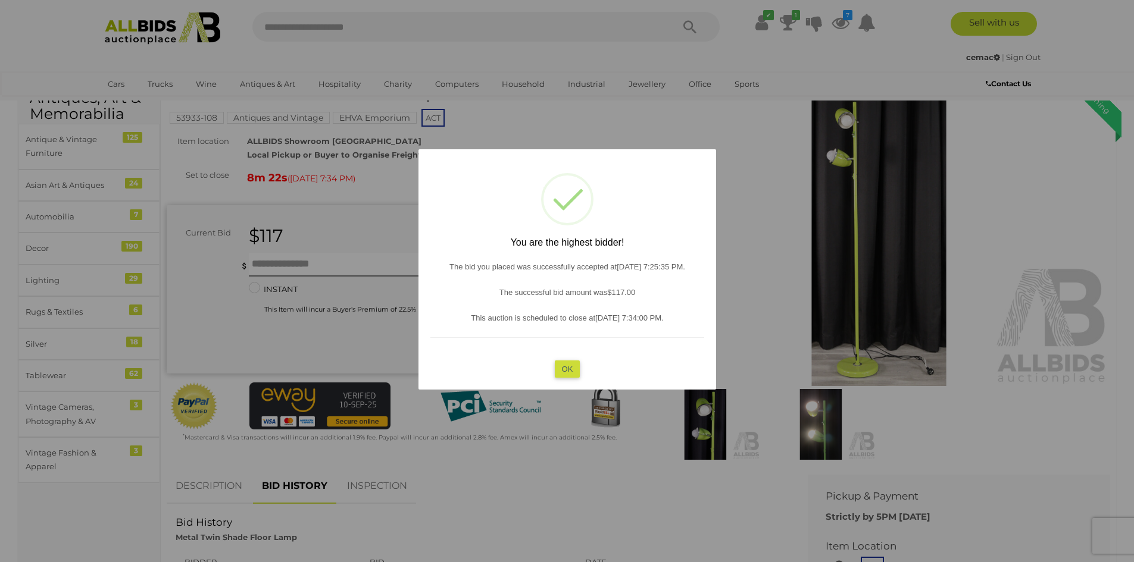
click at [565, 364] on button "OK" at bounding box center [567, 368] width 26 height 17
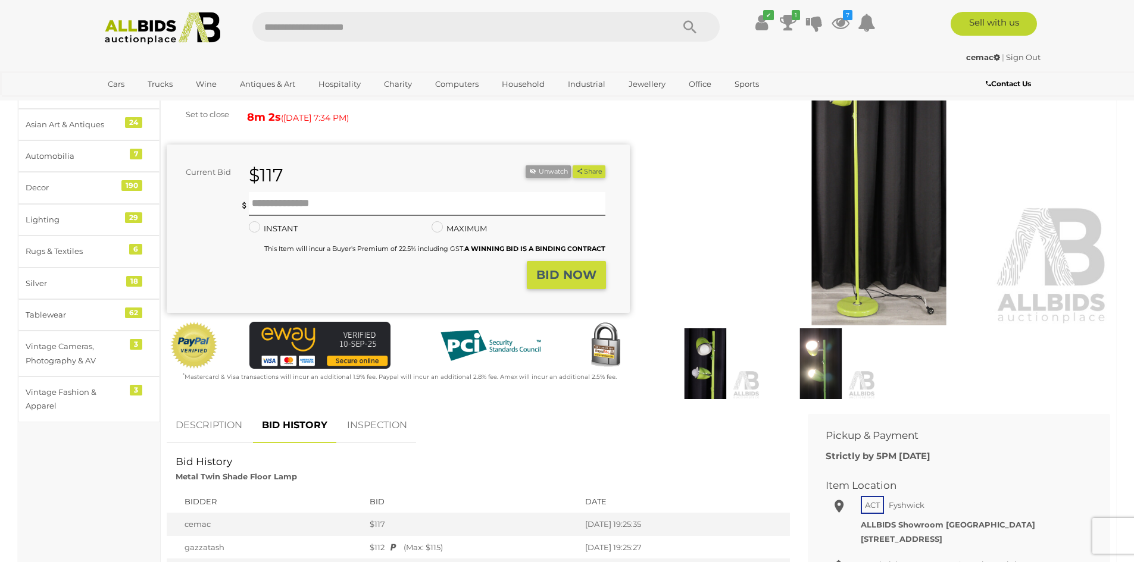
scroll to position [120, 0]
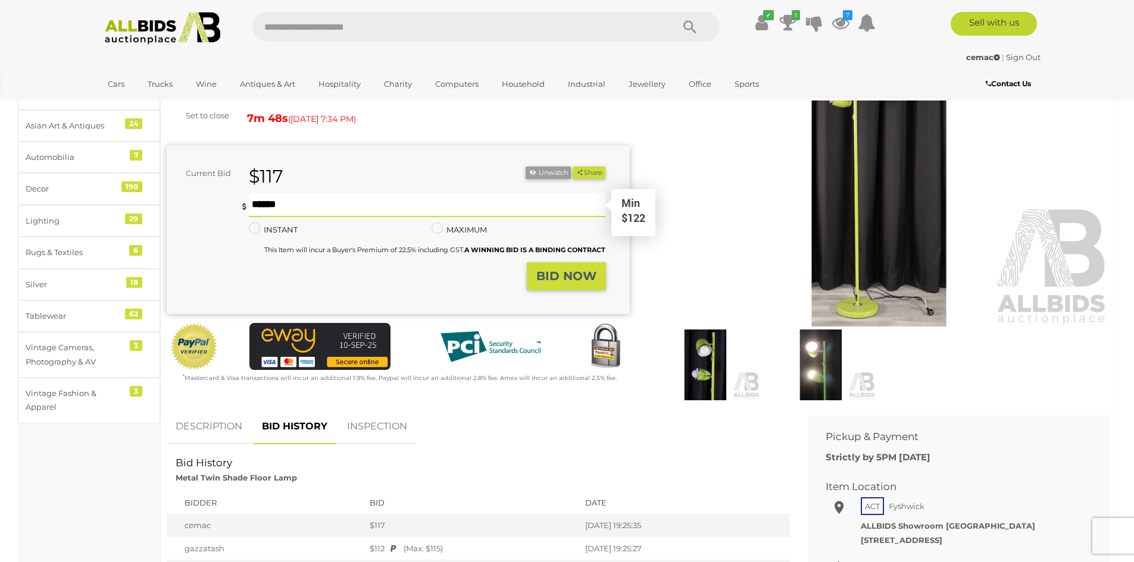
click at [252, 201] on input "text" at bounding box center [427, 205] width 357 height 24
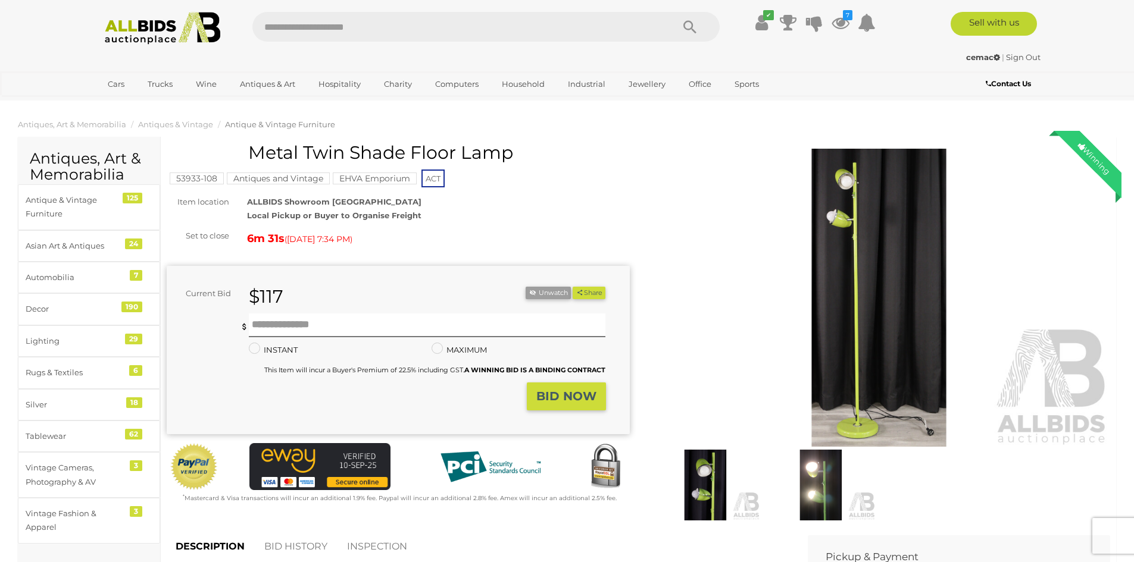
scroll to position [120, 0]
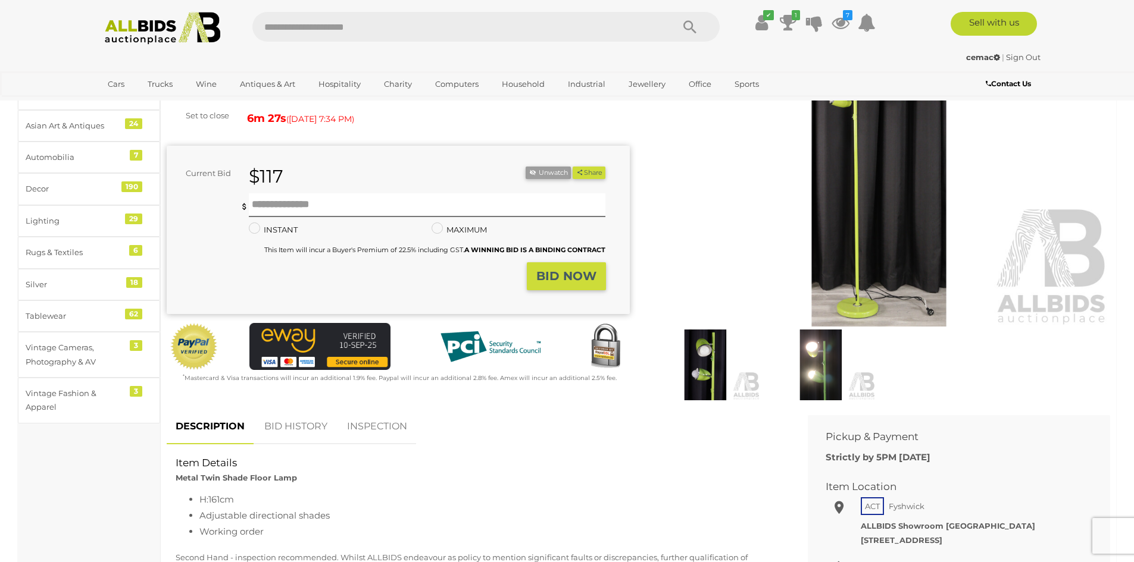
click at [301, 425] on link "BID HISTORY" at bounding box center [295, 426] width 81 height 35
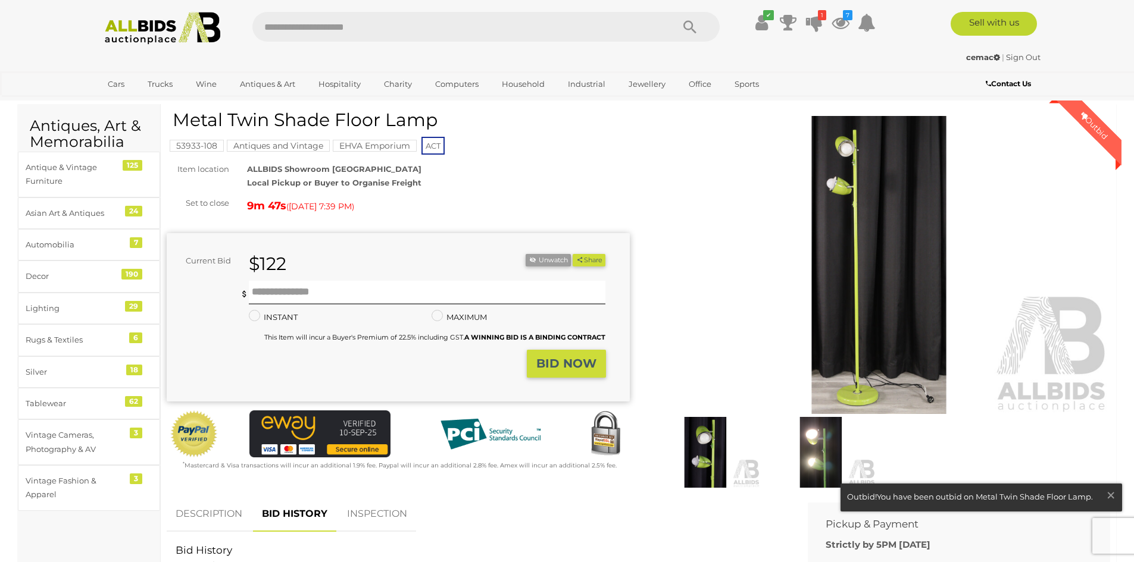
scroll to position [1, 0]
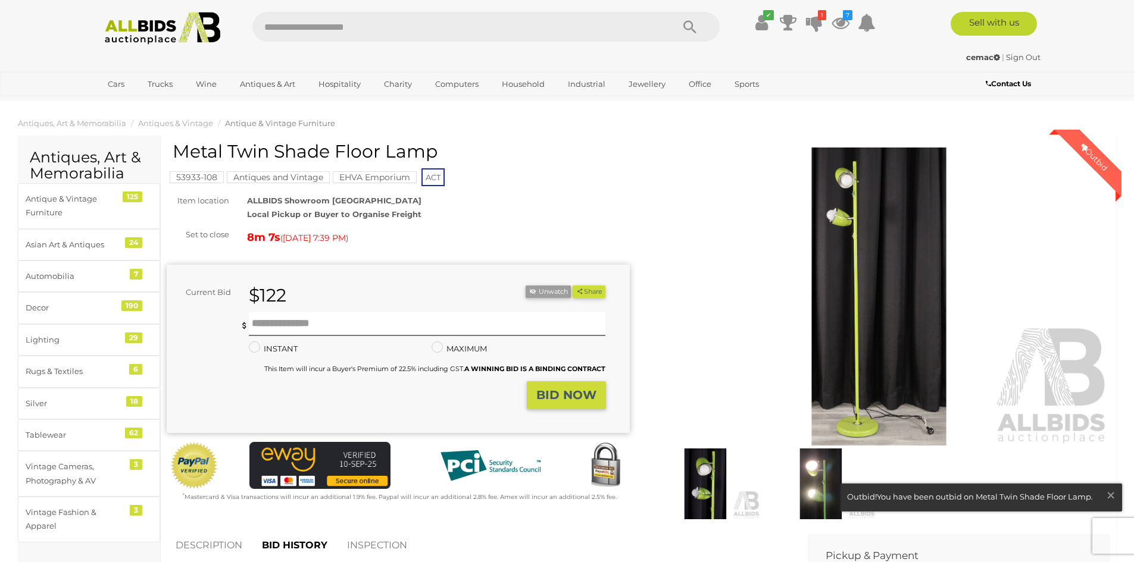
click at [520, 142] on h1 "Metal Twin Shade Floor Lamp" at bounding box center [400, 152] width 454 height 20
click at [285, 321] on input "text" at bounding box center [427, 324] width 357 height 24
type input "***"
click at [591, 393] on strong "BID NOW" at bounding box center [566, 395] width 60 height 14
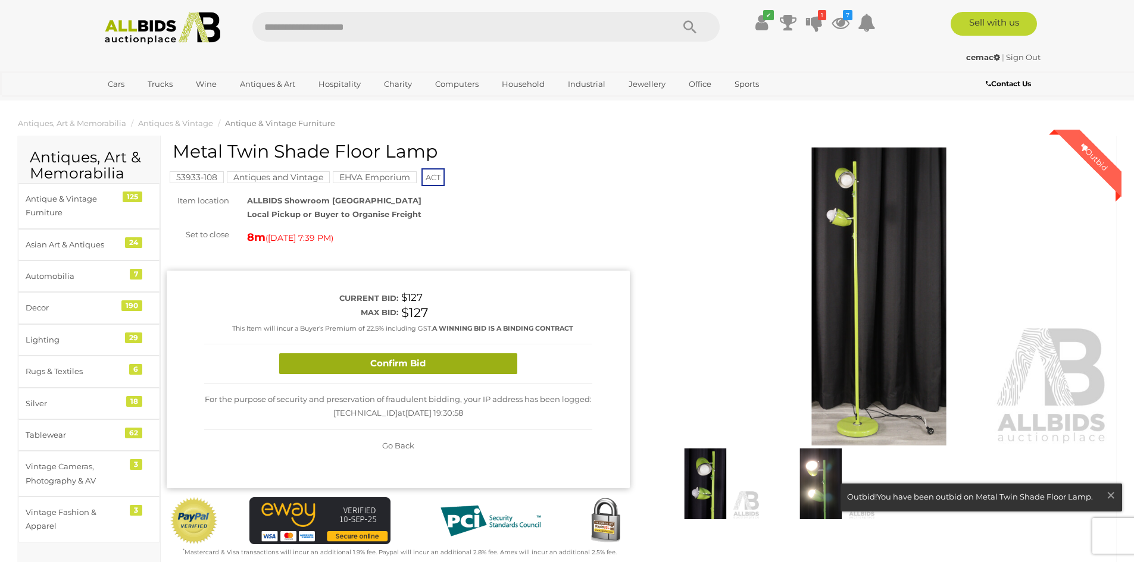
click at [392, 356] on button "Confirm Bid" at bounding box center [398, 363] width 238 height 21
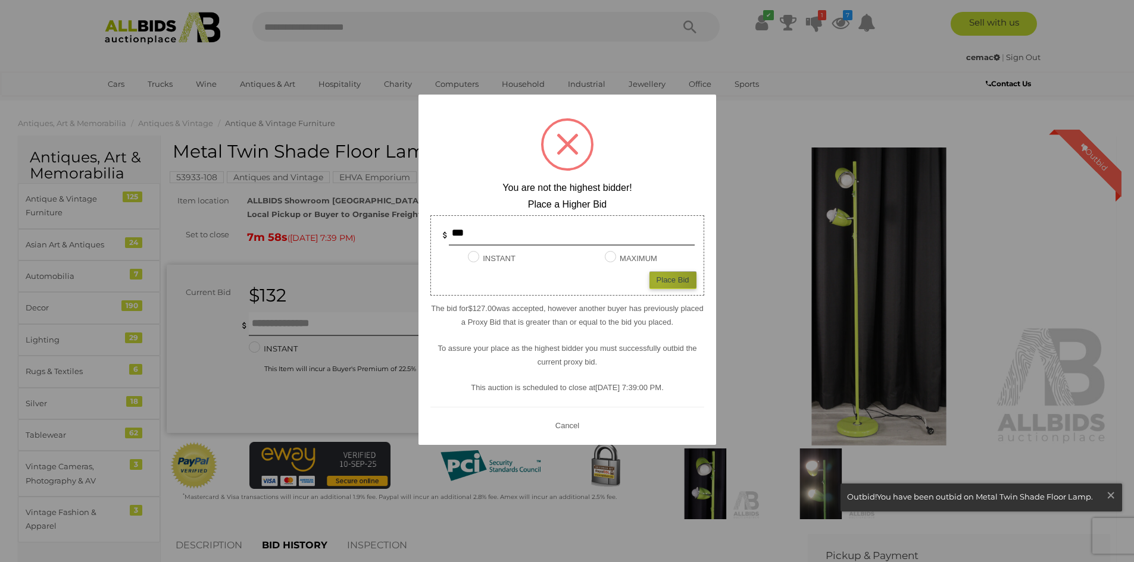
click at [656, 280] on div "Place Bid" at bounding box center [672, 279] width 47 height 17
type input "***"
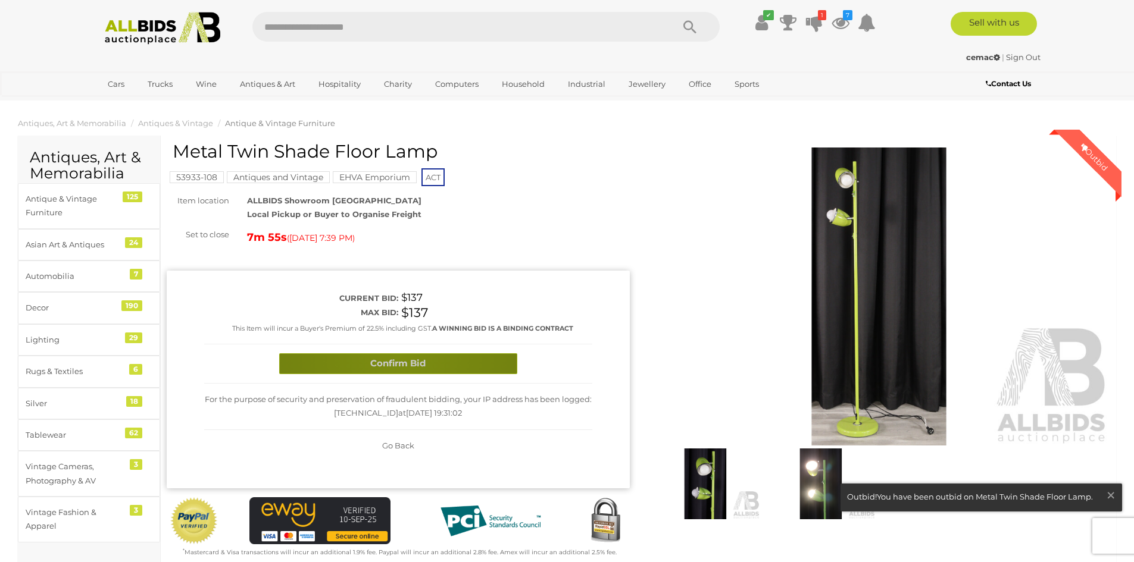
click at [397, 355] on button "Confirm Bid" at bounding box center [398, 363] width 238 height 21
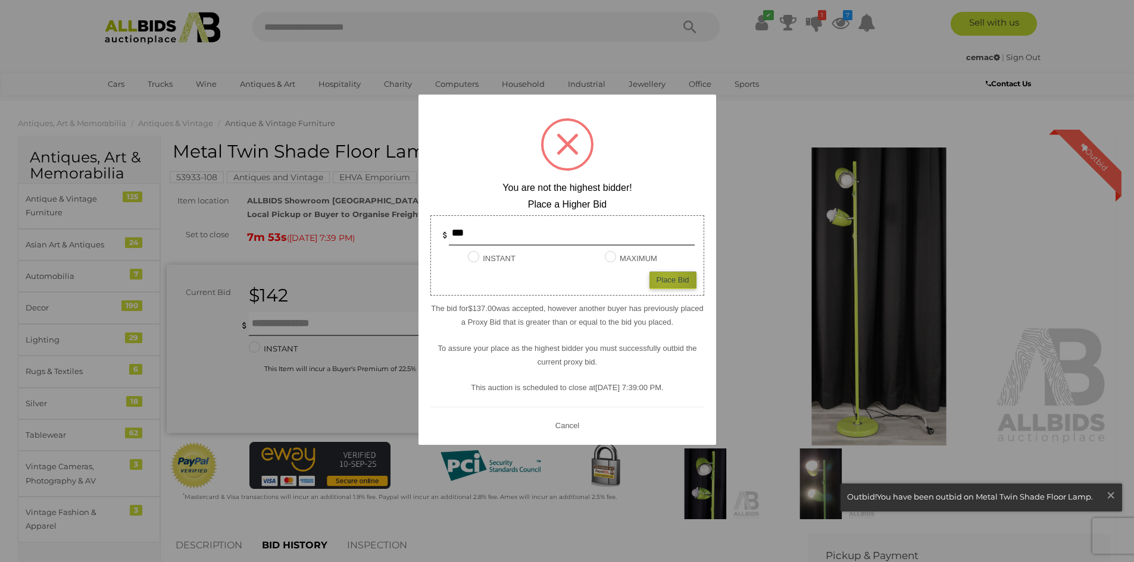
click at [665, 277] on div "Place Bid" at bounding box center [672, 279] width 47 height 17
type input "***"
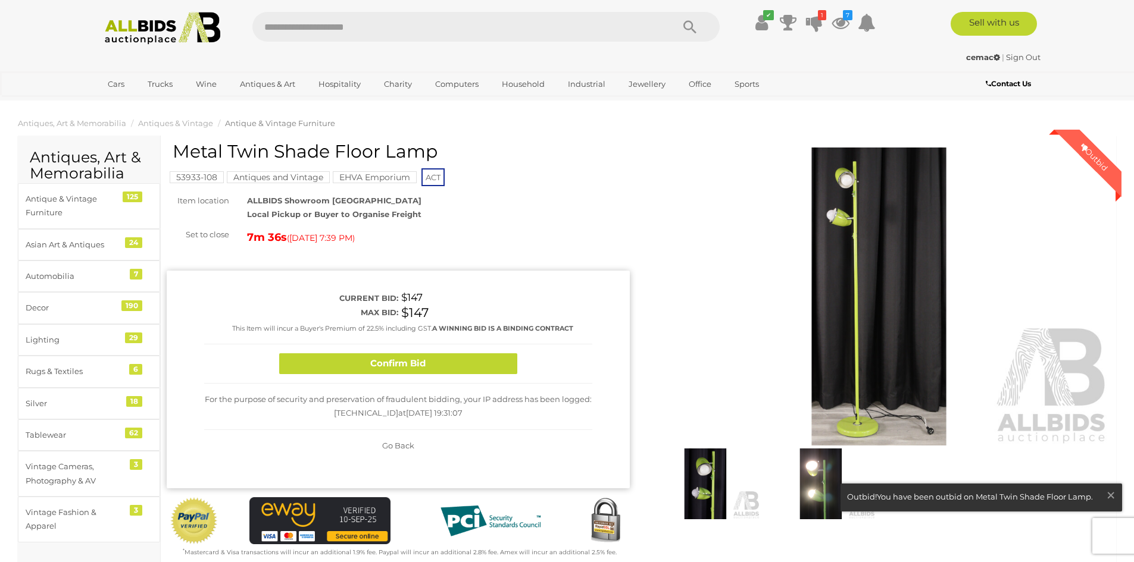
click at [514, 173] on div "53933-108 Antiques and Vintage EHVA Emporium ACT" at bounding box center [398, 165] width 463 height 46
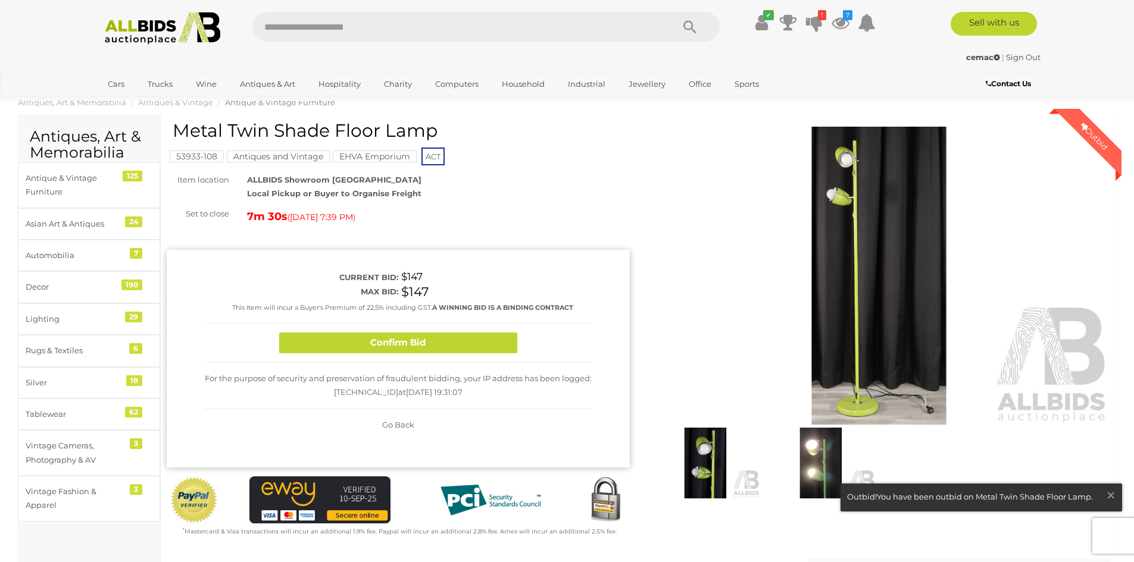
scroll to position [0, 0]
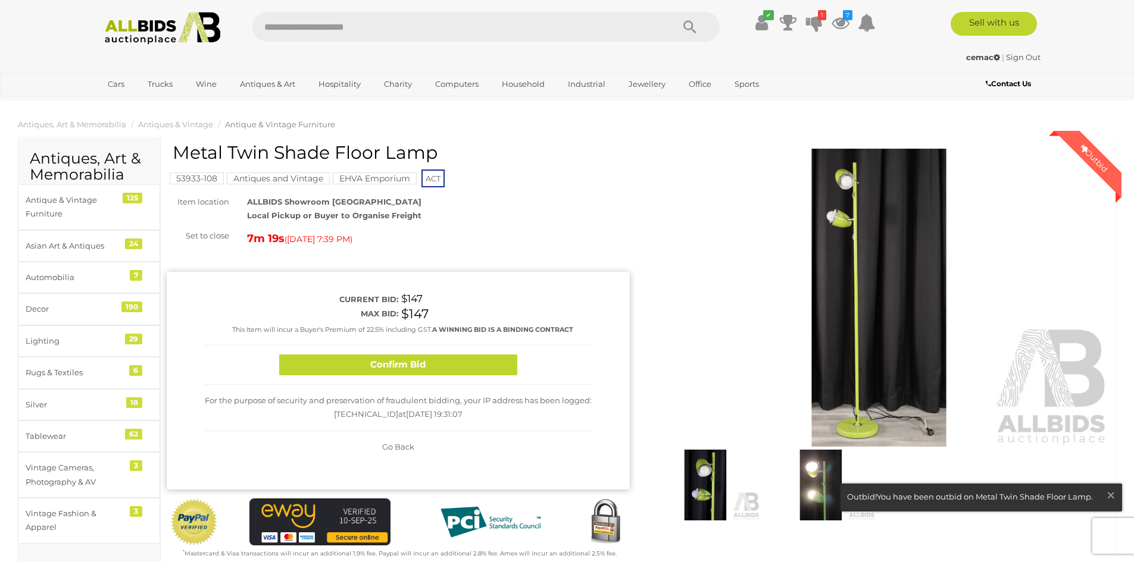
click at [521, 164] on div "Metal Twin Shade Floor Lamp" at bounding box center [400, 157] width 454 height 29
click at [411, 367] on button "Confirm Bid" at bounding box center [398, 365] width 238 height 21
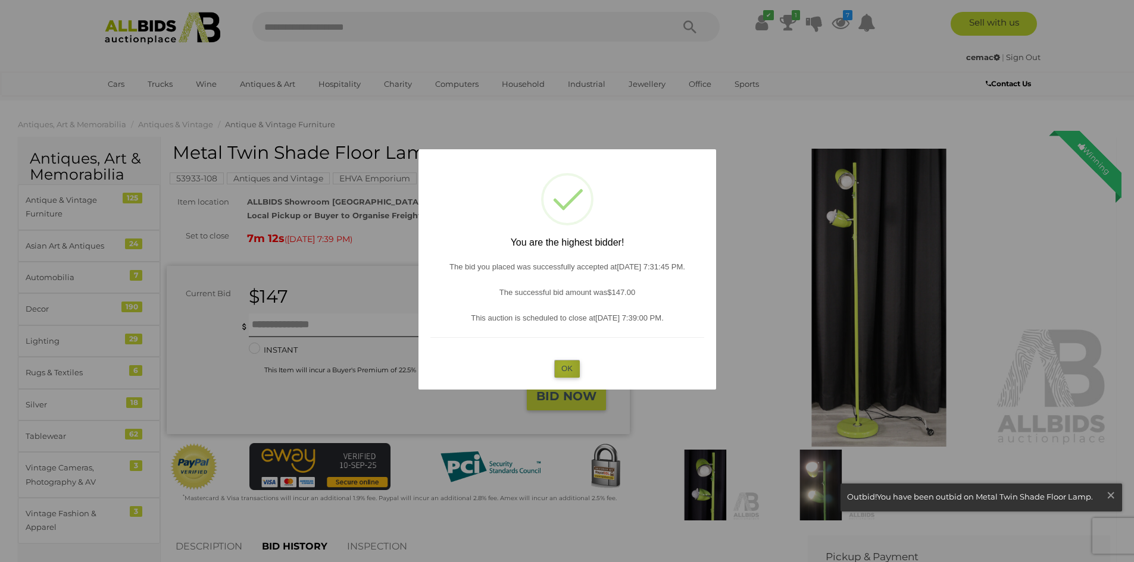
click at [564, 367] on button "OK" at bounding box center [567, 368] width 26 height 17
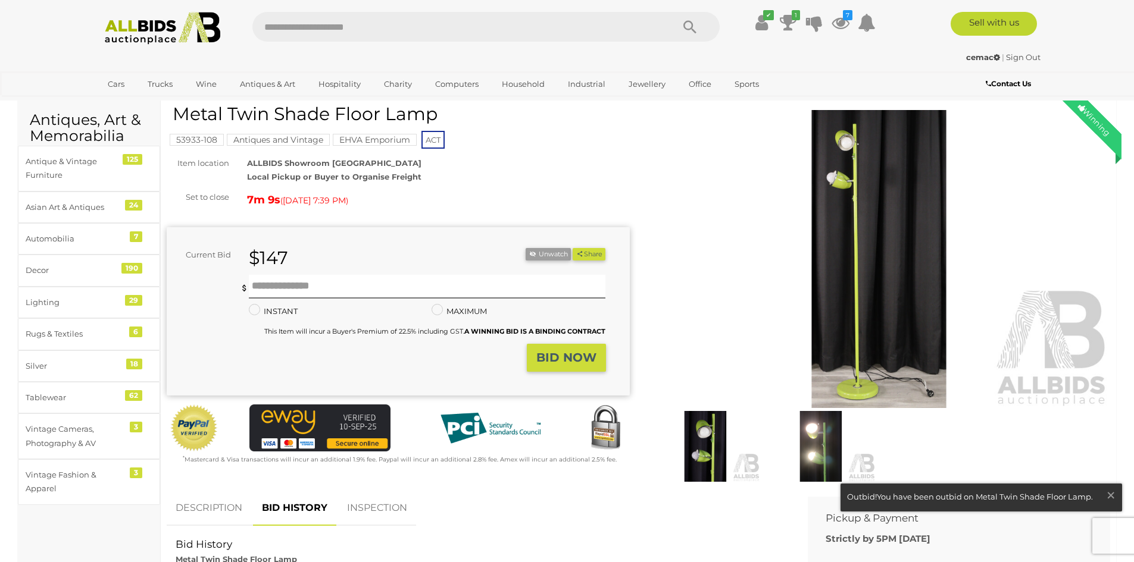
scroll to position [60, 0]
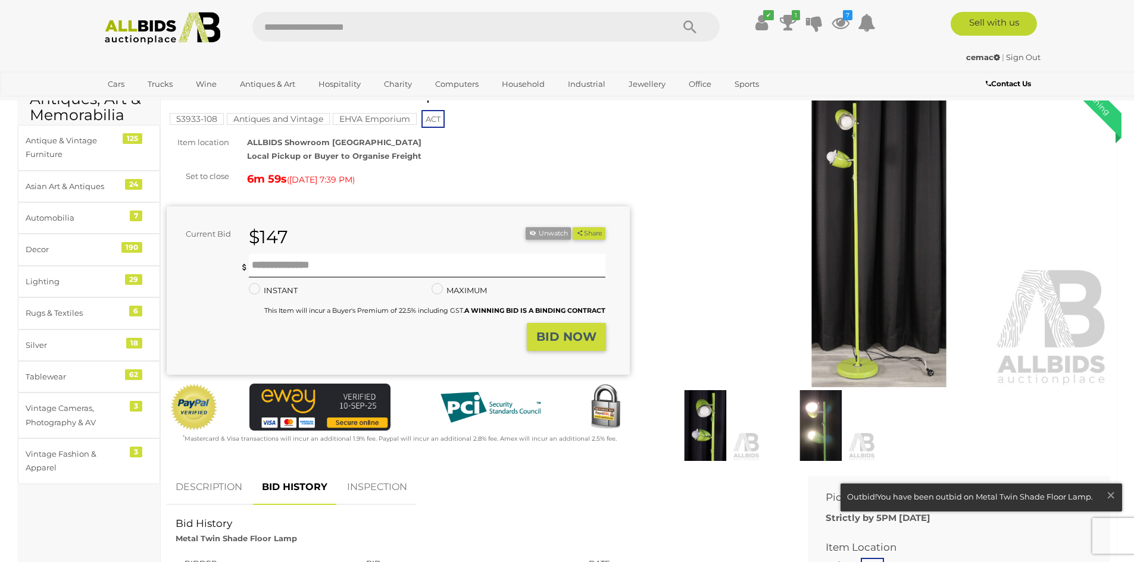
click at [515, 129] on div "53933-108 Antiques and Vintage EHVA Emporium ACT" at bounding box center [398, 106] width 463 height 46
click at [725, 180] on img at bounding box center [878, 238] width 463 height 298
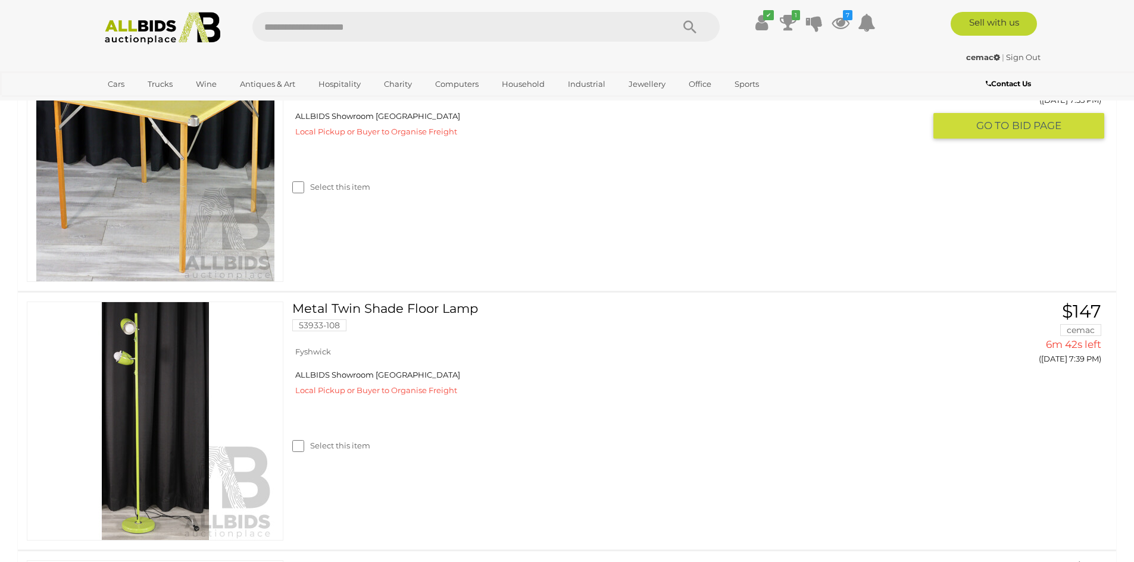
scroll to position [536, 0]
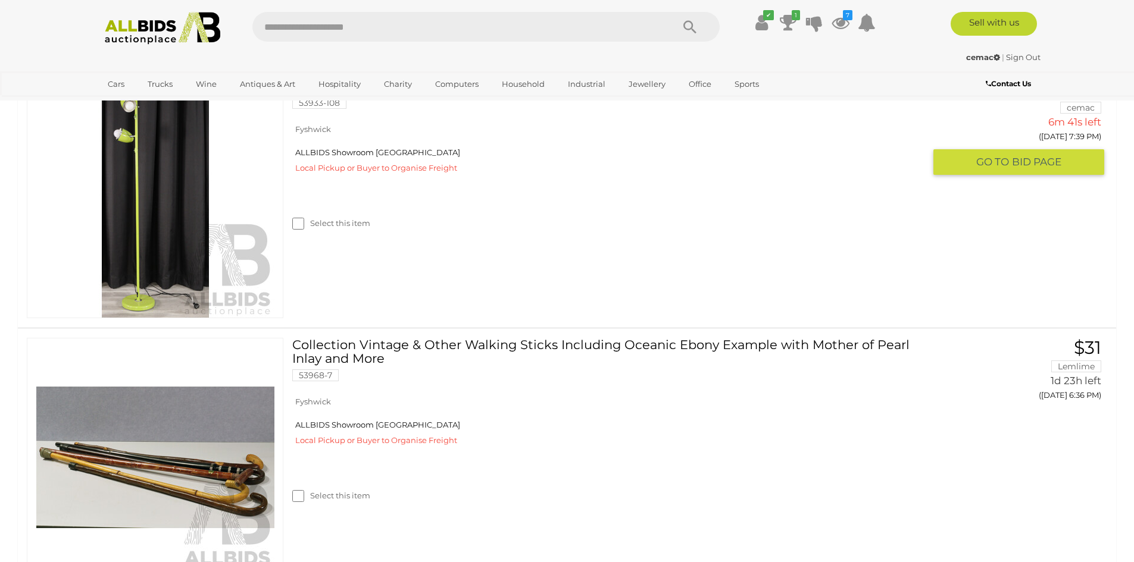
click at [173, 204] on img at bounding box center [155, 199] width 238 height 238
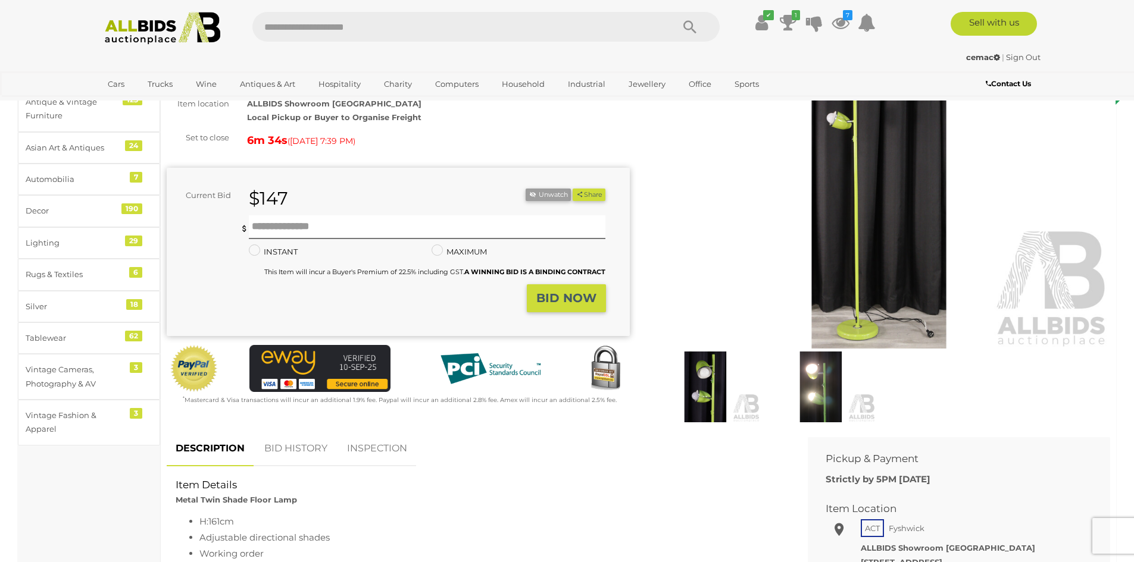
scroll to position [119, 0]
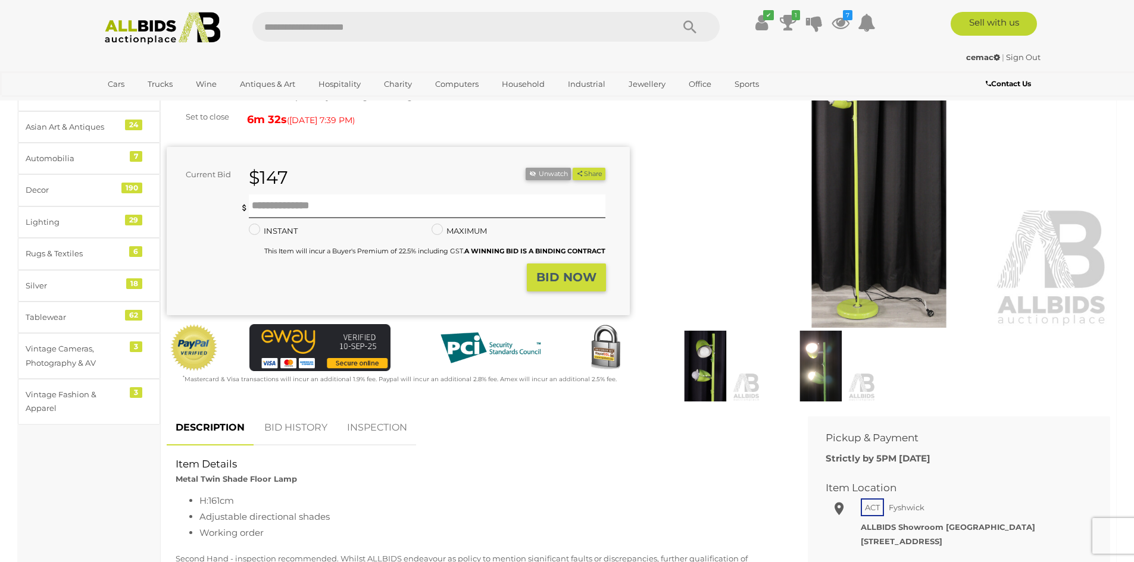
click at [306, 427] on link "BID HISTORY" at bounding box center [295, 428] width 81 height 35
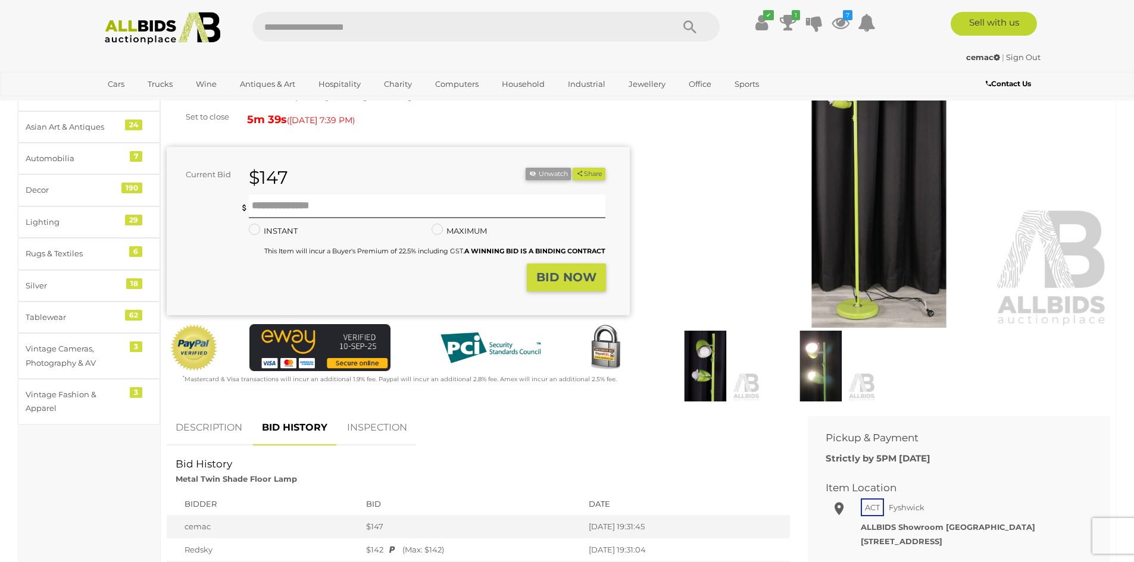
click at [541, 51] on div "cemac | Sign Out" at bounding box center [567, 58] width 946 height 14
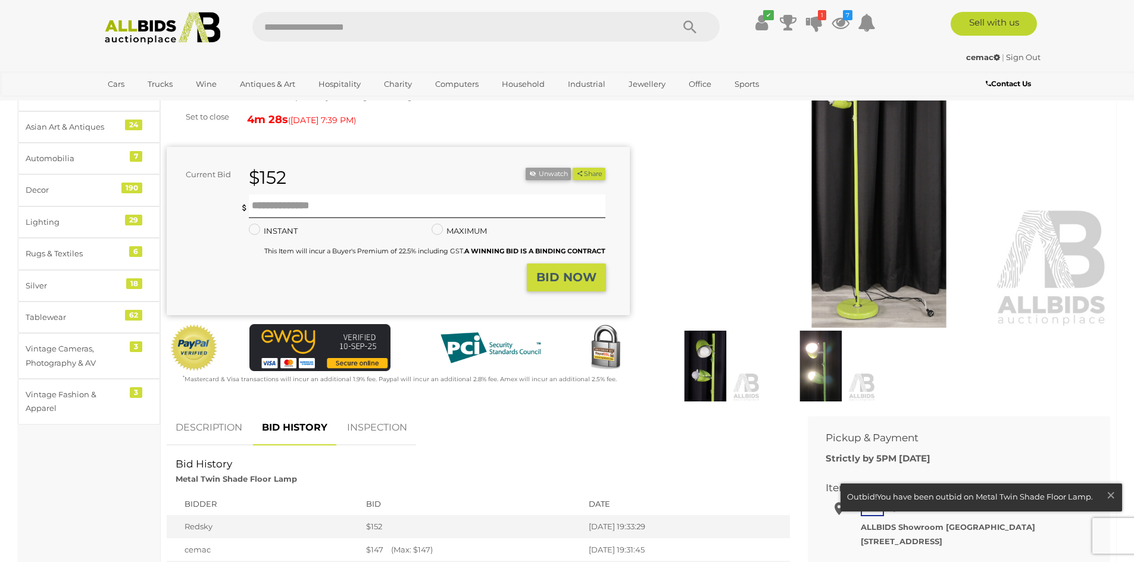
click at [544, 112] on div "4m 28s ( [DATE] 7:39 PM )" at bounding box center [438, 119] width 383 height 19
click at [529, 110] on div "4m 15s ( [DATE] 7:39 PM )" at bounding box center [438, 119] width 383 height 19
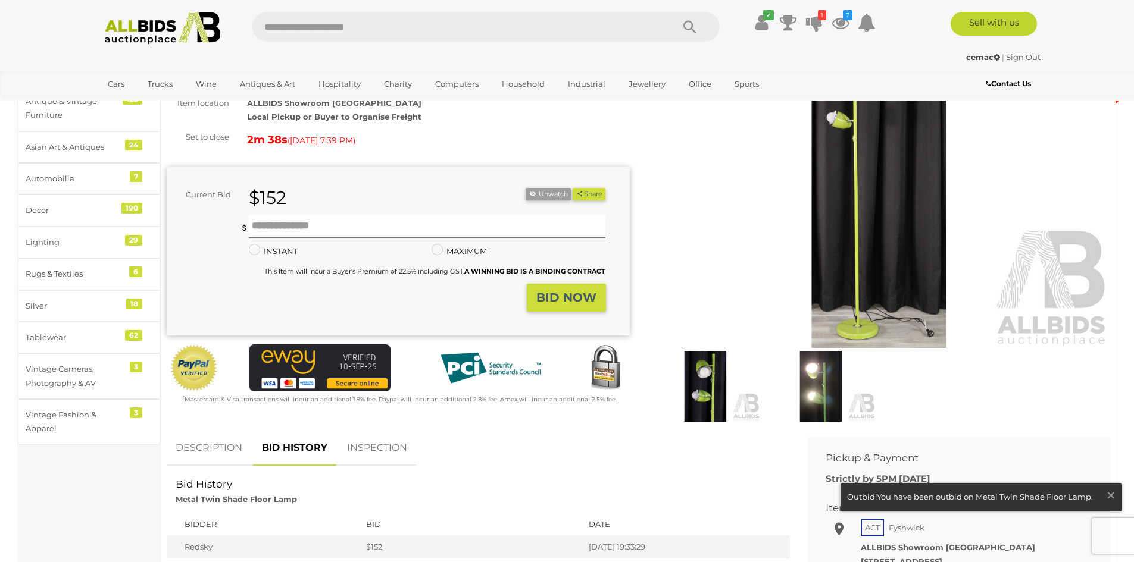
scroll to position [0, 0]
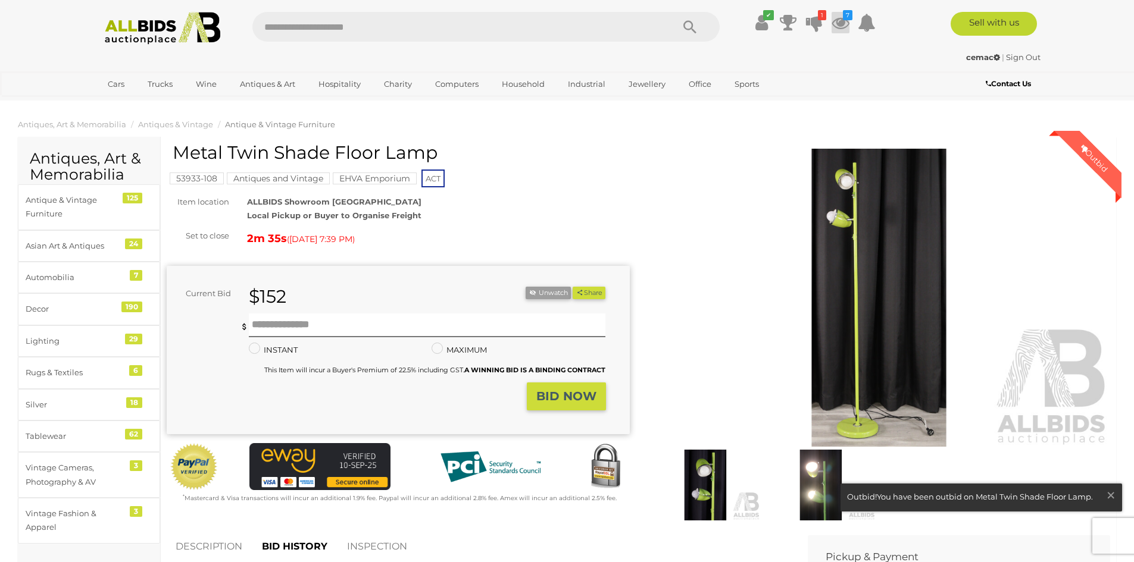
click at [843, 21] on icon at bounding box center [840, 22] width 18 height 21
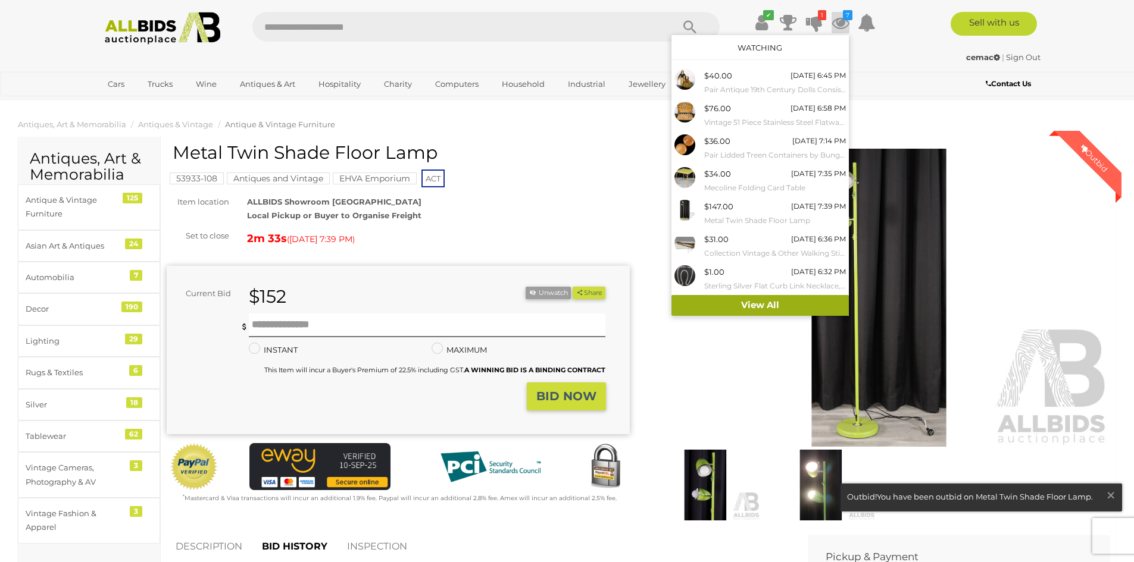
click at [738, 300] on link "View All" at bounding box center [759, 305] width 177 height 21
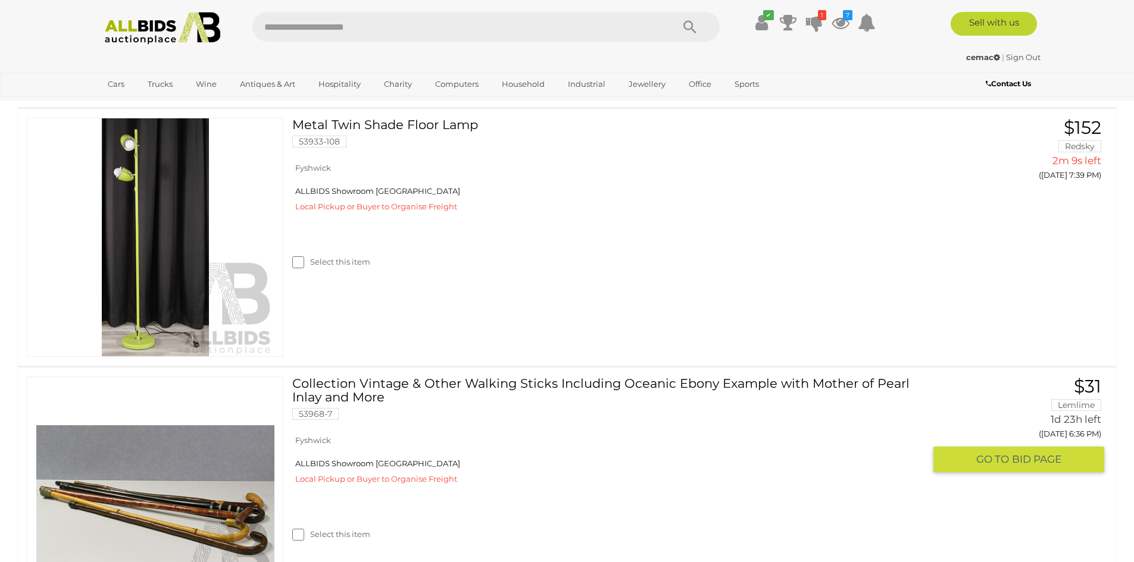
scroll to position [119, 0]
